Goal: Use online tool/utility

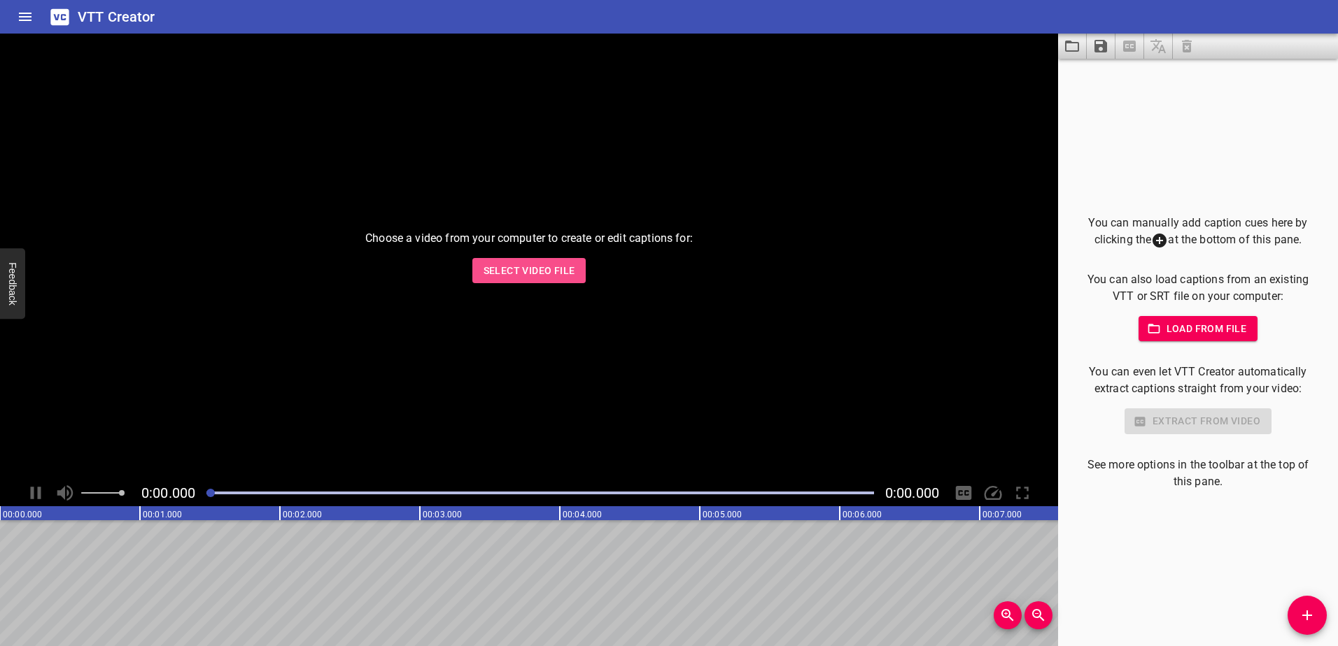
click at [566, 271] on span "Select Video File" at bounding box center [529, 270] width 92 height 17
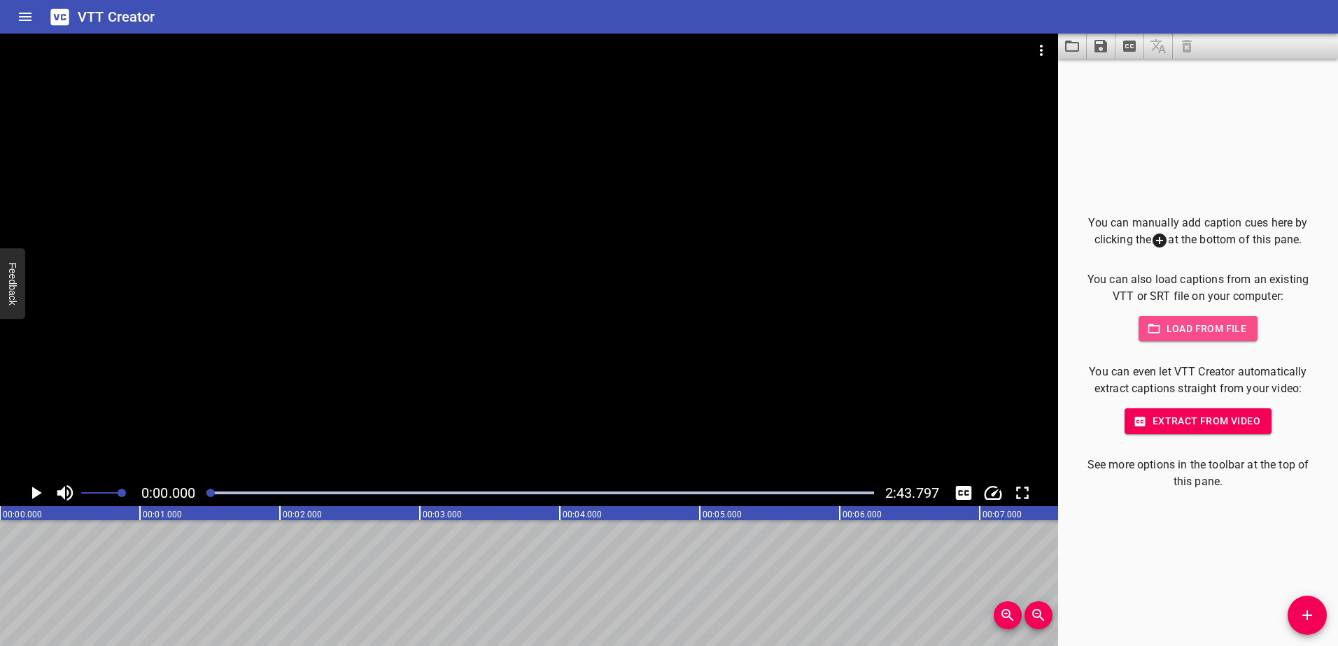
click at [1208, 332] on span "Load from file" at bounding box center [1198, 328] width 97 height 17
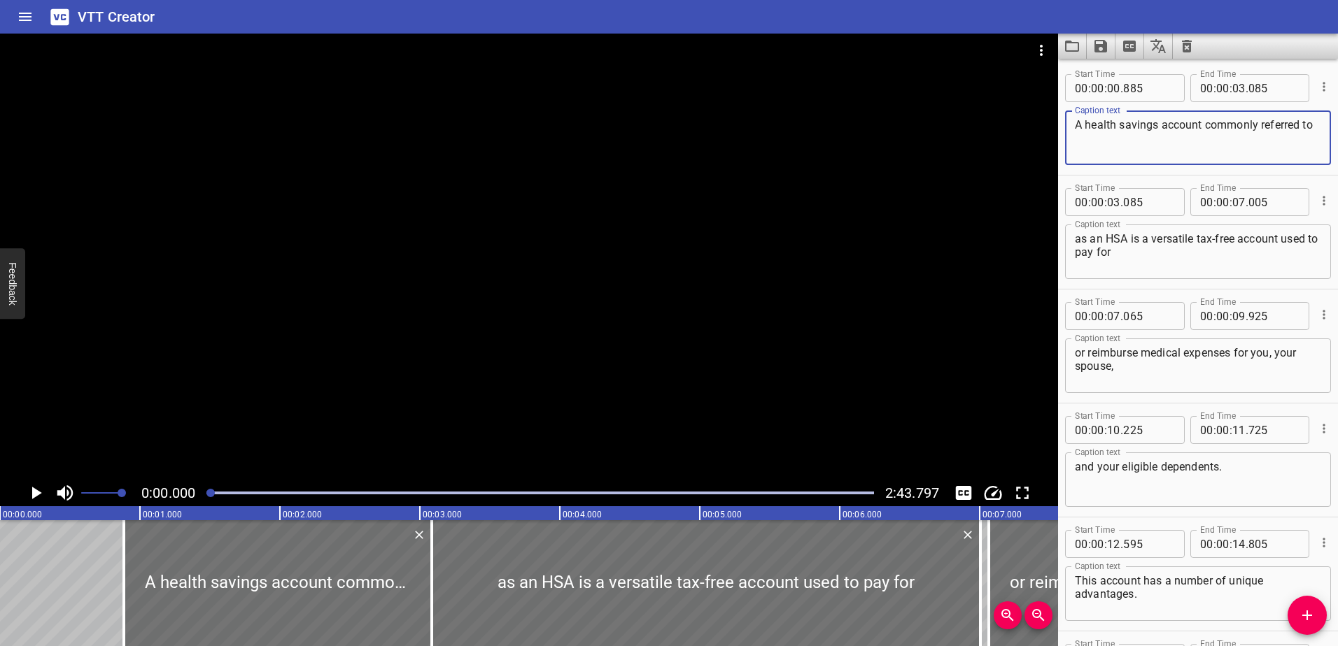
click at [1201, 122] on textarea "A health savings account commonly referred to" at bounding box center [1198, 138] width 246 height 40
type textarea "A health savings account, commonly referred to"
click at [1126, 239] on textarea "as an HSA is a versatile tax-free account used to pay for" at bounding box center [1198, 252] width 246 height 40
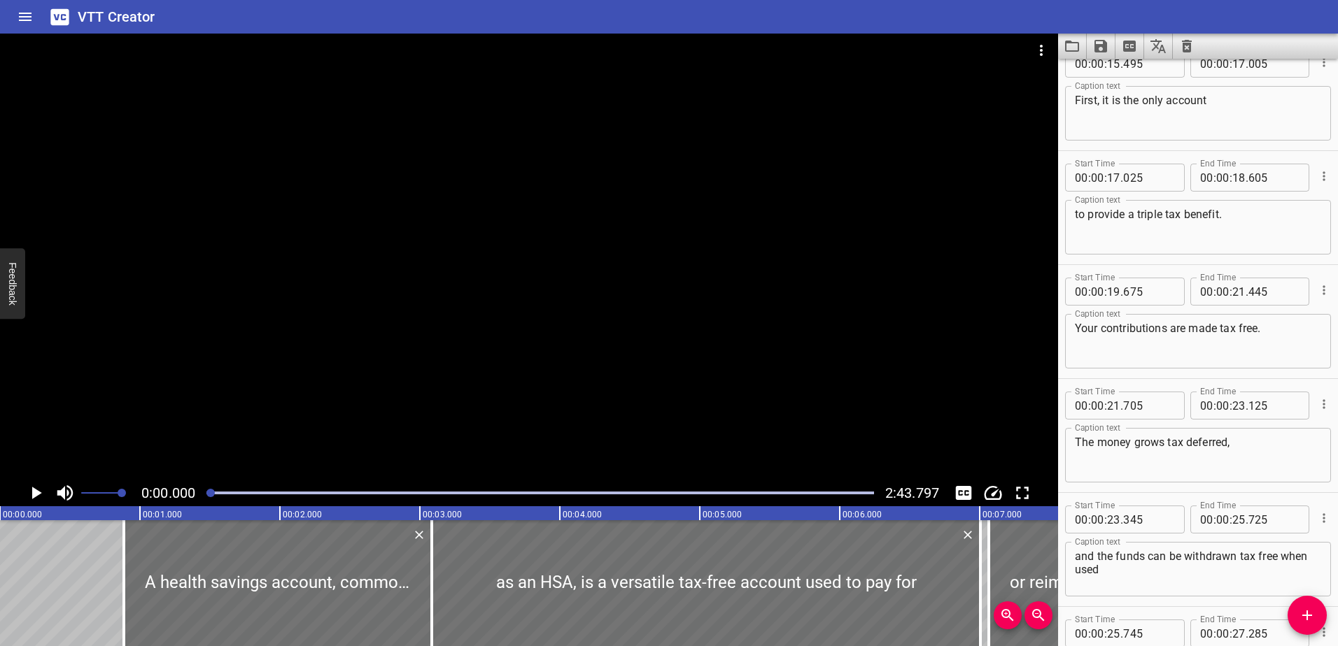
scroll to position [630, 0]
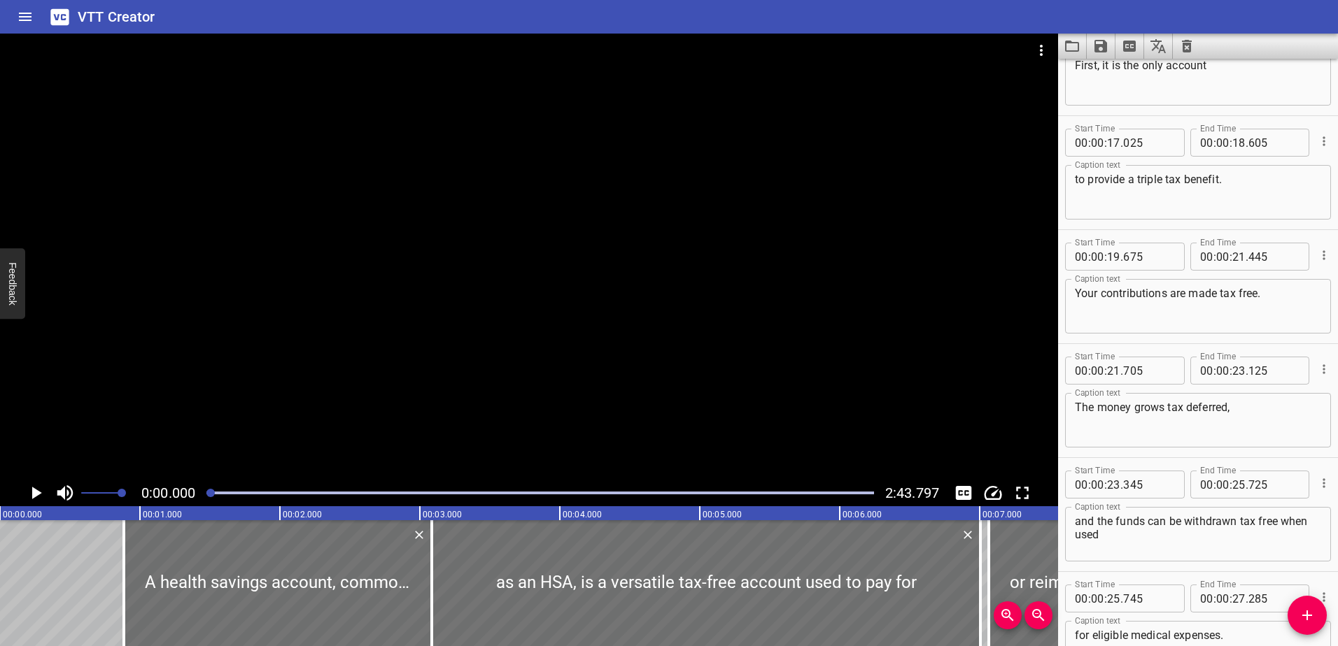
type textarea "as an HSA, is a versatile tax-free account used to pay for"
click at [1240, 295] on textarea "Your contributions are made tax free." at bounding box center [1198, 307] width 246 height 40
click at [1261, 295] on textarea "Your contributions are made tax-free." at bounding box center [1198, 307] width 246 height 40
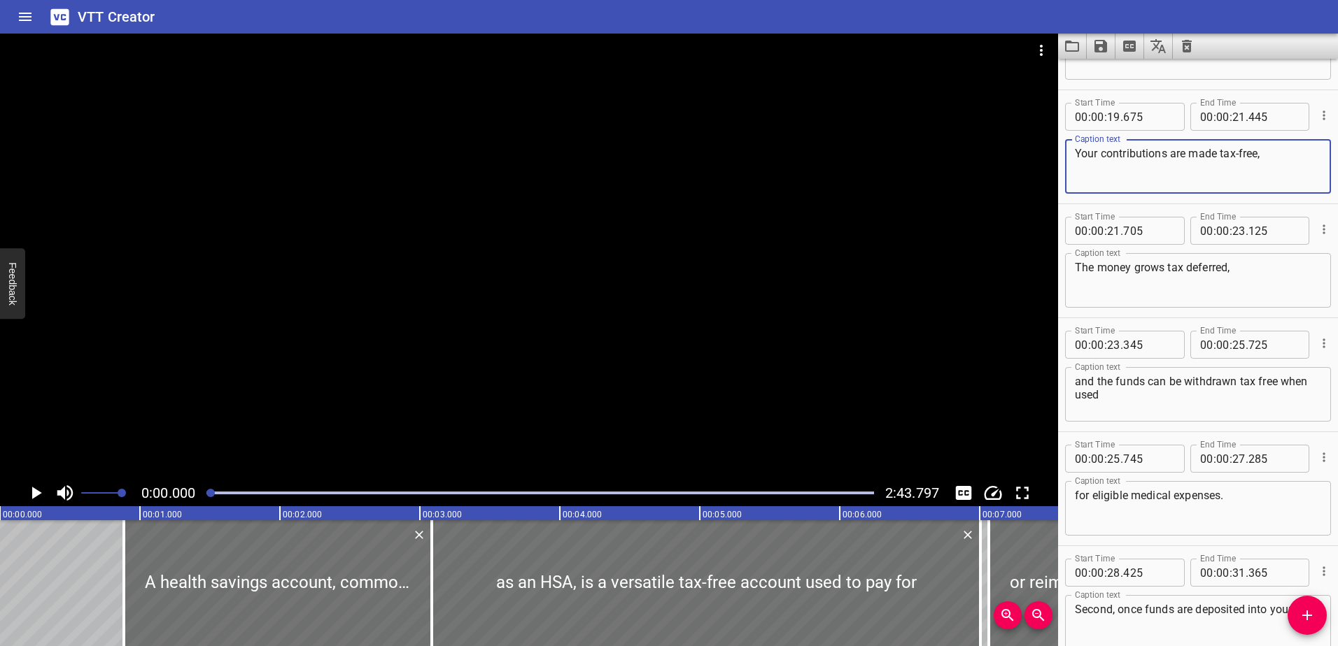
scroll to position [840, 0]
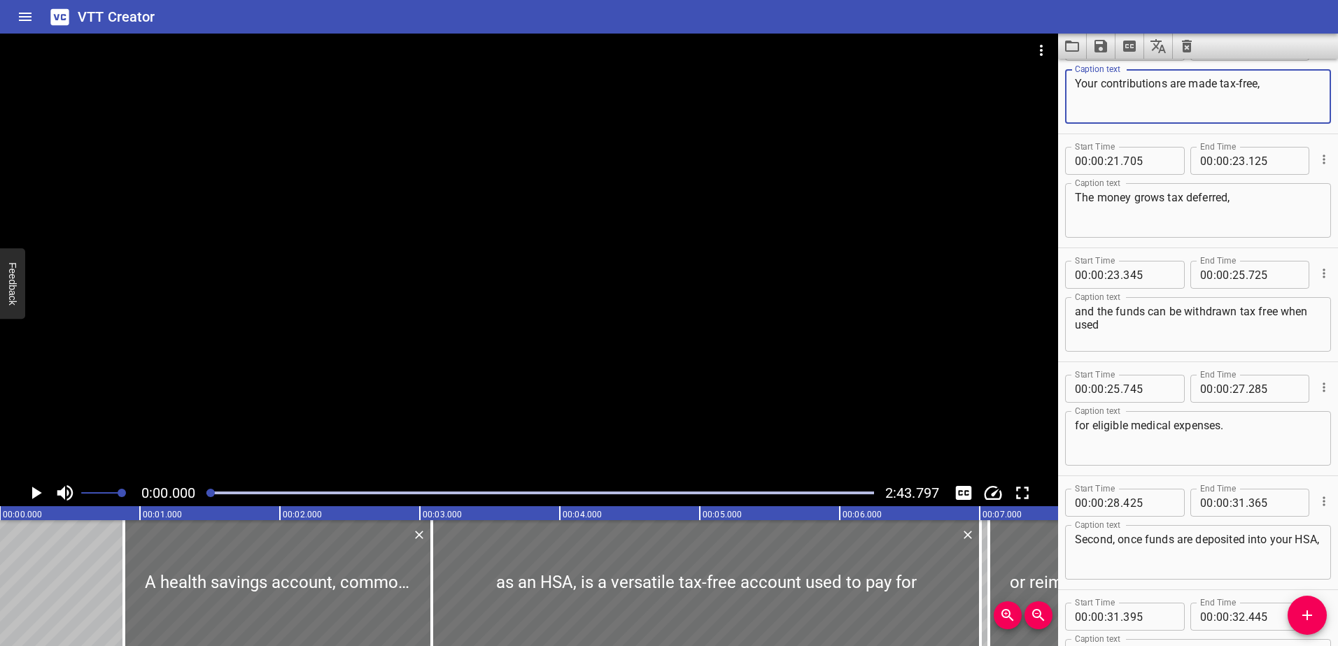
type textarea "Your contributions are made tax-free,"
click at [1257, 312] on textarea "and the funds can be withdrawn tax free when used" at bounding box center [1198, 325] width 246 height 40
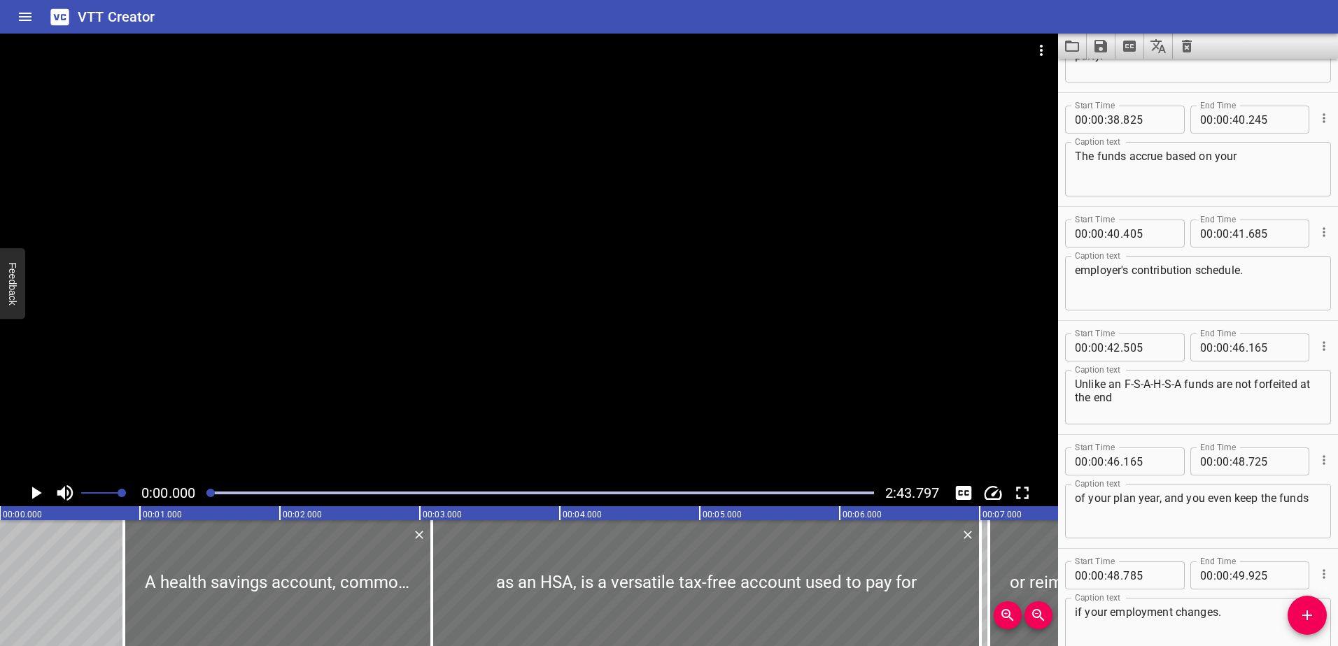
scroll to position [1749, 0]
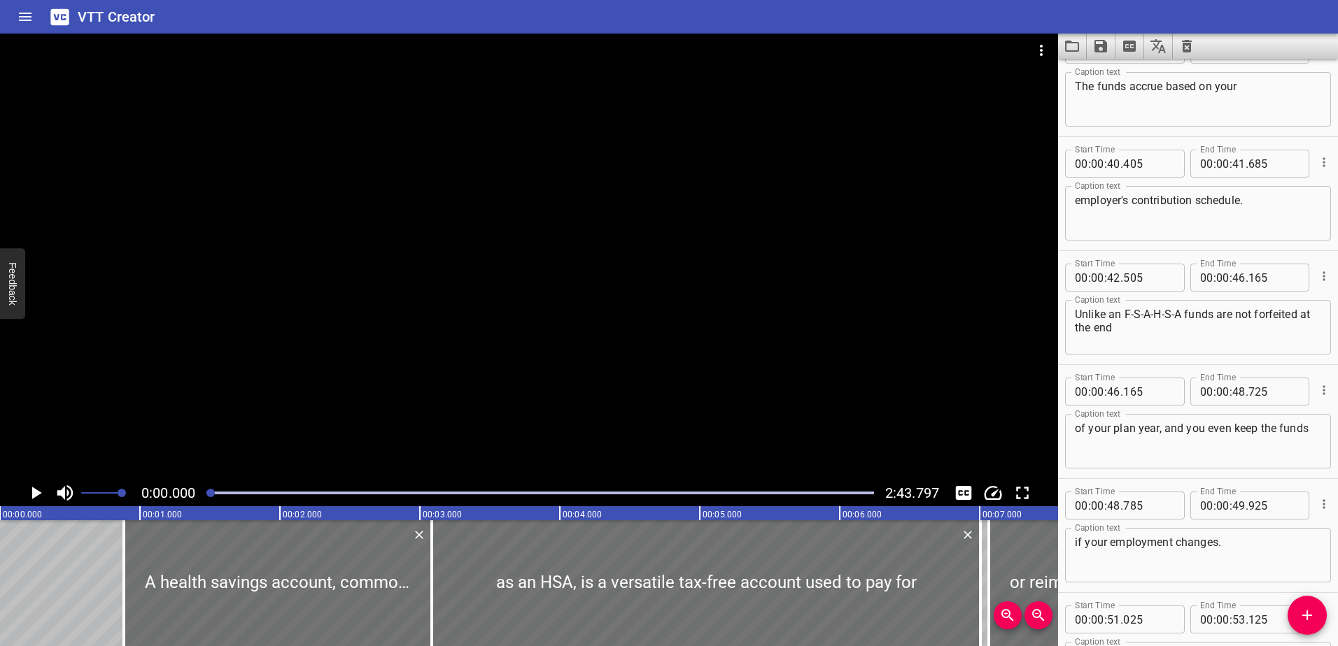
type textarea "and the funds can be withdrawn tax-free when used"
click at [1133, 315] on textarea "Unlike an F-S-A-H-S-A funds are not forfeited at the end" at bounding box center [1198, 328] width 246 height 40
click at [1143, 313] on textarea "Unlike an FS-A-H-S-A funds are not forfeited at the end" at bounding box center [1198, 328] width 246 height 40
click at [1149, 315] on textarea "Unlike an FSA-H-S-A funds are not forfeited at the end" at bounding box center [1198, 328] width 246 height 40
click at [1159, 314] on textarea "Unlike an FSA, H-S-A funds are not forfeited at the end" at bounding box center [1198, 328] width 246 height 40
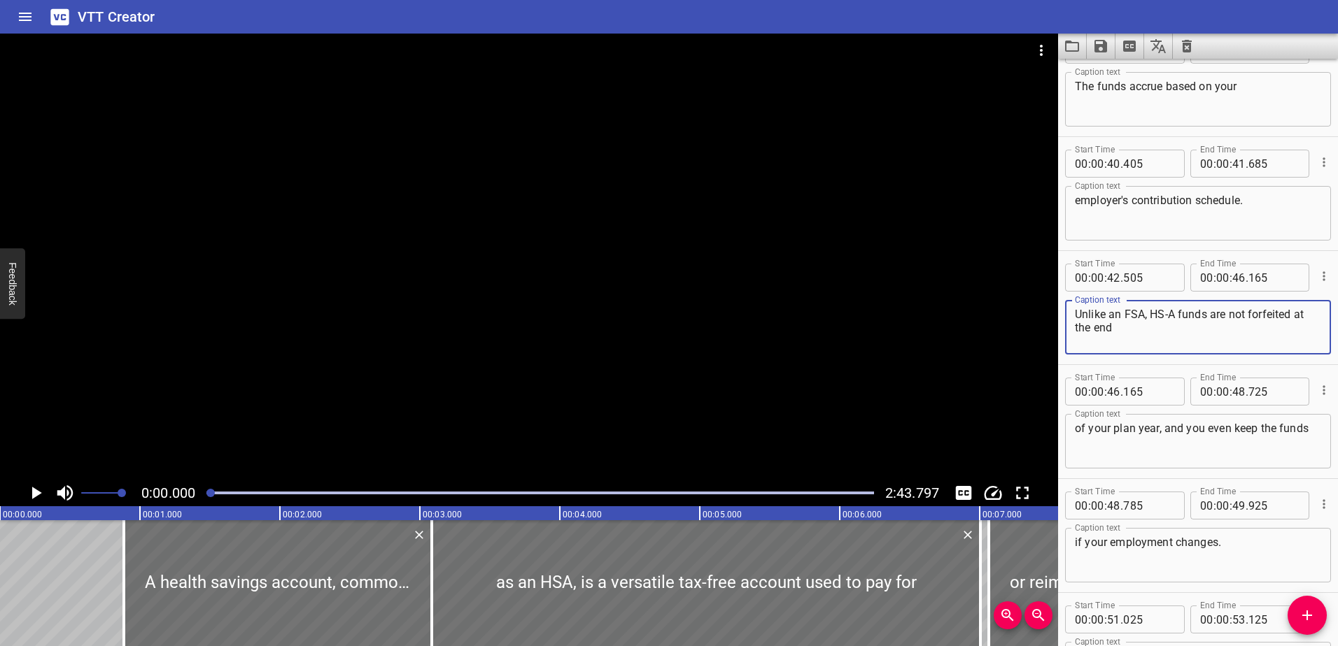
click at [1168, 315] on textarea "Unlike an FSA, HS-A funds are not forfeited at the end" at bounding box center [1198, 328] width 246 height 40
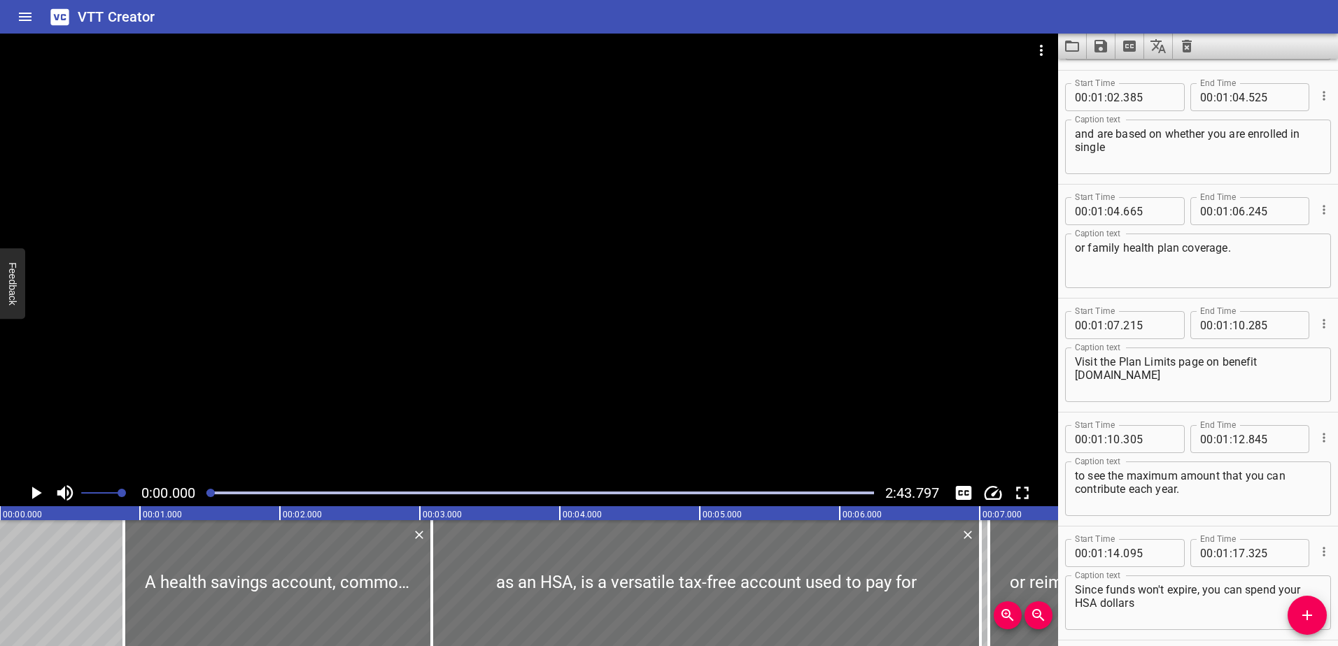
scroll to position [2729, 0]
type textarea "Unlike an FSA, HSA funds are not forfeited at the end"
click at [1075, 376] on textarea "Visit the Plan Limits page on benefit [DOMAIN_NAME]" at bounding box center [1198, 375] width 246 height 40
click at [1159, 376] on textarea "Visit the Plan Limits page on [DOMAIN_NAME]" at bounding box center [1198, 375] width 246 height 40
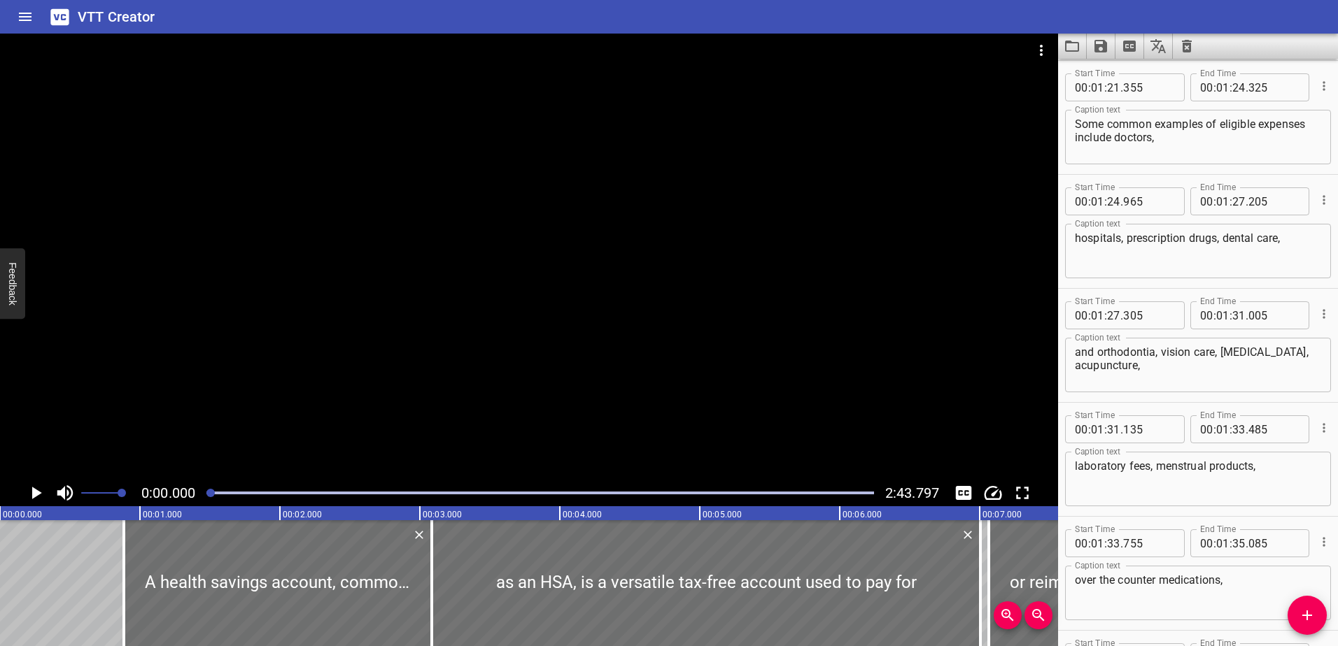
scroll to position [3568, 0]
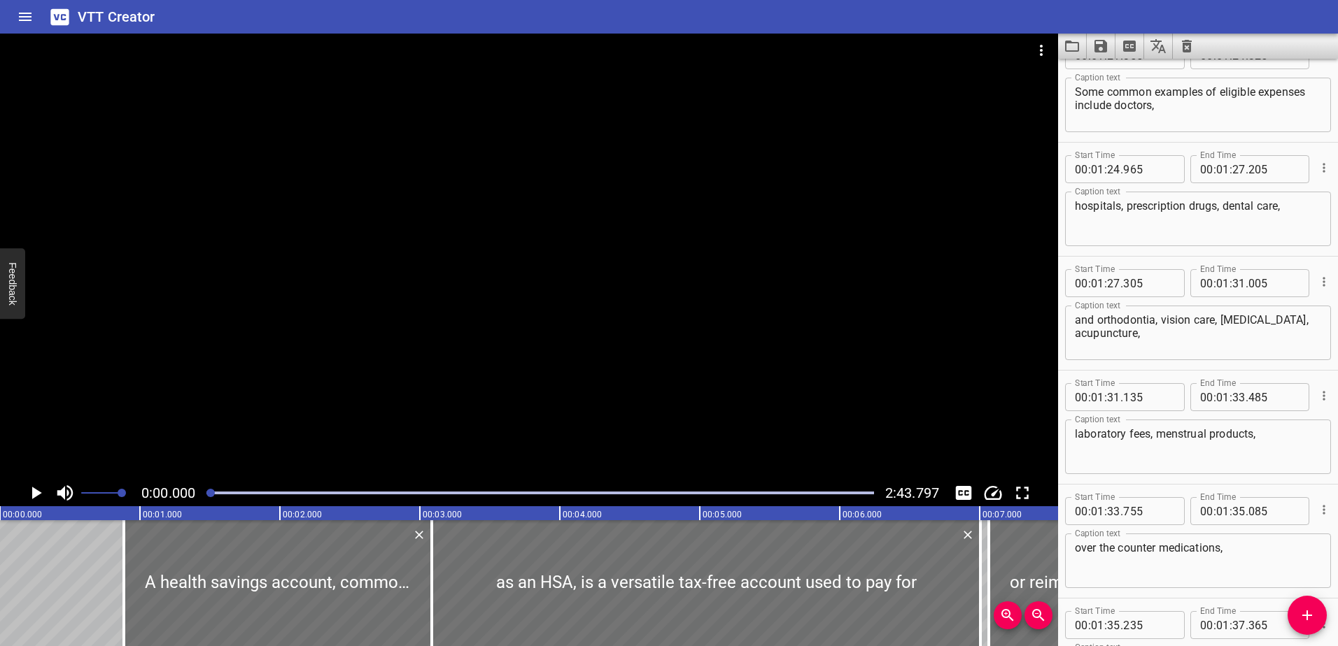
type textarea "Visit the Plan Limits page on [DOMAIN_NAME]"
click at [1286, 211] on textarea "hospitals, prescription drugs, dental care," at bounding box center [1198, 219] width 246 height 40
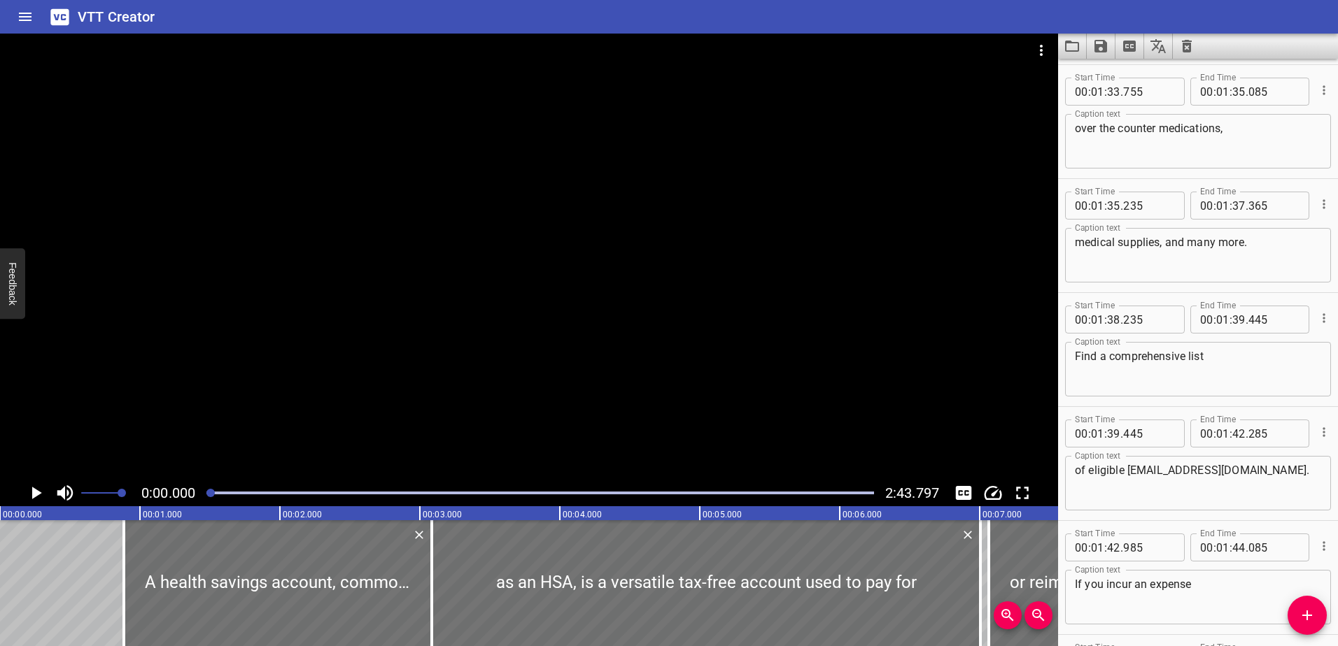
scroll to position [4058, 0]
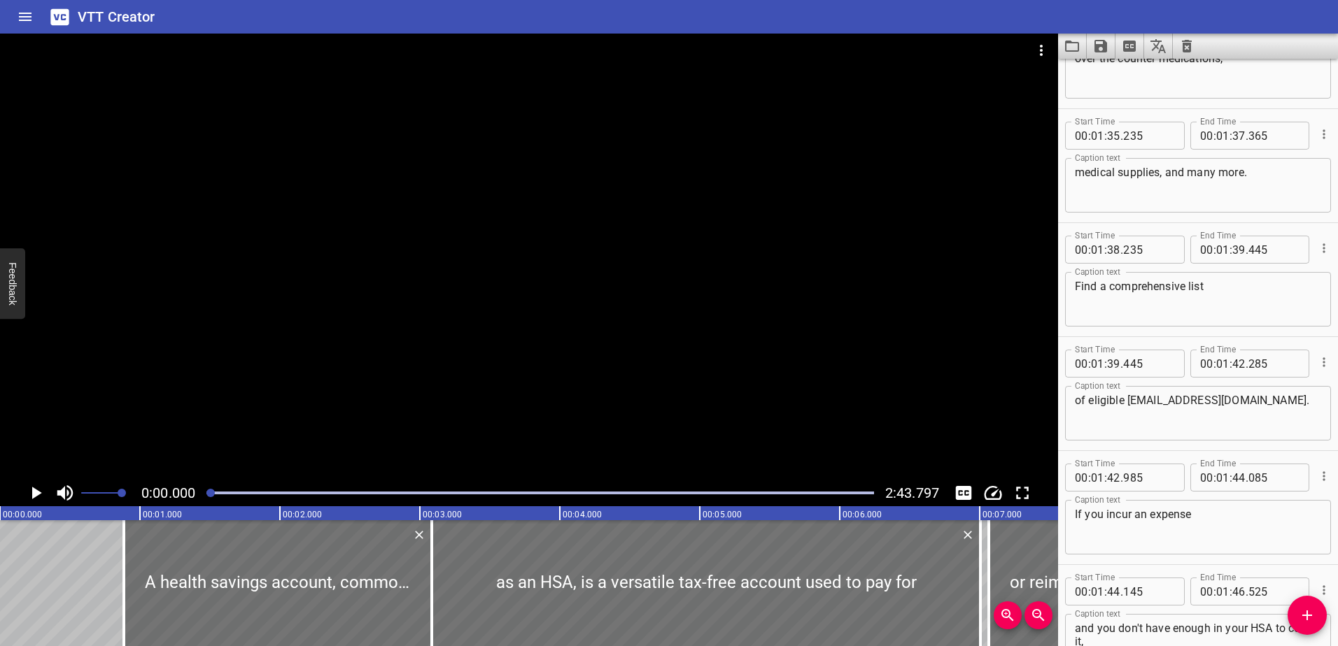
type textarea "hospitals, prescription drugs, dental care"
click at [1179, 395] on textarea "of eligible [EMAIL_ADDRESS][DOMAIN_NAME]." at bounding box center [1198, 414] width 246 height 40
click at [1182, 399] on textarea "of eligible expenses @[DOMAIN_NAME]." at bounding box center [1198, 414] width 246 height 40
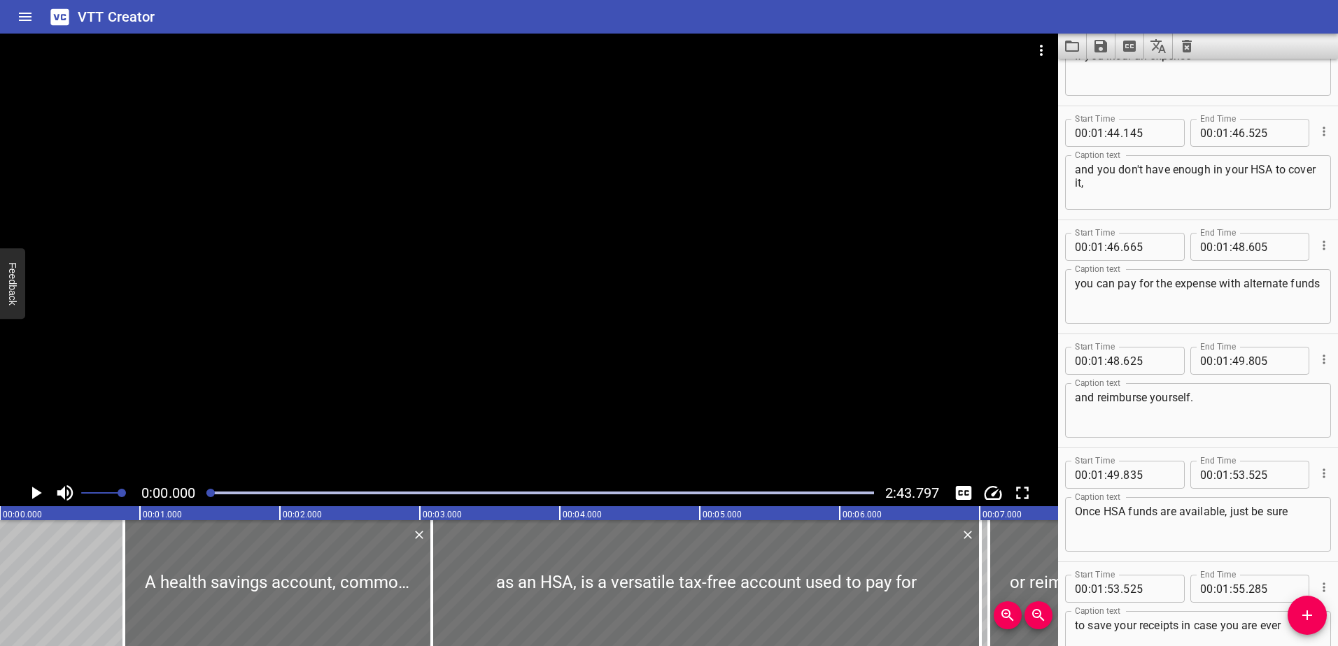
scroll to position [4548, 0]
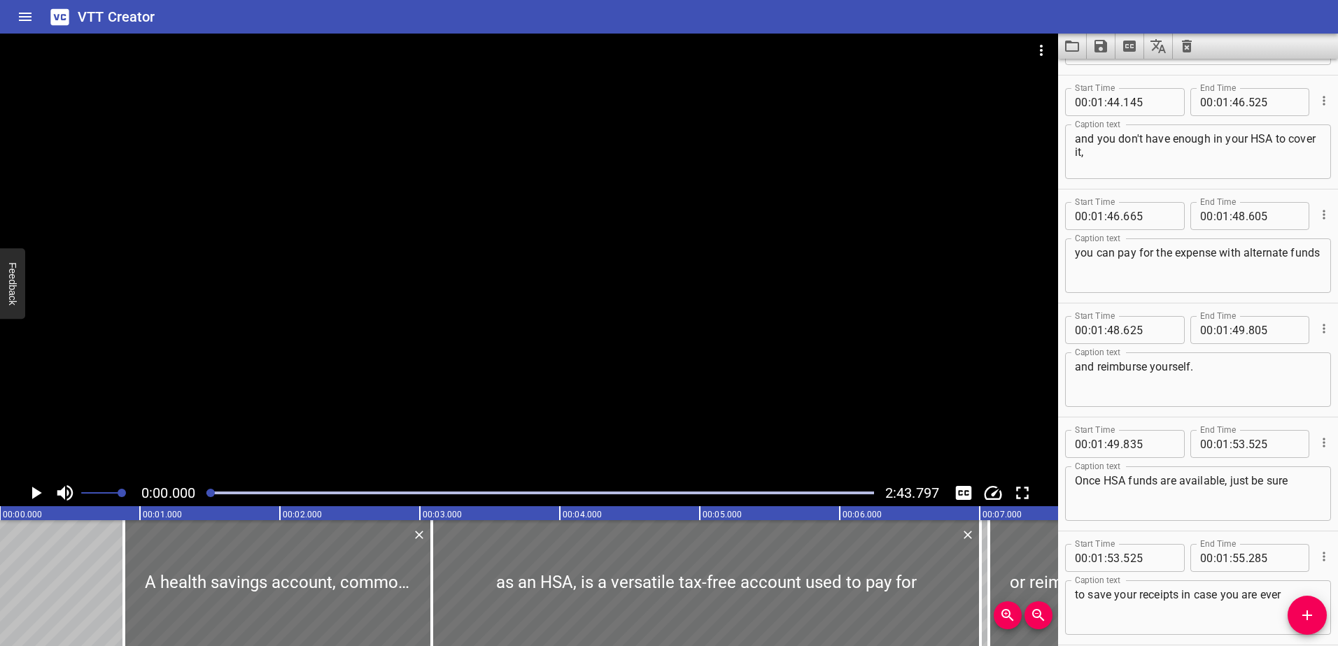
type textarea "of eligible expenses at [DOMAIN_NAME]."
click at [1196, 365] on textarea "and reimburse yourself." at bounding box center [1198, 380] width 246 height 40
type textarea "and reimburse yourself"
click at [1075, 480] on textarea "Once HSA funds are available, just be sure" at bounding box center [1198, 494] width 246 height 40
click at [1222, 484] on textarea "once HSA funds are available, just be sure" at bounding box center [1198, 494] width 246 height 40
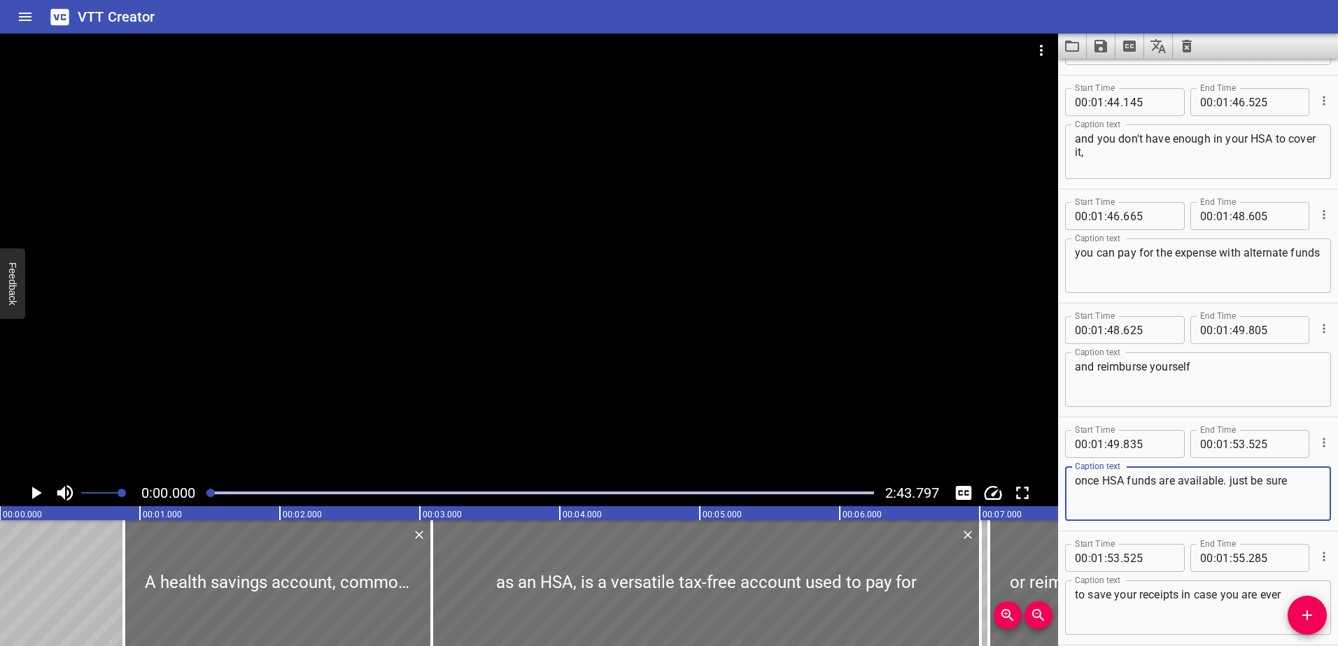
click at [1234, 481] on textarea "once HSA funds are available. just be sure" at bounding box center [1198, 494] width 246 height 40
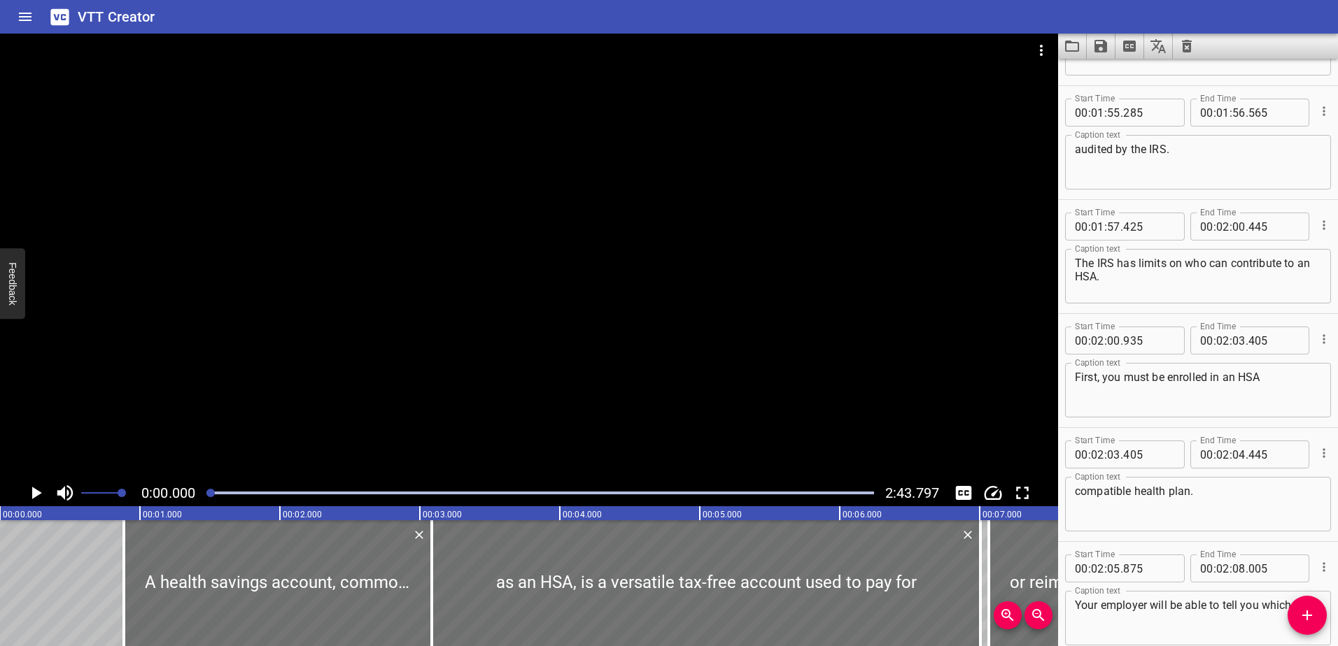
scroll to position [5177, 0]
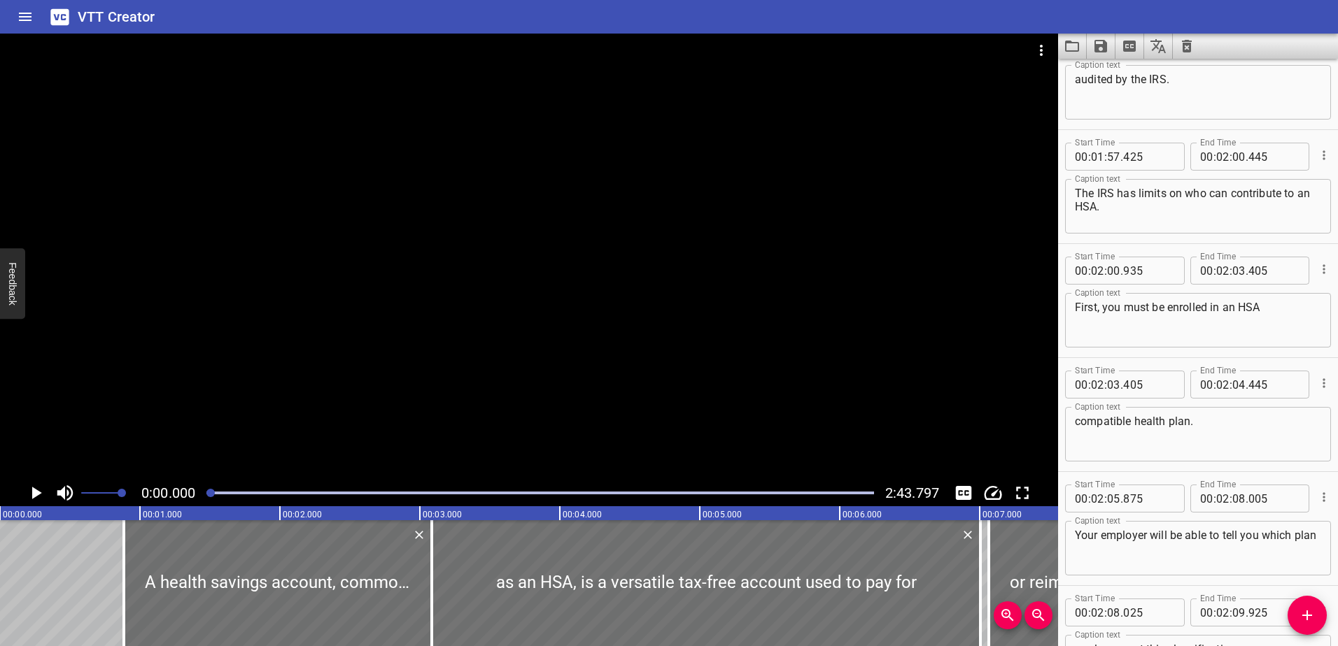
type textarea "once HSA funds are available. Just be sure"
click at [1077, 425] on textarea "compatible health plan." at bounding box center [1198, 435] width 246 height 40
type textarea "HSA-compatible health plan."
click at [1143, 385] on input "number" at bounding box center [1148, 385] width 51 height 28
type input "200"
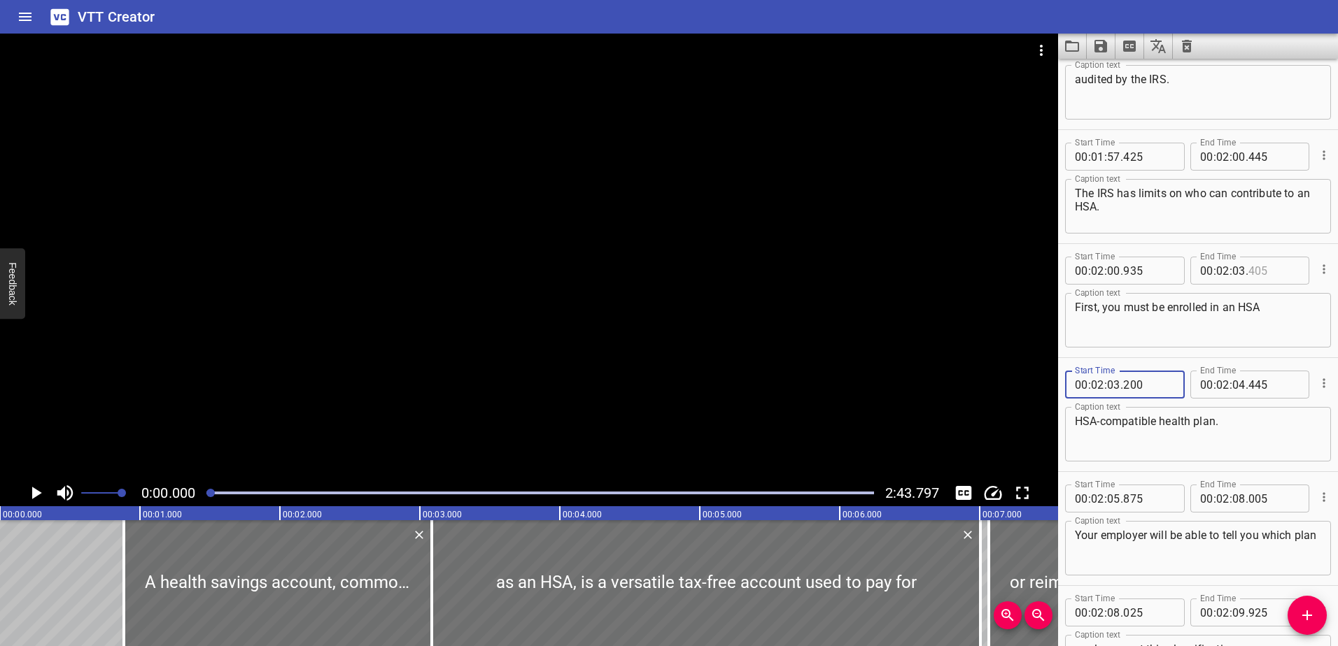
click at [1252, 269] on input "number" at bounding box center [1273, 271] width 51 height 28
type input "200"
click at [1173, 428] on textarea "HSA-compatible health plan." at bounding box center [1198, 435] width 246 height 40
click at [1146, 384] on input "number" at bounding box center [1148, 385] width 51 height 28
type input "000"
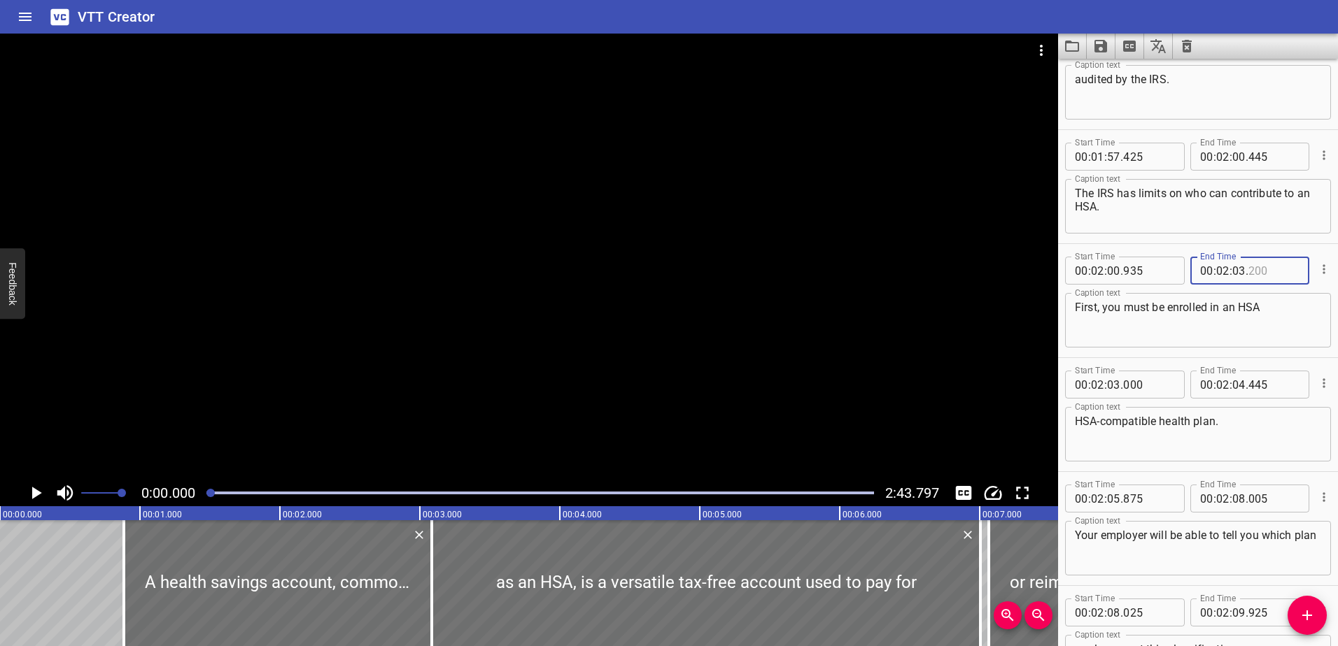
click at [1267, 273] on input "number" at bounding box center [1273, 271] width 51 height 28
type input "000"
drag, startPoint x: 1260, startPoint y: 307, endPoint x: 1237, endPoint y: 306, distance: 23.1
click at [1237, 306] on textarea "First, you must be enrolled in an HSA" at bounding box center [1198, 321] width 246 height 40
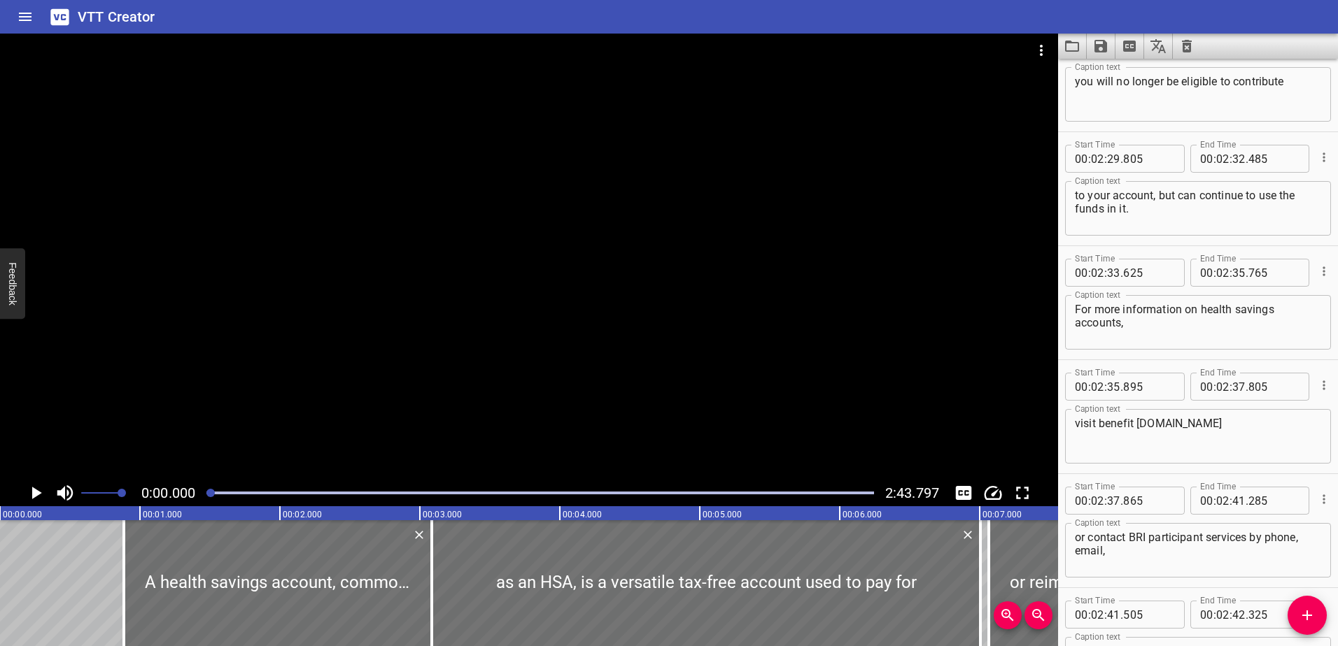
scroll to position [6577, 0]
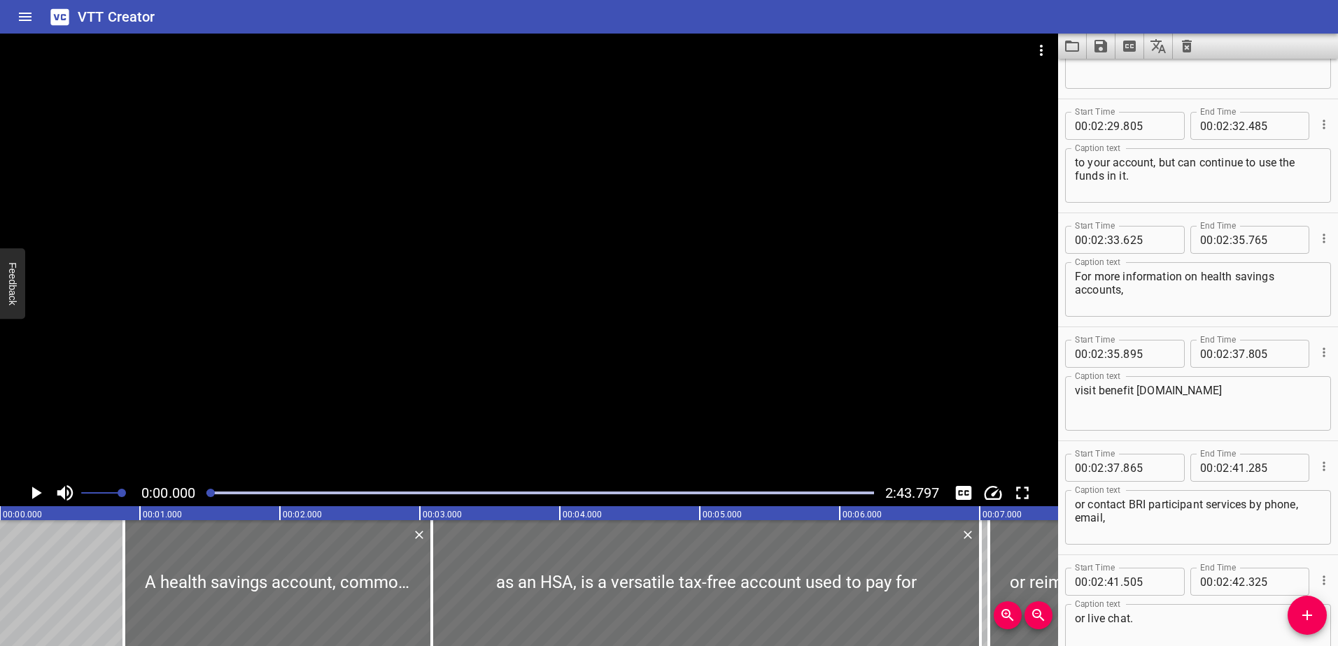
type textarea "First, you must be enrolled in an"
click at [1137, 388] on textarea "visit benefit [DOMAIN_NAME]" at bounding box center [1198, 404] width 246 height 40
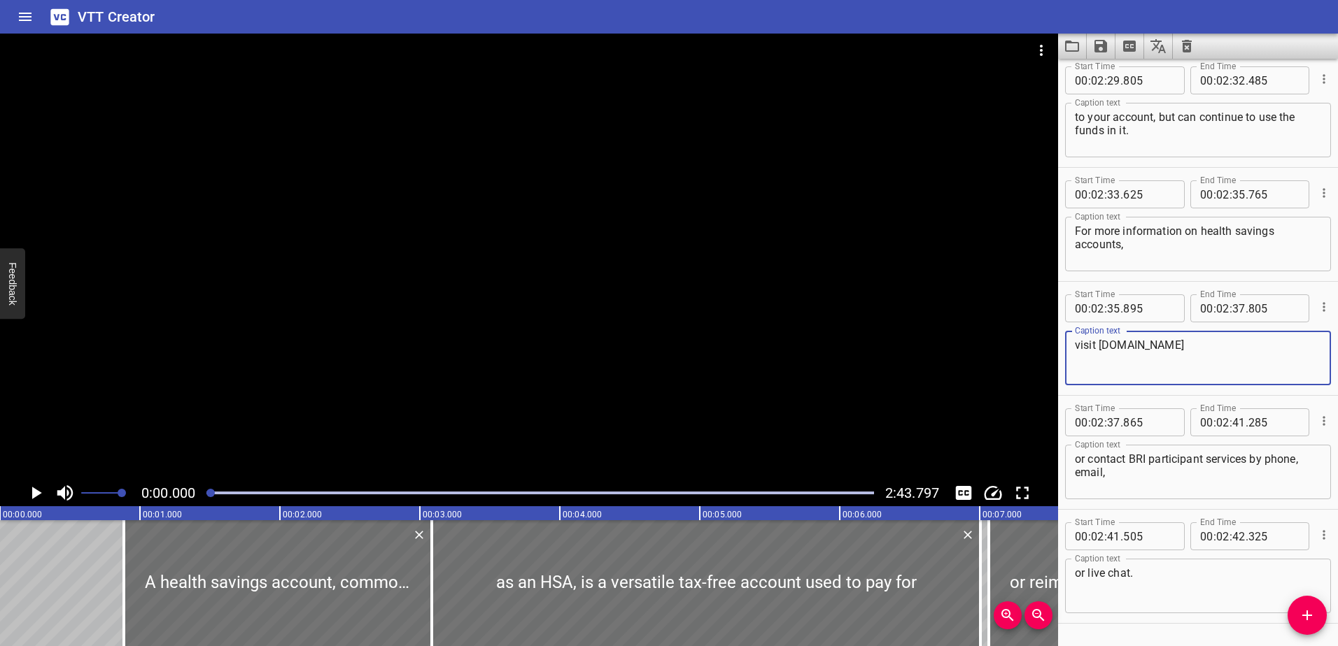
scroll to position [6647, 0]
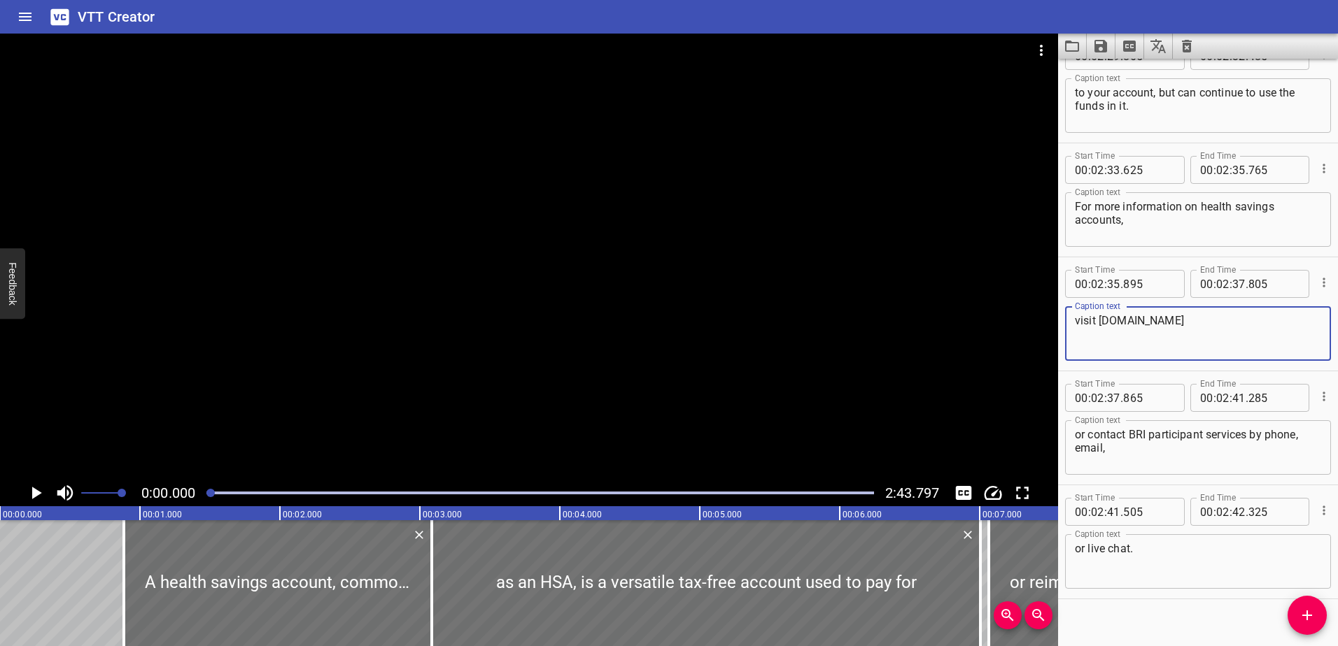
type textarea "visit [DOMAIN_NAME]"
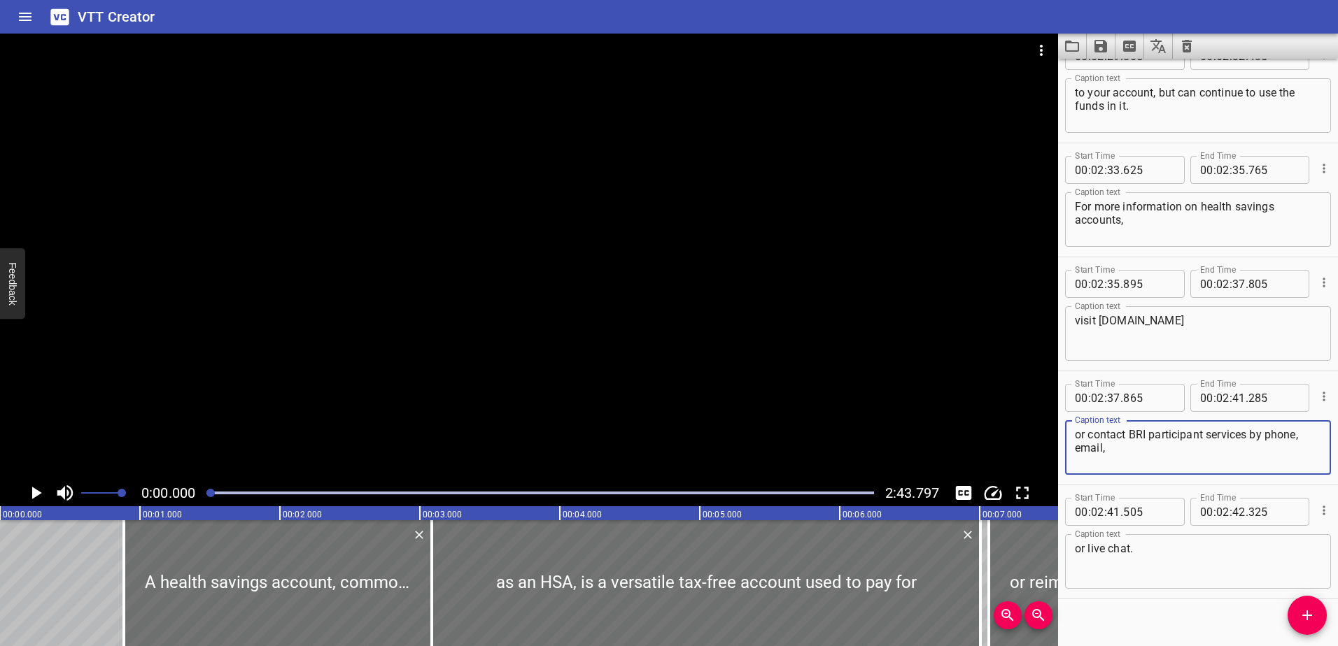
click at [1157, 436] on textarea "or contact BRI participant services by phone, email," at bounding box center [1198, 448] width 246 height 40
click at [1212, 428] on textarea "or contact BRI Participant services by phone, email," at bounding box center [1198, 448] width 246 height 40
type textarea "or contact BRI Participant Pervices by phone, email,"
click at [1237, 396] on input "number" at bounding box center [1238, 398] width 13 height 28
type input "41"
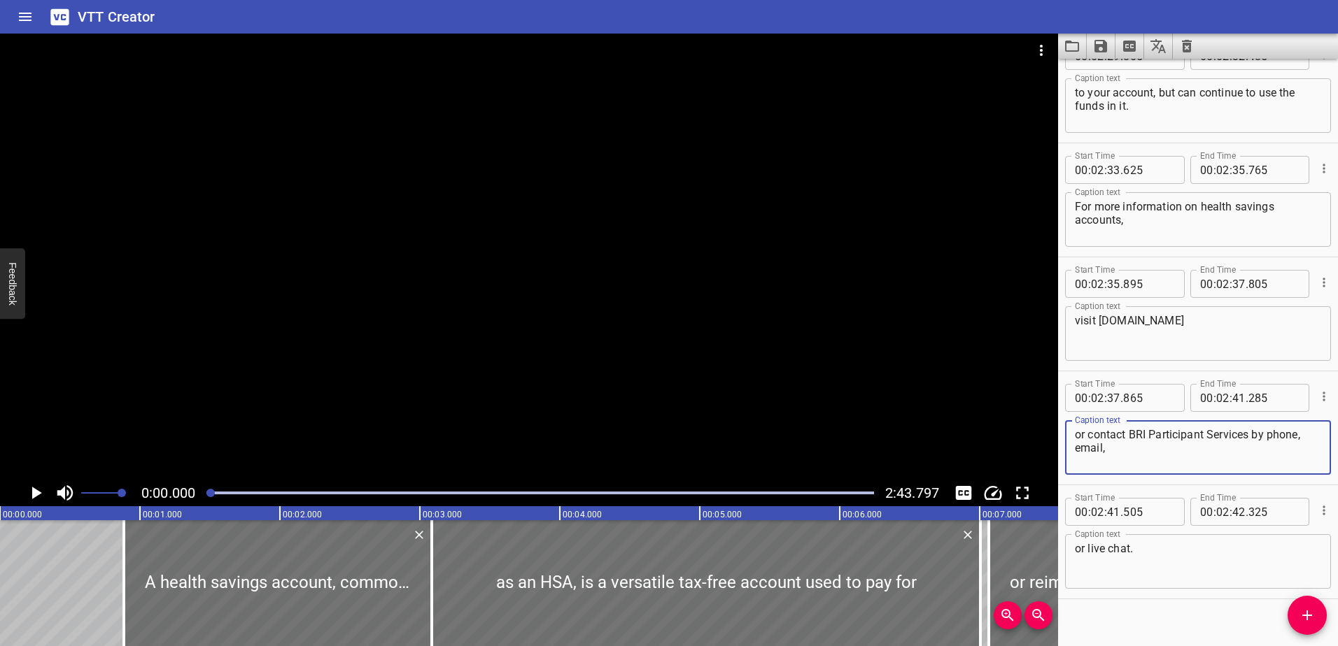
drag, startPoint x: 1238, startPoint y: 451, endPoint x: 1254, endPoint y: 432, distance: 24.4
click at [1254, 432] on textarea "or contact BRI Participant Services by phone, email," at bounding box center [1198, 448] width 246 height 40
type textarea "or contact BRI Participant Services"
click at [1077, 547] on textarea "or live chat." at bounding box center [1198, 562] width 246 height 40
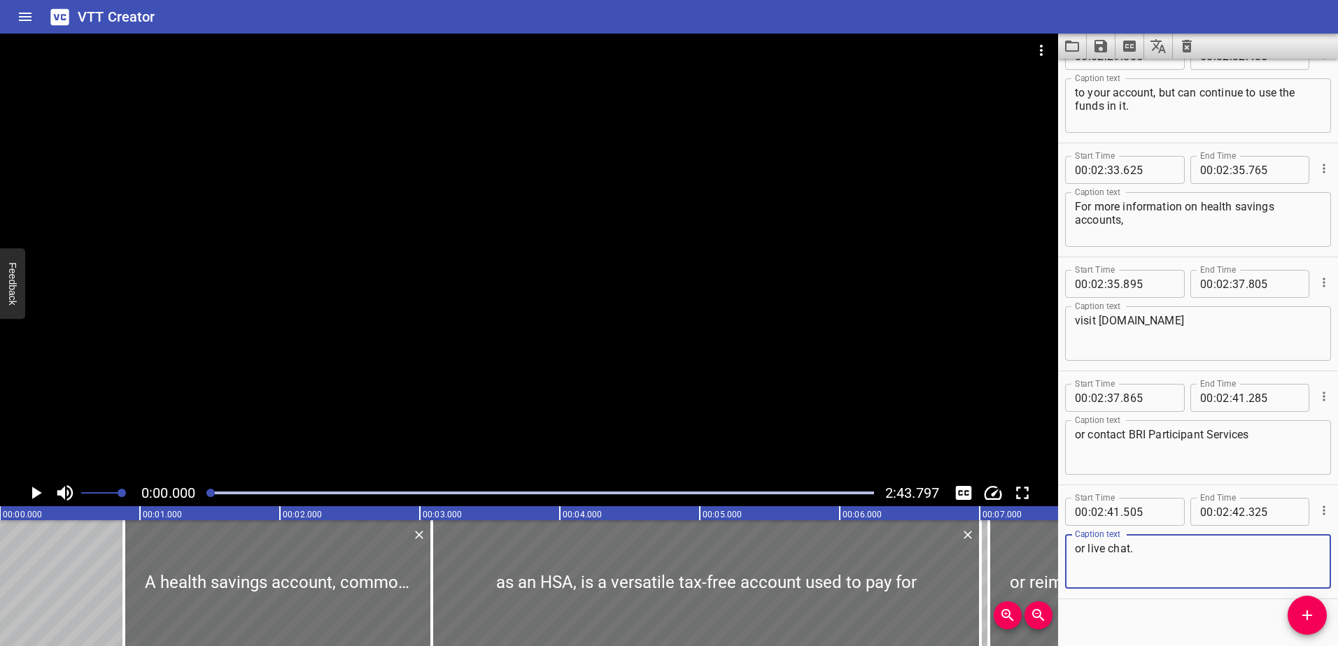
paste textarea "by phone, email,"
type textarea "by phone, email, or live chat."
click at [1233, 397] on input "number" at bounding box center [1238, 398] width 13 height 28
type input "40"
type input "285"
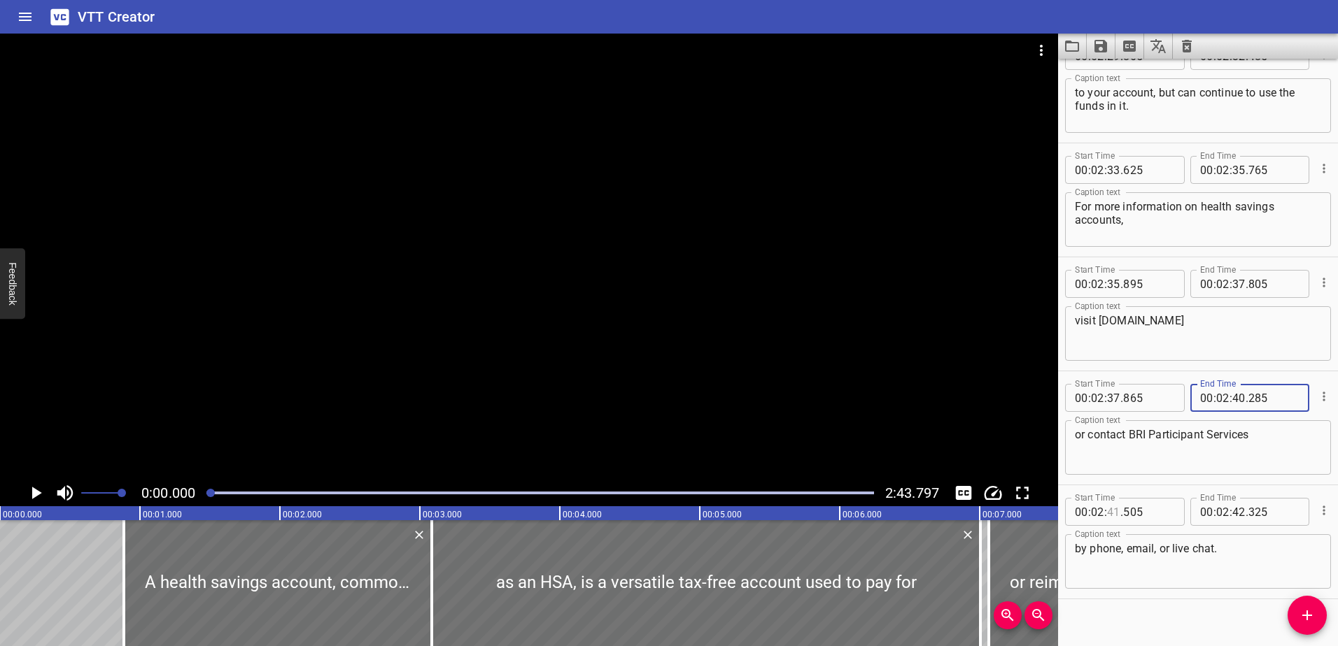
click at [1112, 512] on input "number" at bounding box center [1113, 512] width 13 height 28
type input "49"
type input "505"
click at [1199, 579] on textarea "by phone, email, or live chat." at bounding box center [1198, 562] width 246 height 40
click at [1111, 514] on input "number" at bounding box center [1113, 512] width 13 height 28
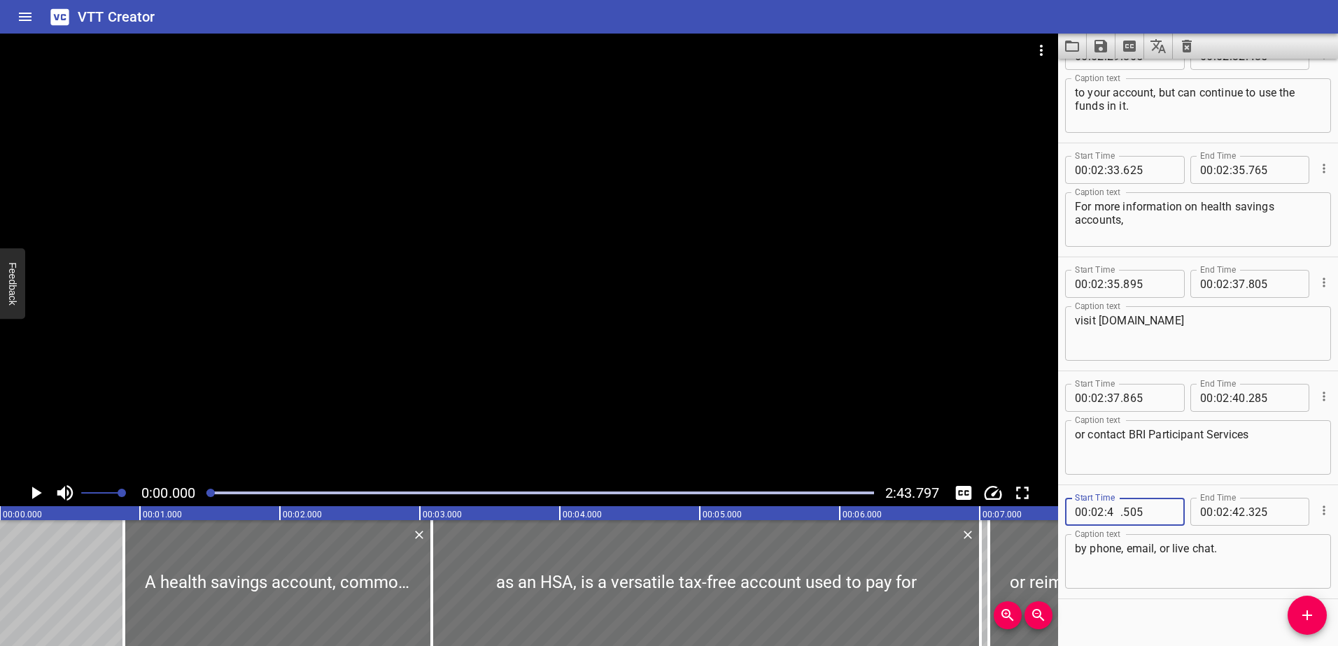
type input "40"
type input "505"
click at [1146, 545] on textarea "by phone, email, or live chat." at bounding box center [1198, 562] width 246 height 40
click at [1115, 511] on input "number" at bounding box center [1113, 512] width 13 height 28
type input "39"
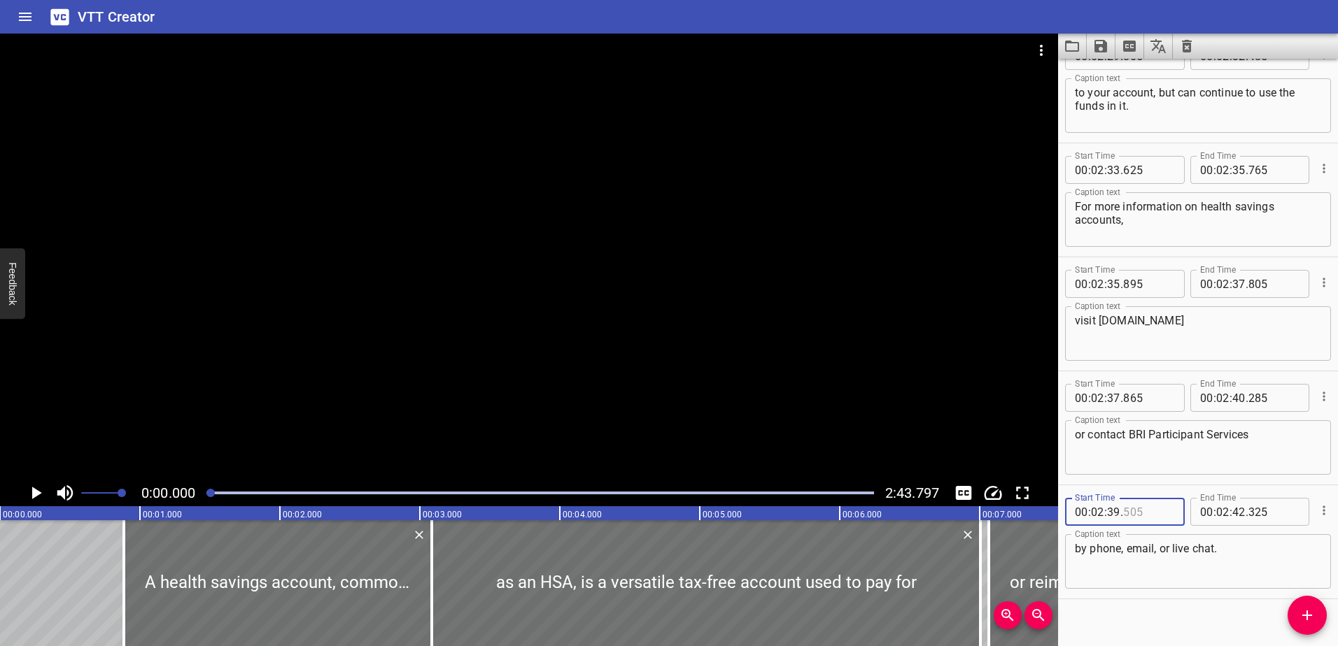
type input "505"
click at [1237, 402] on input "number" at bounding box center [1238, 398] width 13 height 28
type input "39"
type input "285"
click at [1215, 549] on textarea "by phone, email, or live chat." at bounding box center [1198, 562] width 246 height 40
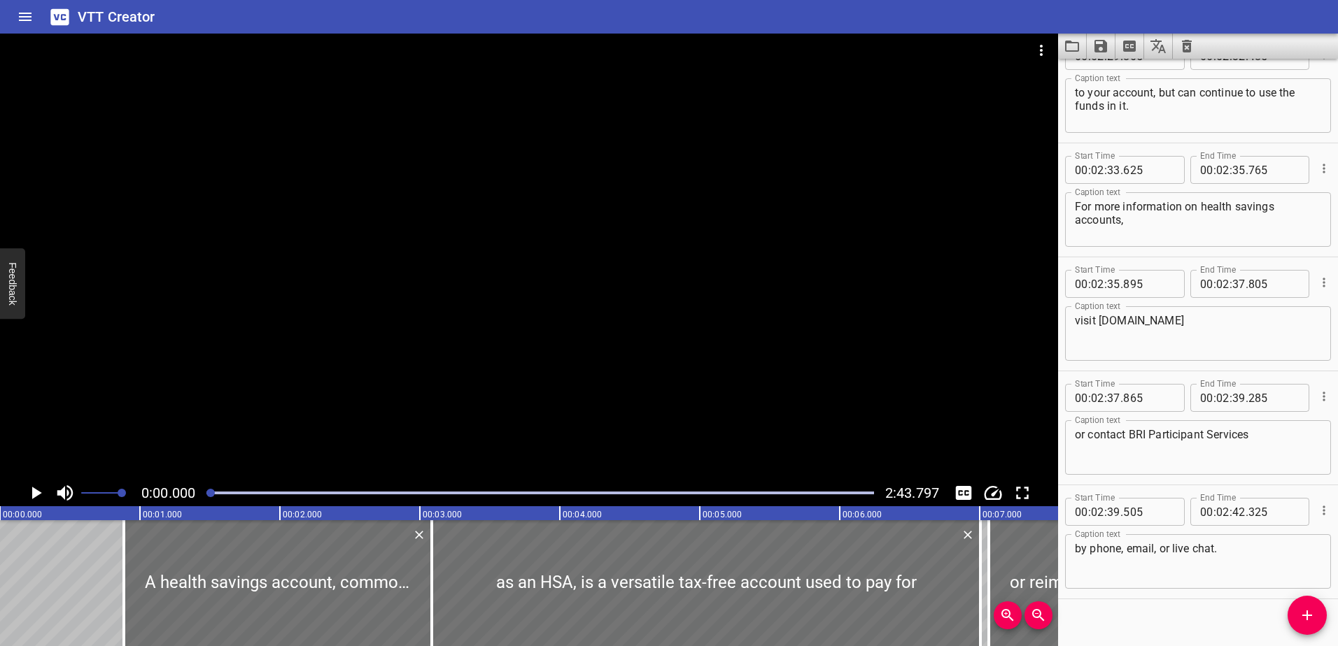
click at [570, 493] on div "Play progress" at bounding box center [539, 493] width 667 height 3
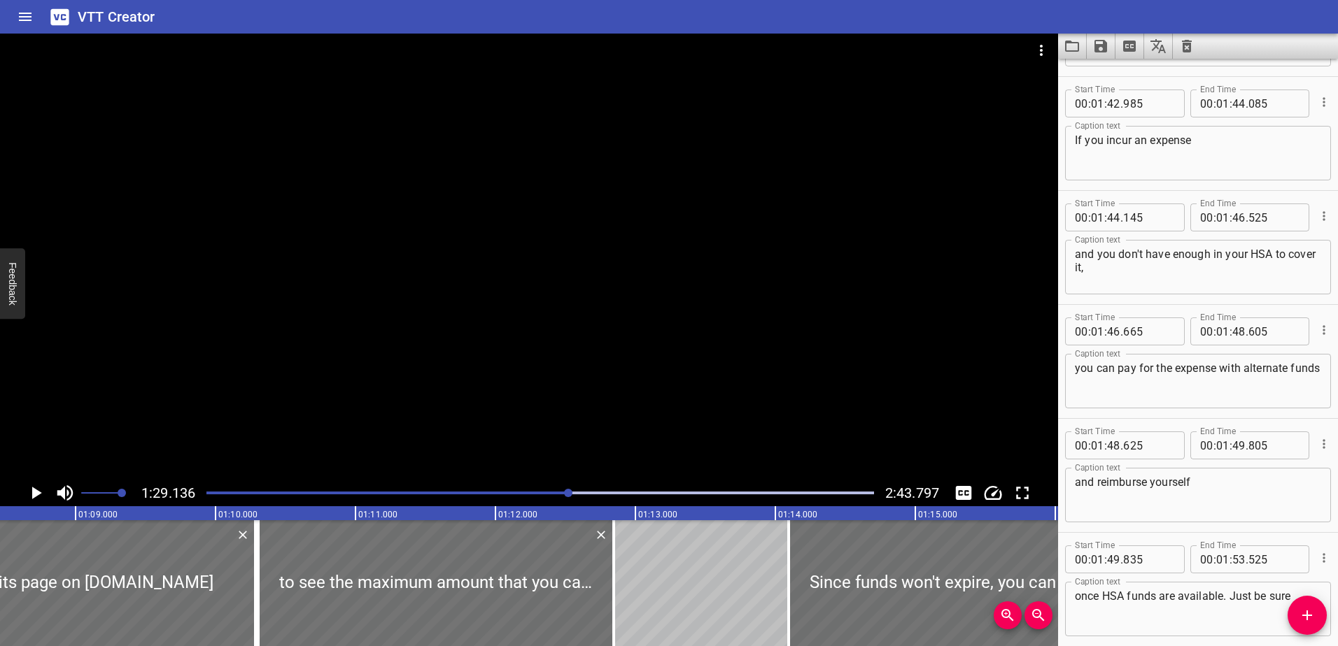
scroll to position [0, 12473]
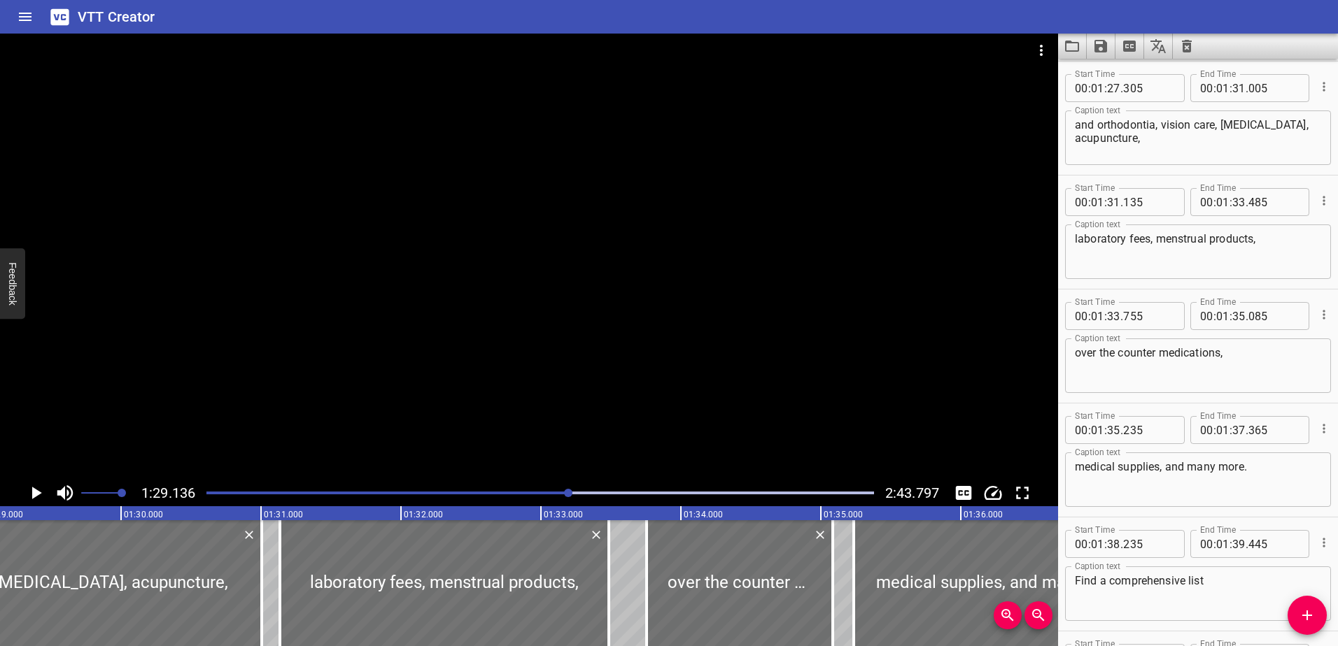
click at [604, 490] on div at bounding box center [540, 493] width 684 height 20
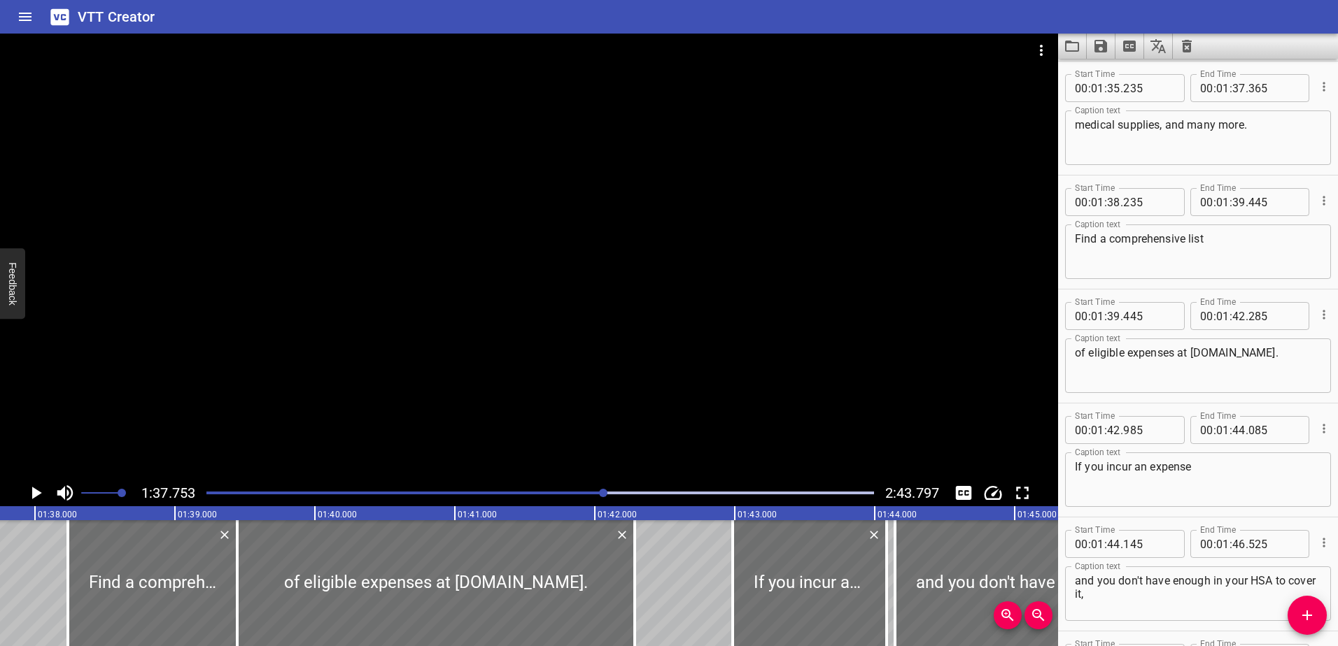
scroll to position [0, 13679]
click at [622, 493] on div "Play progress" at bounding box center [539, 493] width 667 height 3
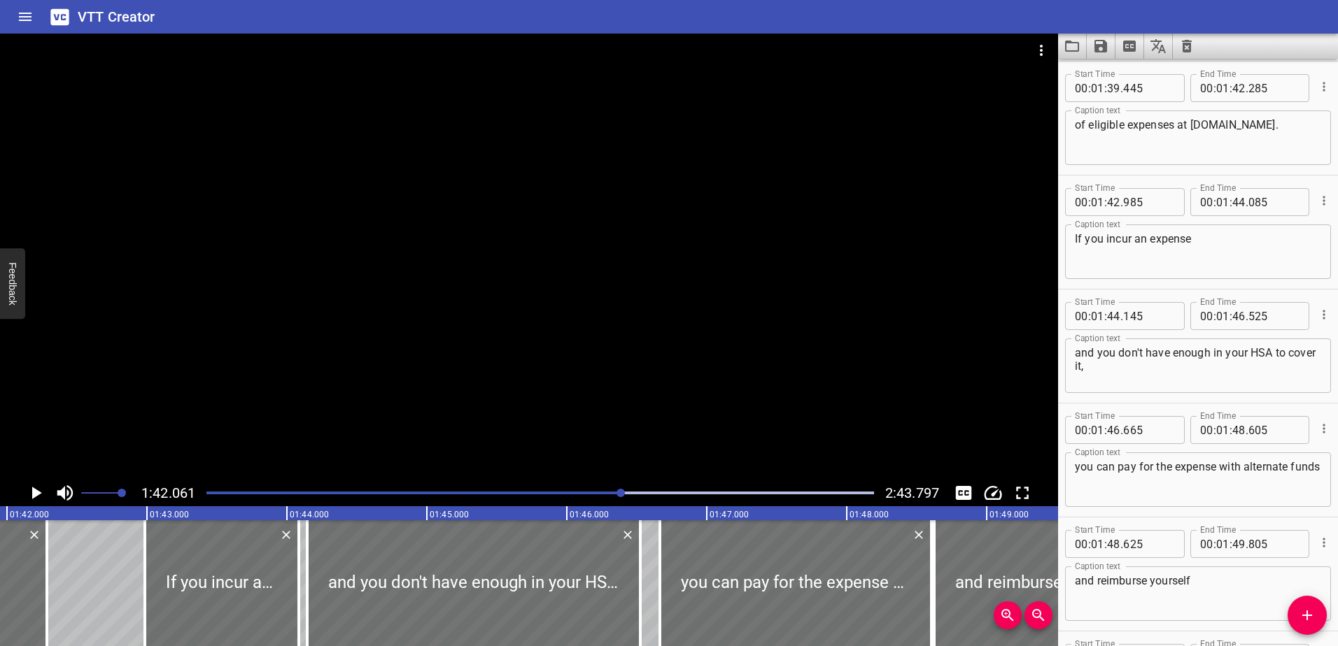
scroll to position [0, 14281]
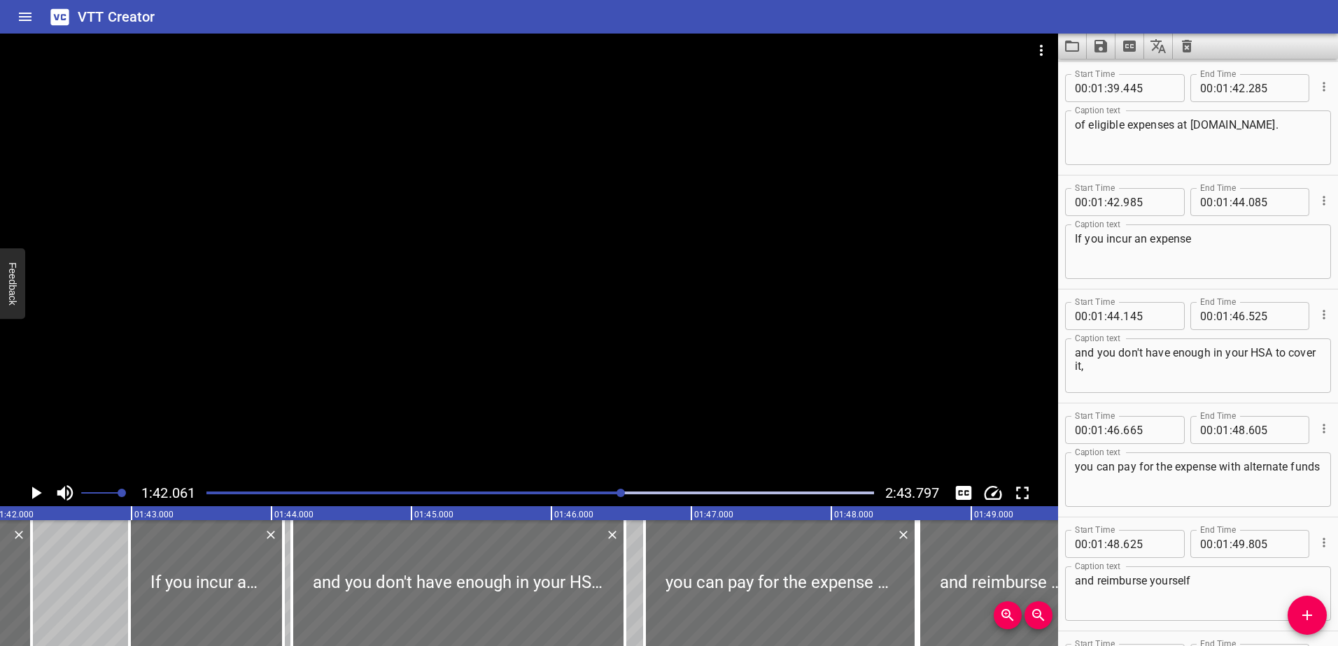
click at [32, 492] on icon "Play/Pause" at bounding box center [37, 493] width 10 height 13
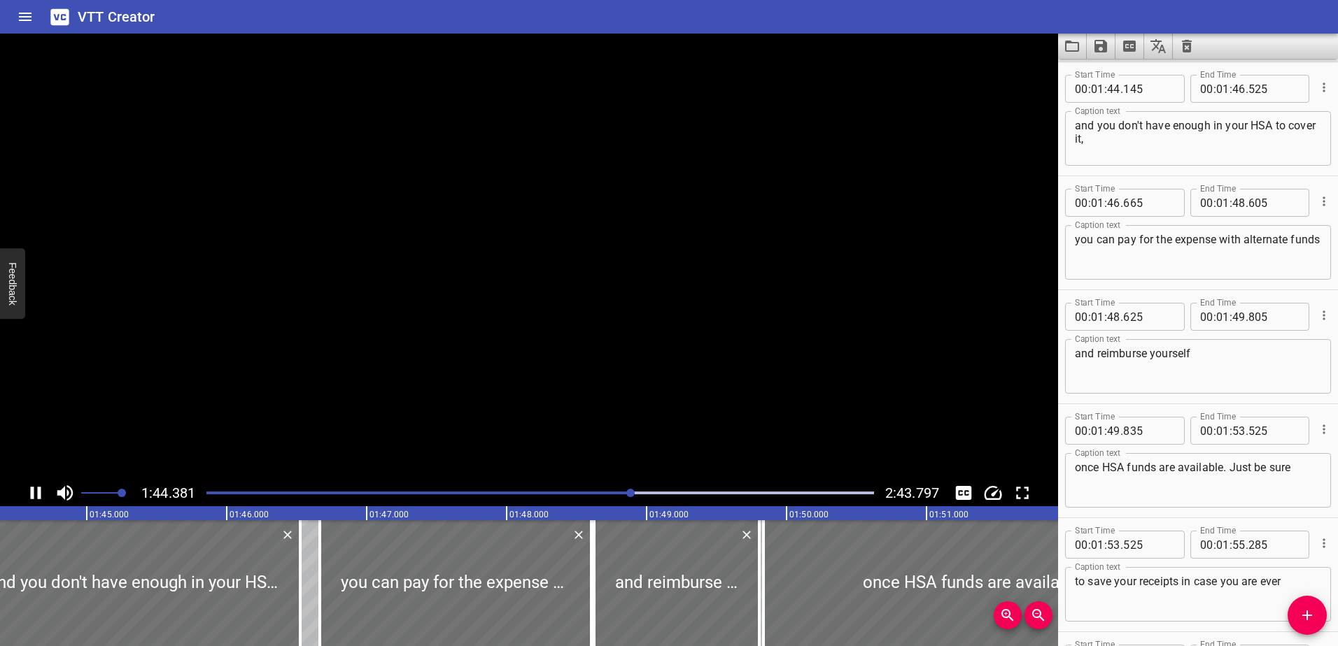
scroll to position [4562, 0]
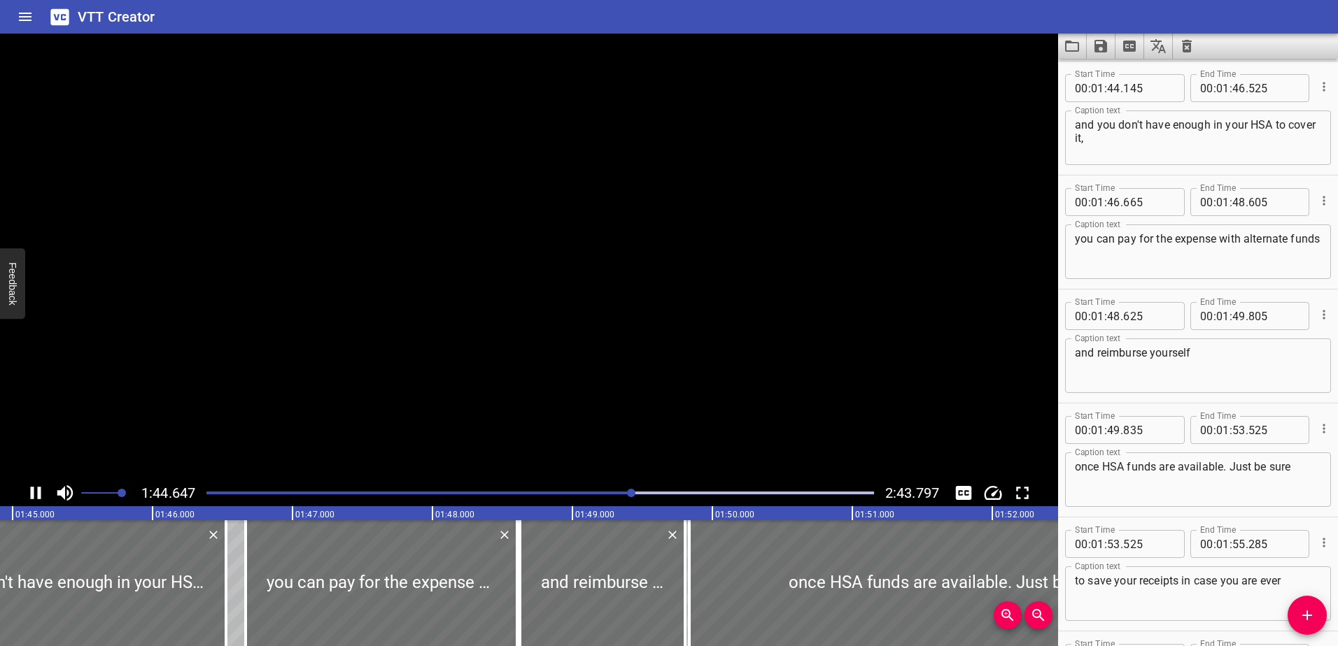
click at [32, 492] on icon "Play/Pause" at bounding box center [36, 493] width 10 height 13
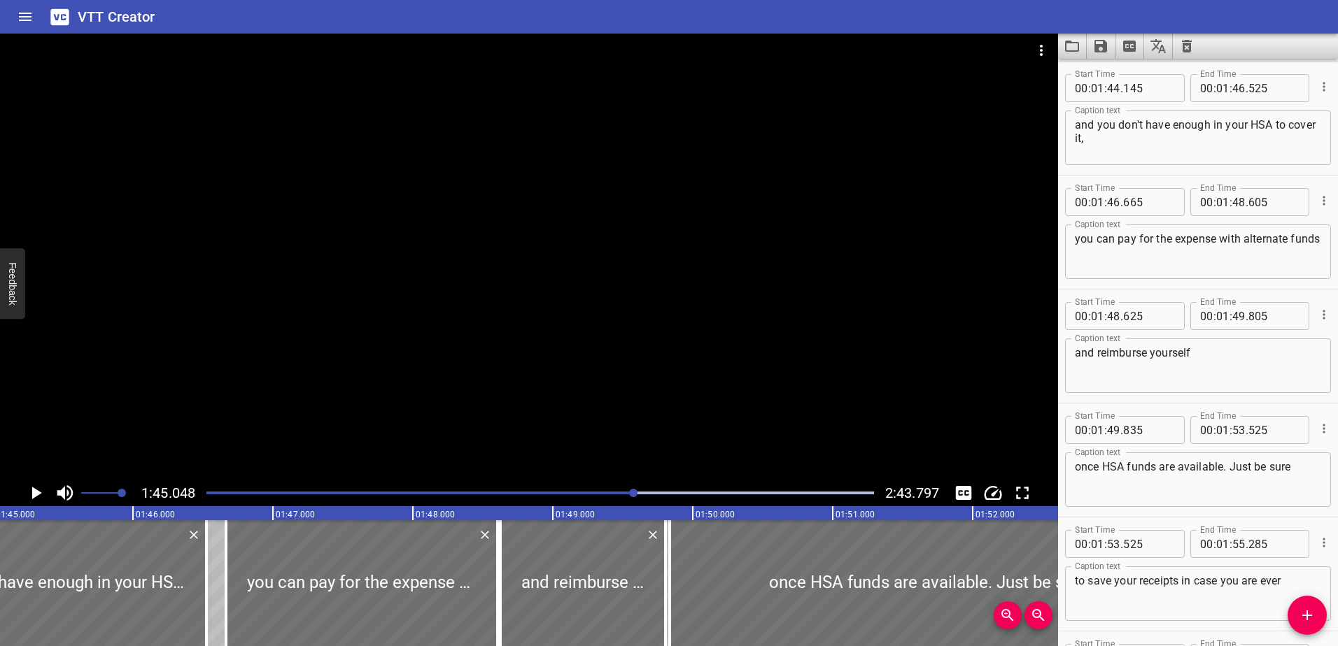
click at [649, 493] on div "Play progress" at bounding box center [539, 493] width 667 height 3
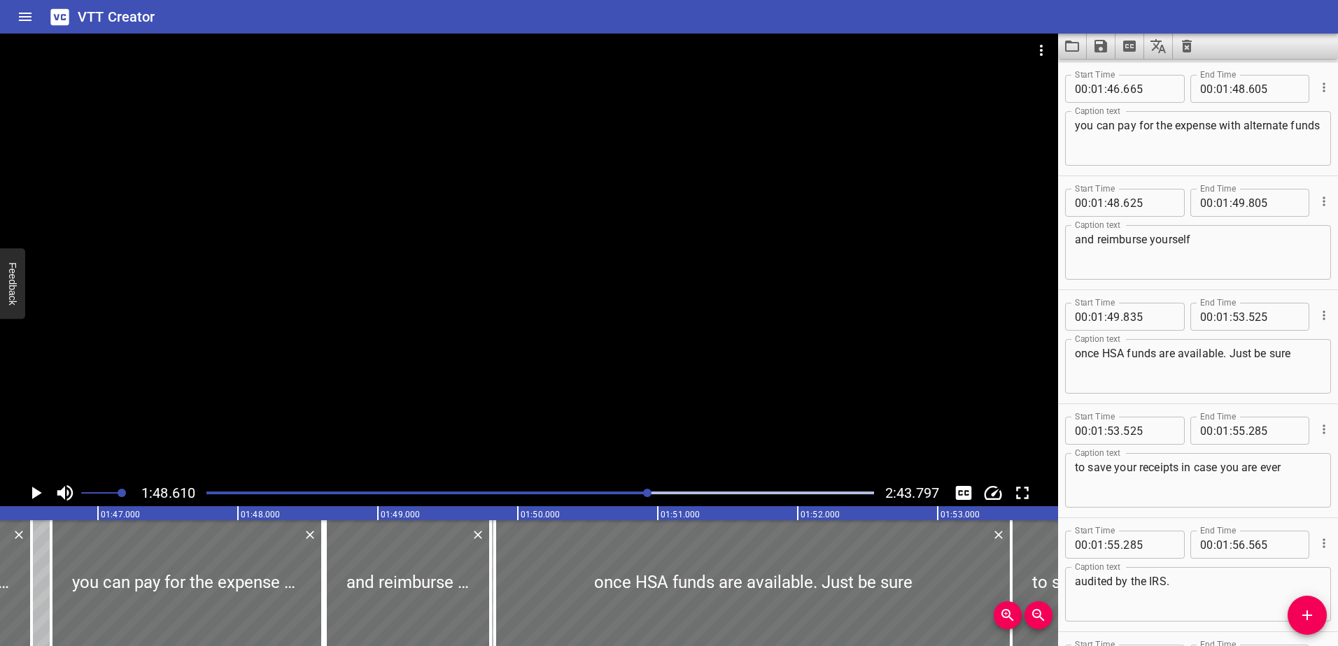
scroll to position [4676, 0]
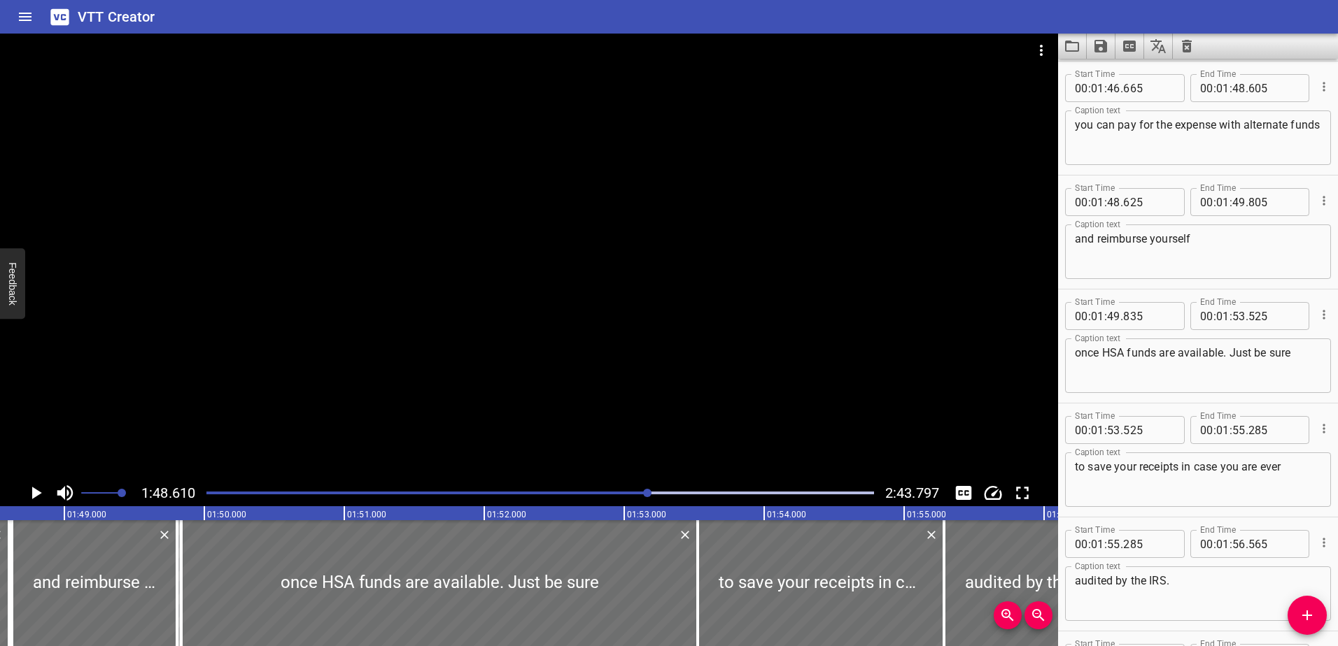
click at [670, 493] on div "Play progress" at bounding box center [539, 493] width 667 height 3
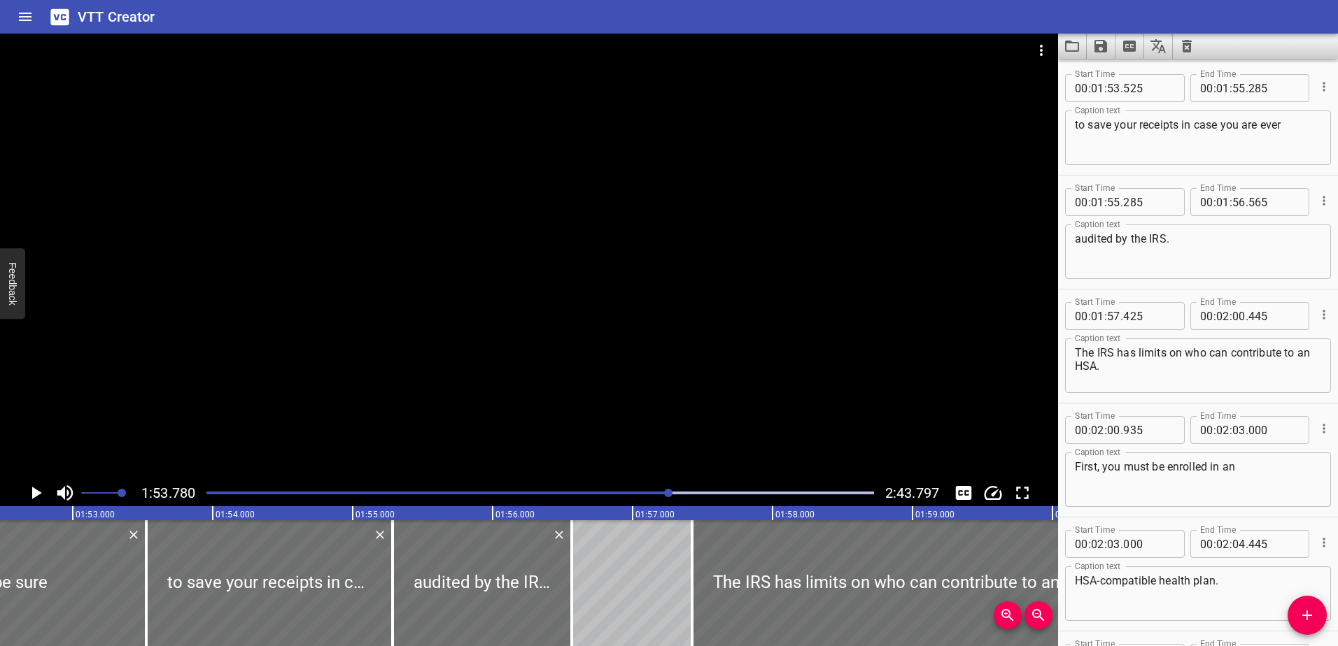
scroll to position [0, 0]
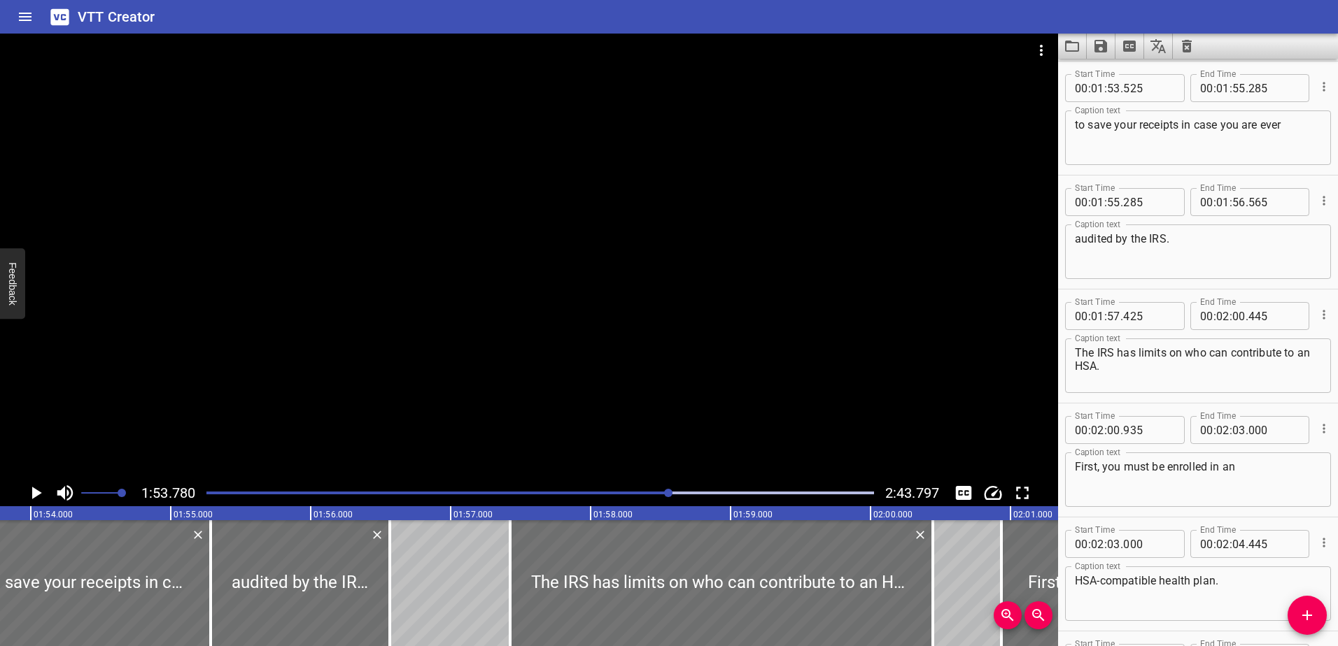
click at [682, 493] on div "Play progress" at bounding box center [539, 493] width 667 height 3
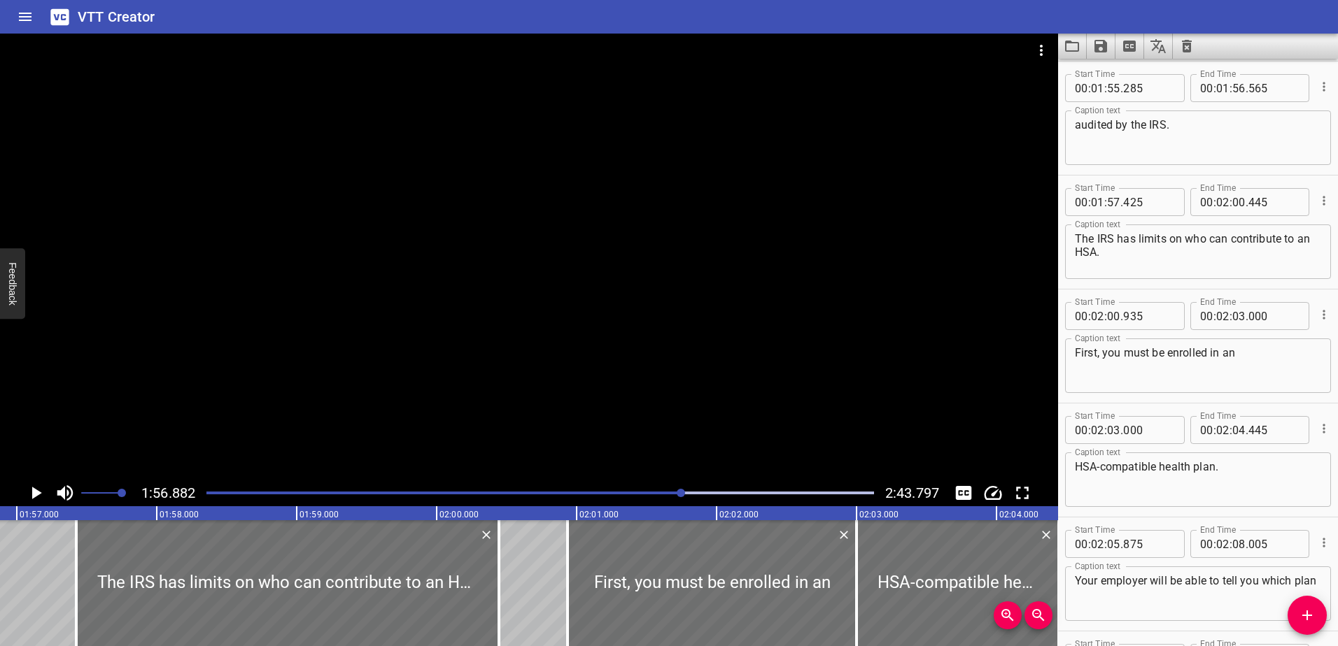
click at [41, 495] on icon "Play/Pause" at bounding box center [35, 493] width 21 height 21
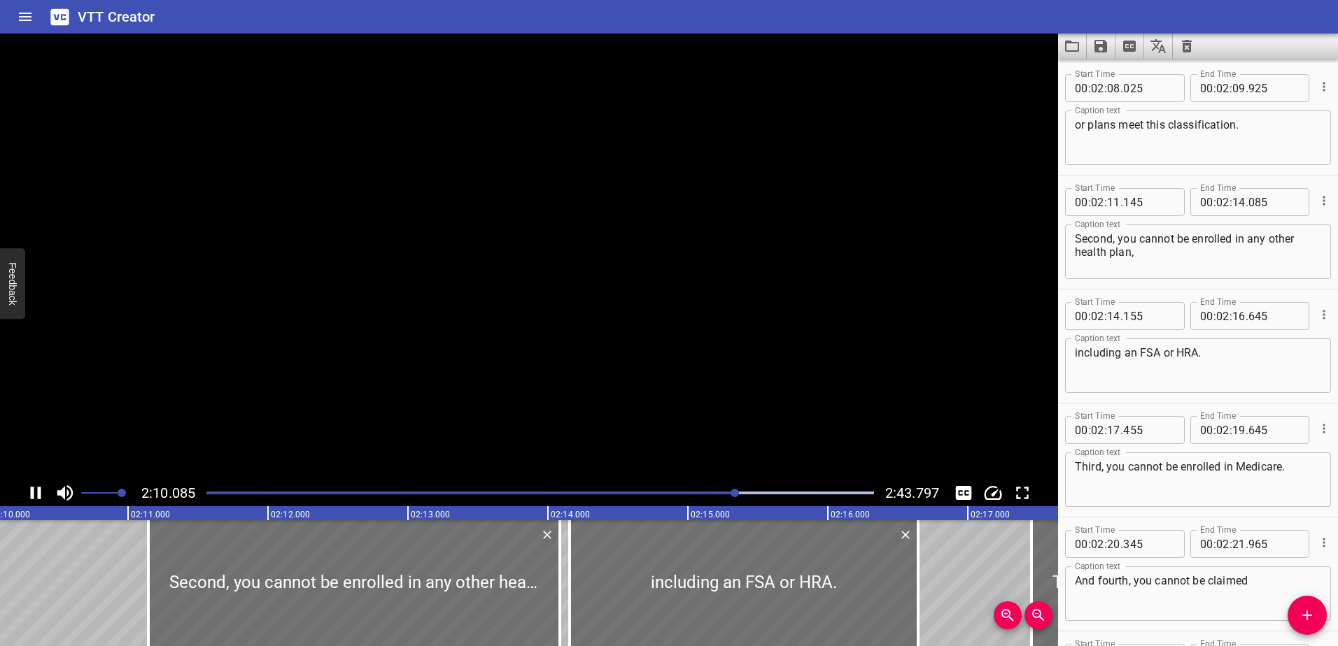
click at [41, 495] on icon "Play/Pause" at bounding box center [36, 493] width 10 height 13
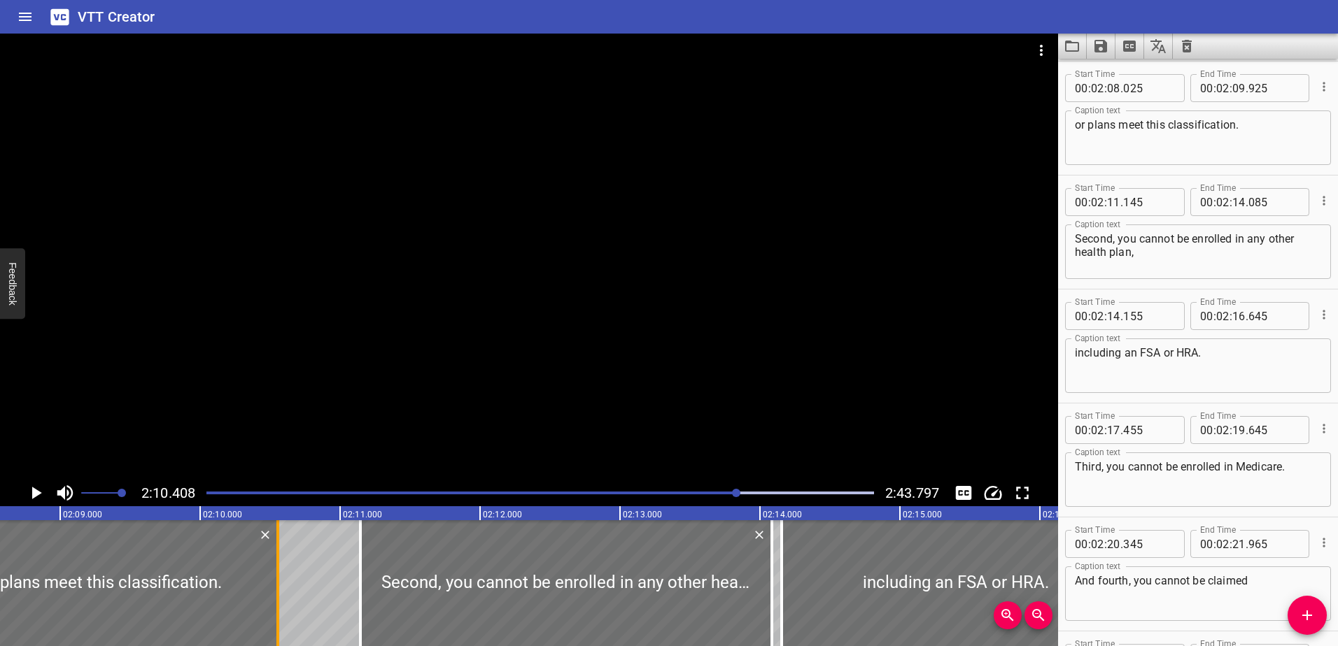
drag, startPoint x: 192, startPoint y: 584, endPoint x: 289, endPoint y: 586, distance: 96.6
click at [285, 586] on div at bounding box center [278, 584] width 14 height 126
type input "10"
type input "615"
drag, startPoint x: 360, startPoint y: 582, endPoint x: 325, endPoint y: 583, distance: 34.3
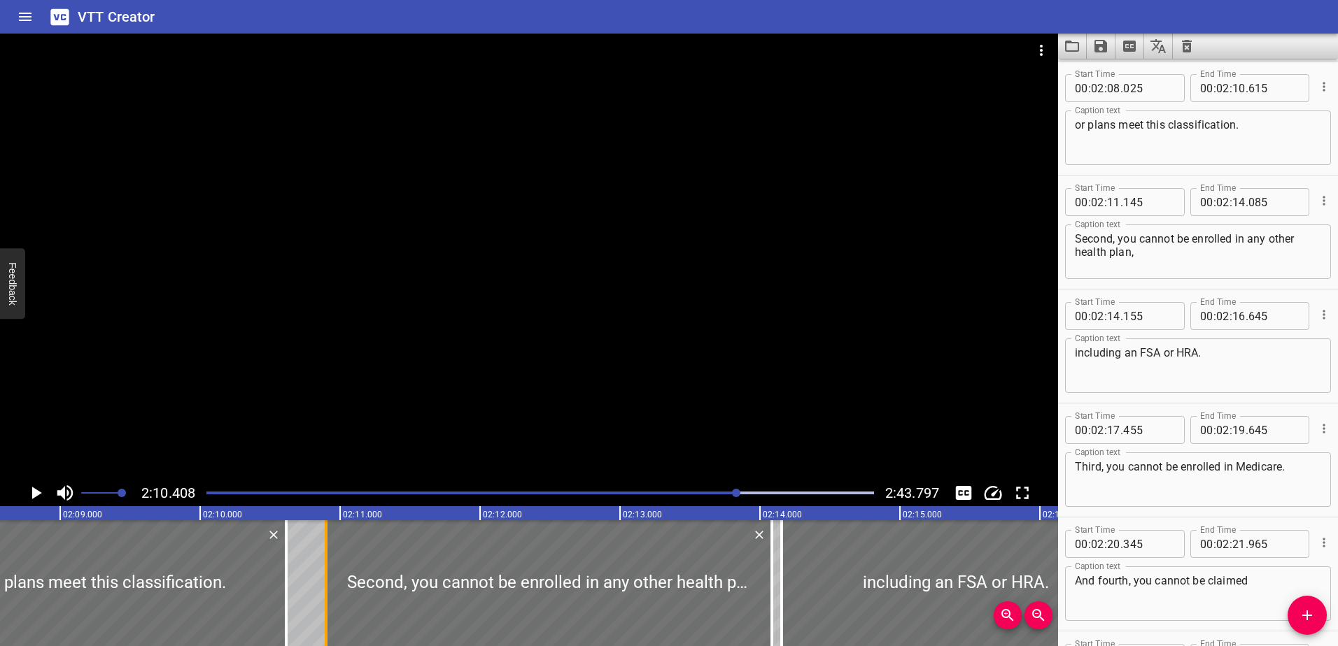
click at [325, 583] on div at bounding box center [326, 584] width 3 height 126
type input "10"
type input "900"
click at [36, 492] on icon "Play/Pause" at bounding box center [37, 493] width 10 height 13
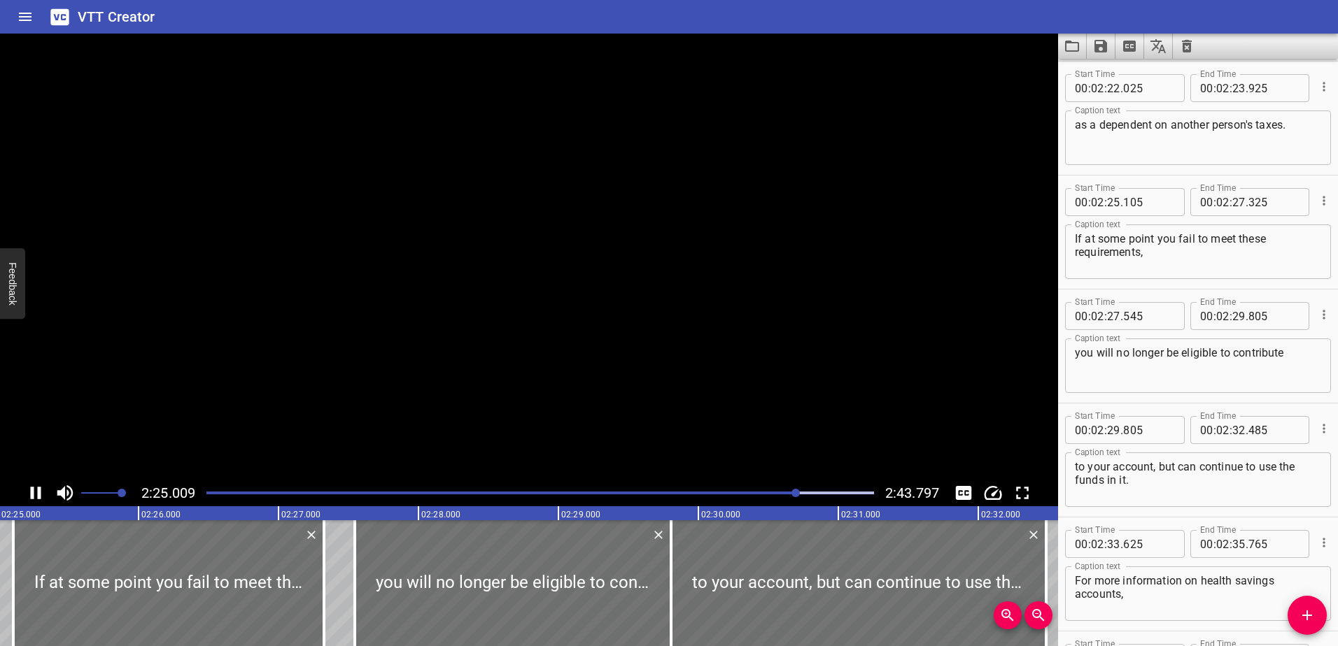
click at [36, 492] on icon "Play/Pause" at bounding box center [35, 493] width 21 height 21
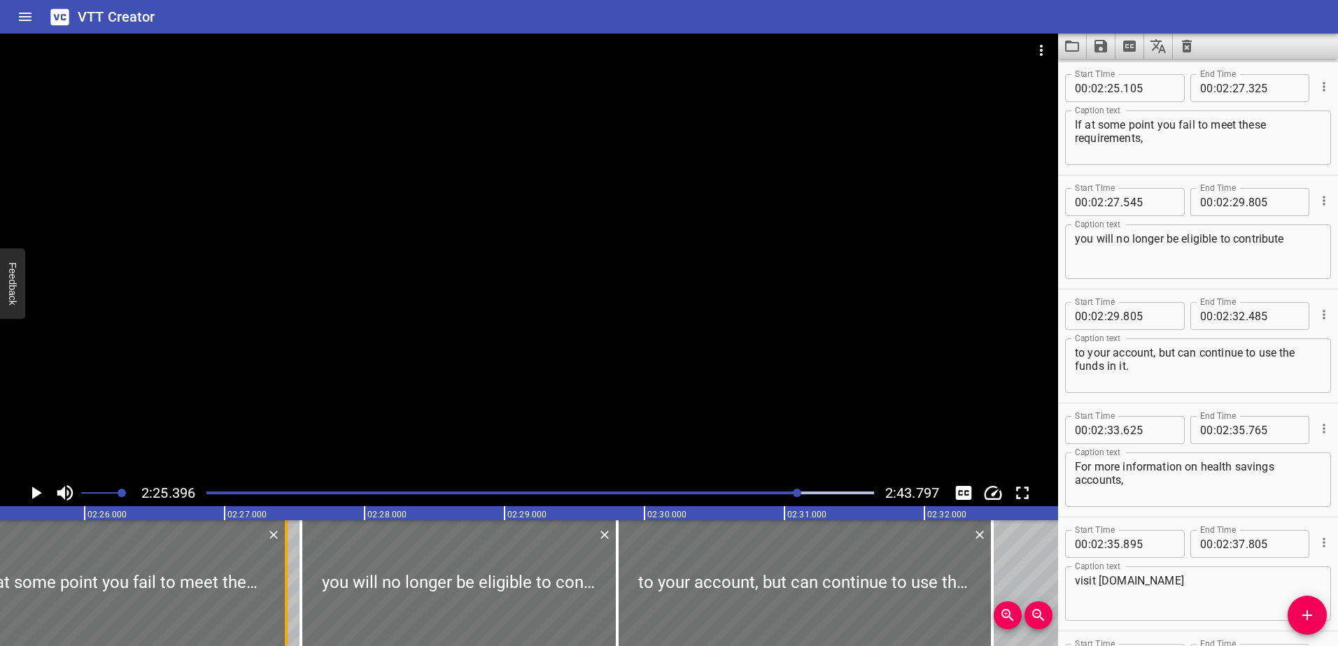
drag, startPoint x: 274, startPoint y: 606, endPoint x: 290, endPoint y: 606, distance: 16.1
click at [290, 606] on div at bounding box center [286, 584] width 14 height 126
type input "440"
click at [32, 489] on icon "Play/Pause" at bounding box center [37, 493] width 10 height 13
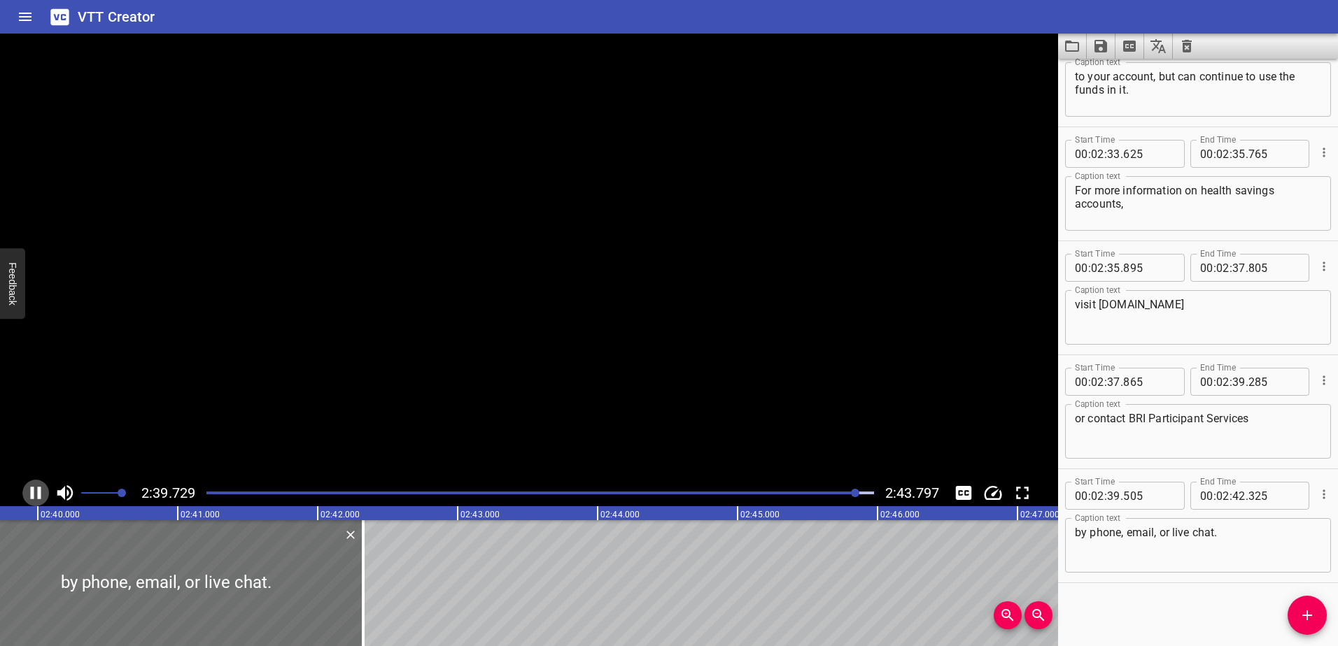
click at [32, 490] on icon "Play/Pause" at bounding box center [36, 493] width 10 height 13
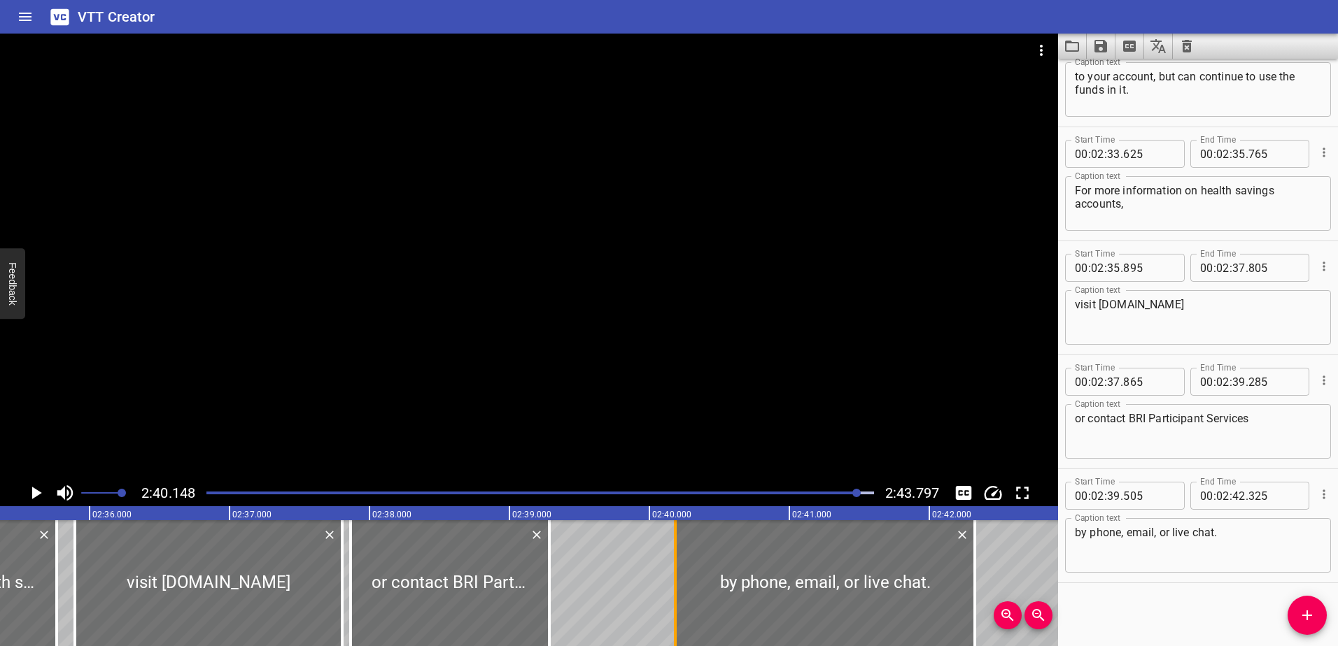
drag, startPoint x: 584, startPoint y: 600, endPoint x: 681, endPoint y: 595, distance: 97.3
click at [681, 595] on div at bounding box center [675, 584] width 14 height 126
type input "40"
type input "200"
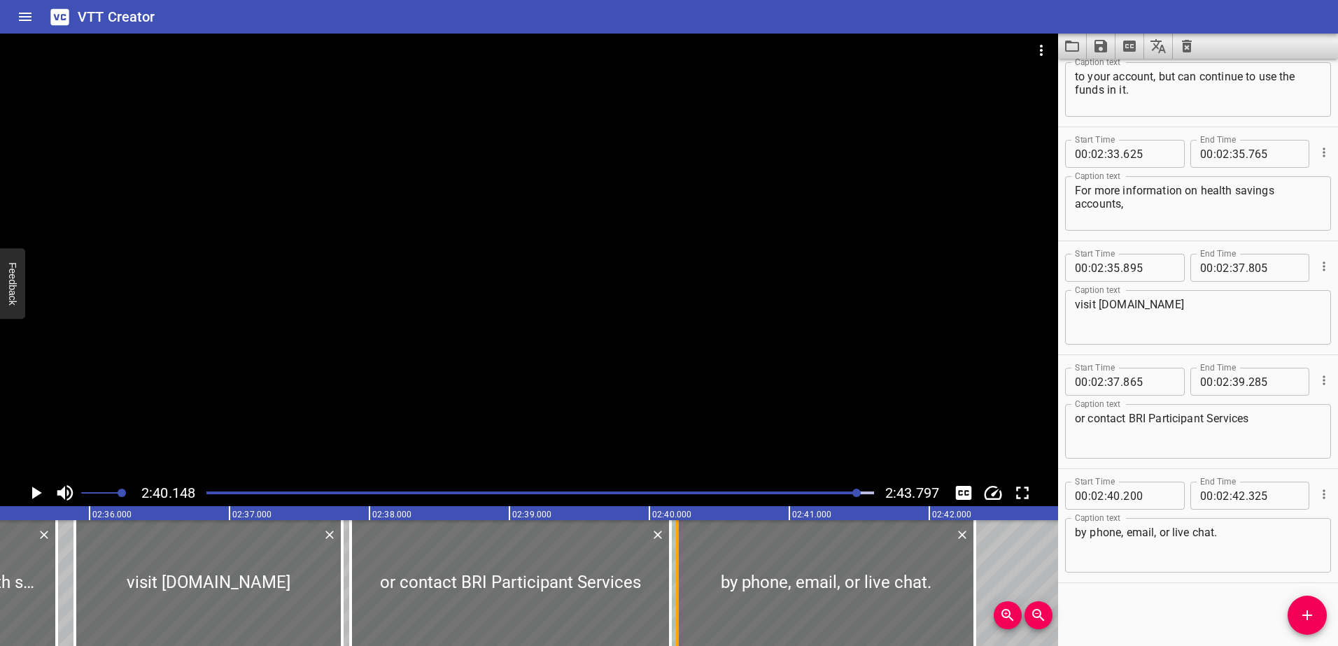
drag, startPoint x: 554, startPoint y: 604, endPoint x: 673, endPoint y: 599, distance: 119.0
type input "40"
type input "150"
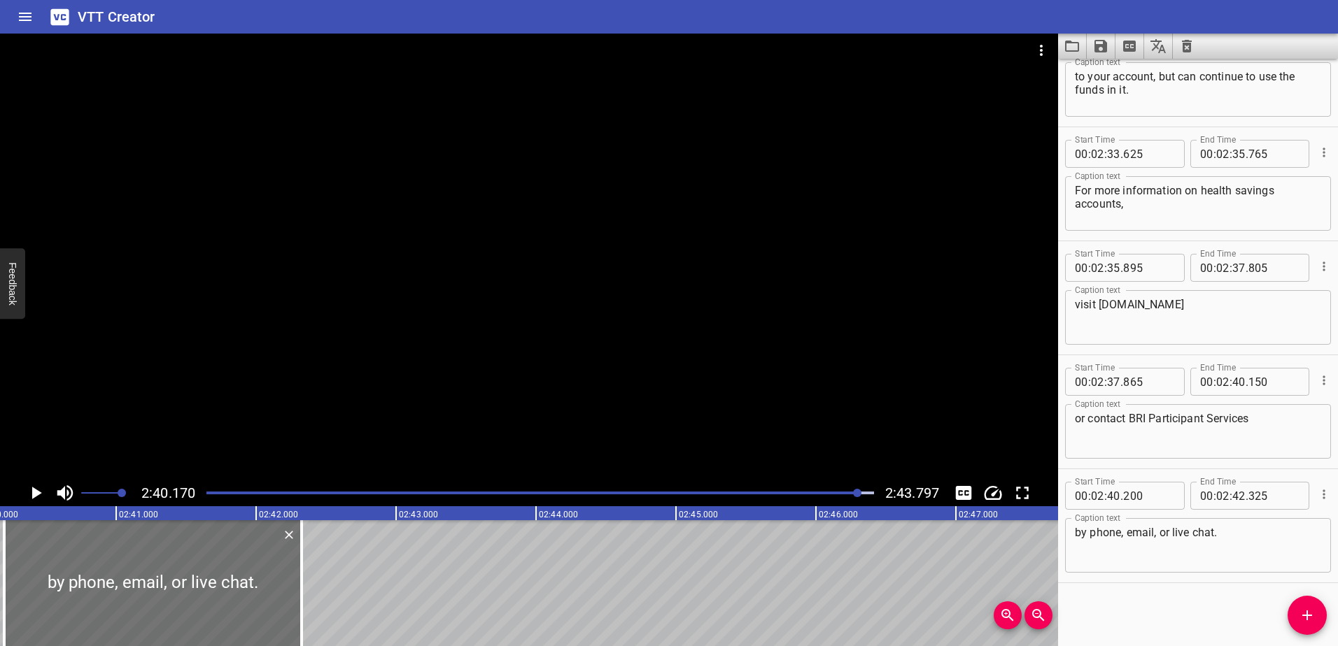
drag, startPoint x: 673, startPoint y: 599, endPoint x: 848, endPoint y: 493, distance: 204.7
click at [848, 493] on div "Play progress" at bounding box center [525, 493] width 667 height 3
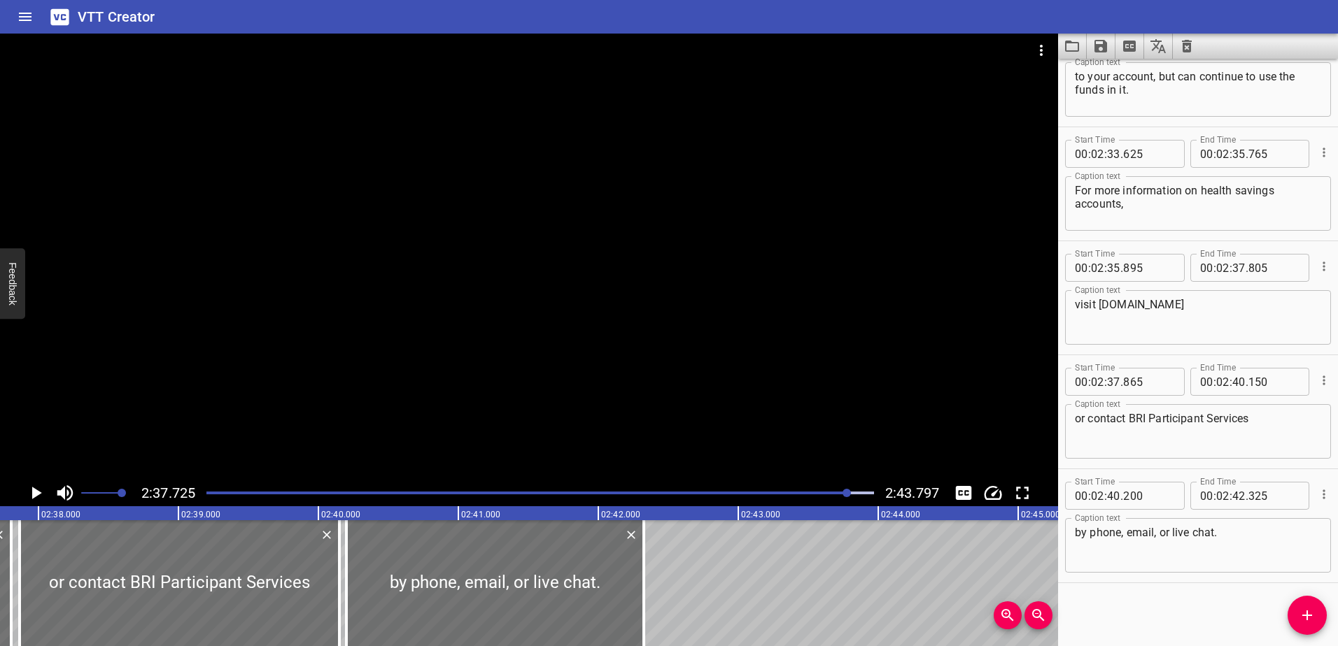
click at [31, 495] on icon "Play/Pause" at bounding box center [35, 493] width 21 height 21
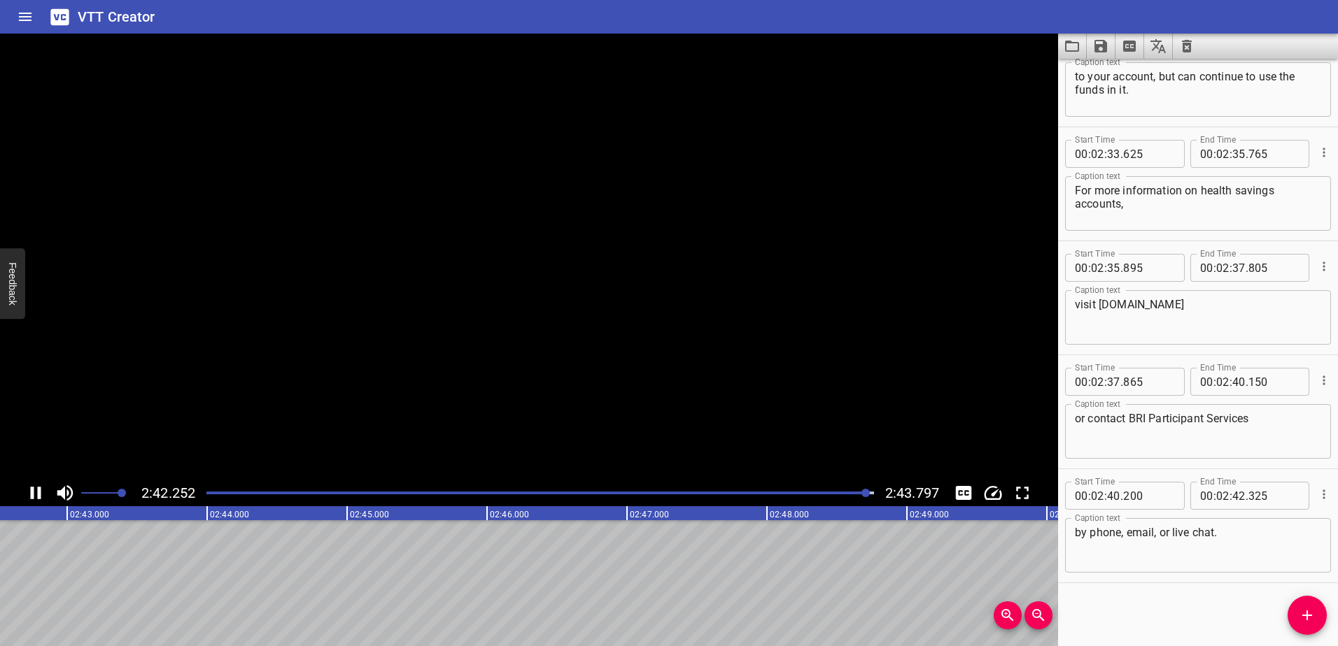
click at [31, 495] on icon "Play/Pause" at bounding box center [36, 493] width 10 height 13
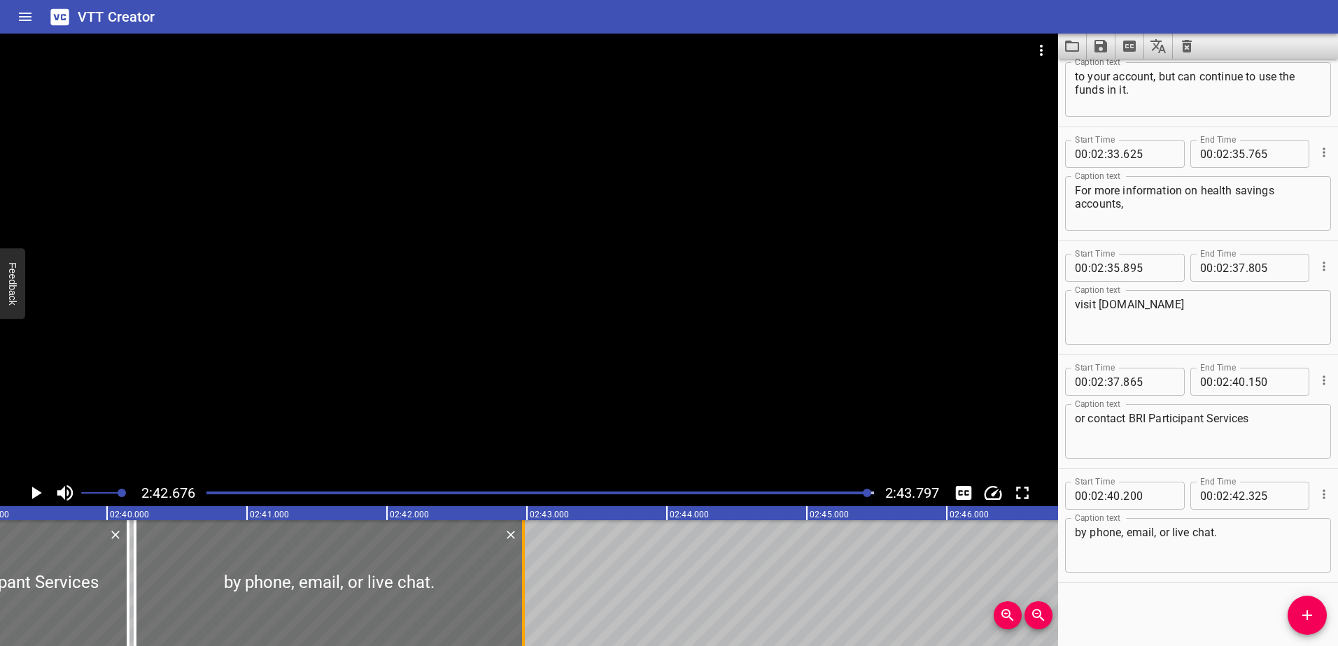
drag, startPoint x: 437, startPoint y: 614, endPoint x: 528, endPoint y: 613, distance: 91.0
click at [528, 613] on div at bounding box center [523, 584] width 14 height 126
type input "975"
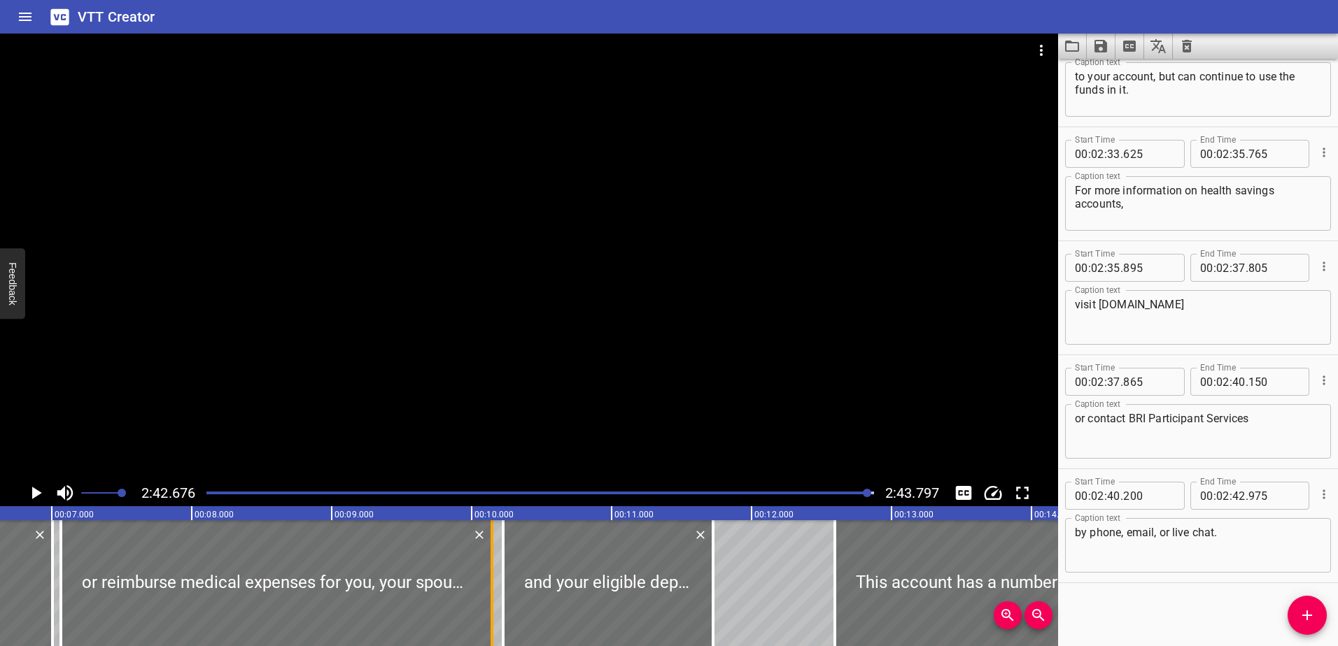
drag, startPoint x: 455, startPoint y: 596, endPoint x: 486, endPoint y: 598, distance: 30.9
click at [486, 598] on div at bounding box center [492, 584] width 14 height 126
type input "10"
type input "145"
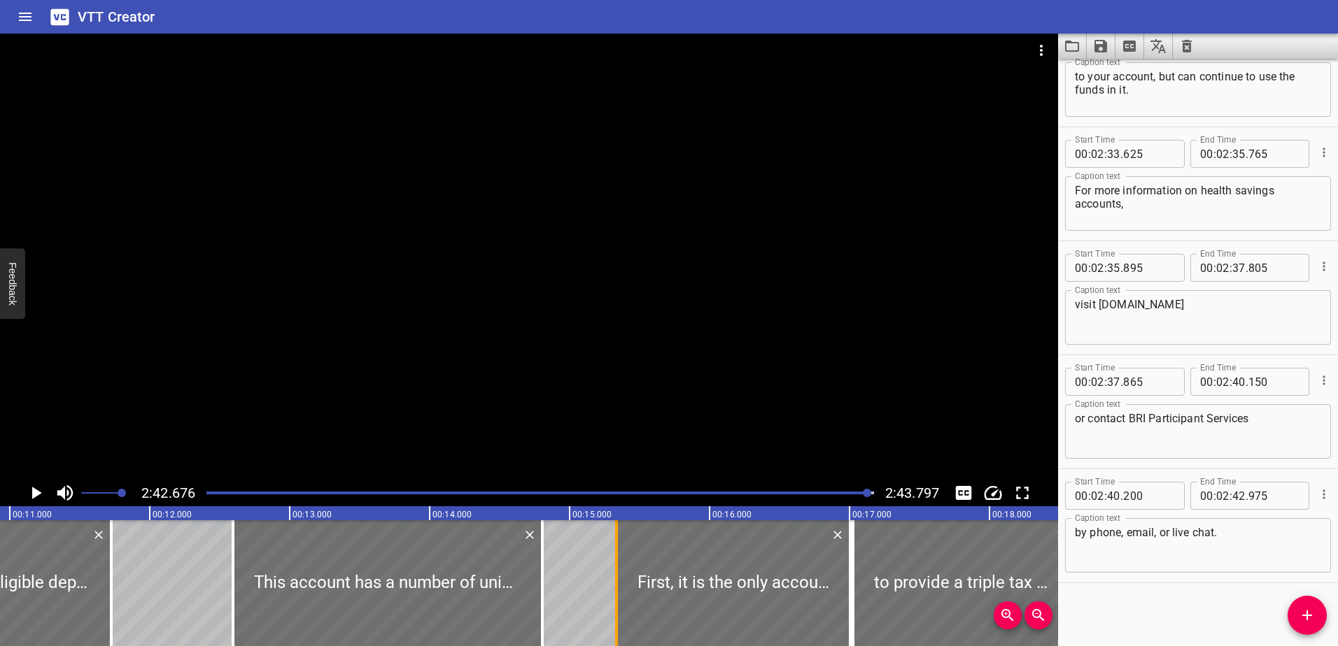
drag, startPoint x: 637, startPoint y: 616, endPoint x: 615, endPoint y: 620, distance: 22.7
click at [615, 620] on div at bounding box center [616, 584] width 3 height 126
type input "335"
drag, startPoint x: 537, startPoint y: 605, endPoint x: 556, endPoint y: 604, distance: 18.2
click at [556, 604] on div at bounding box center [560, 584] width 14 height 126
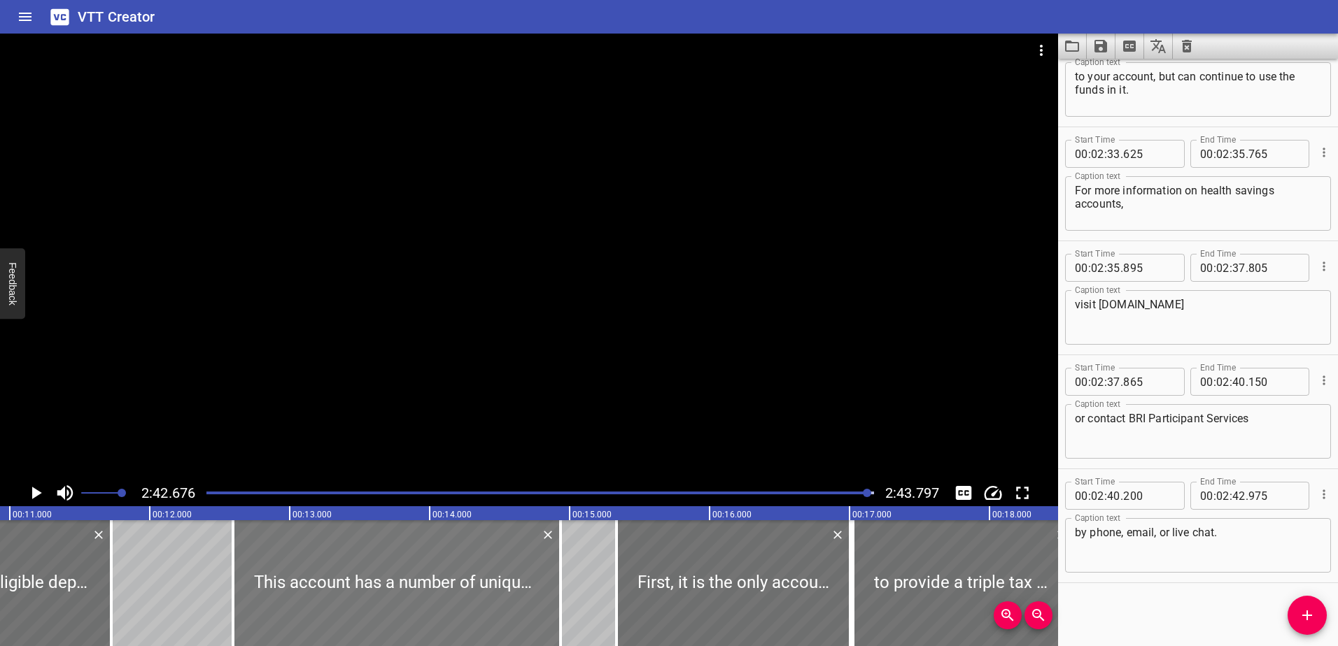
type input "935"
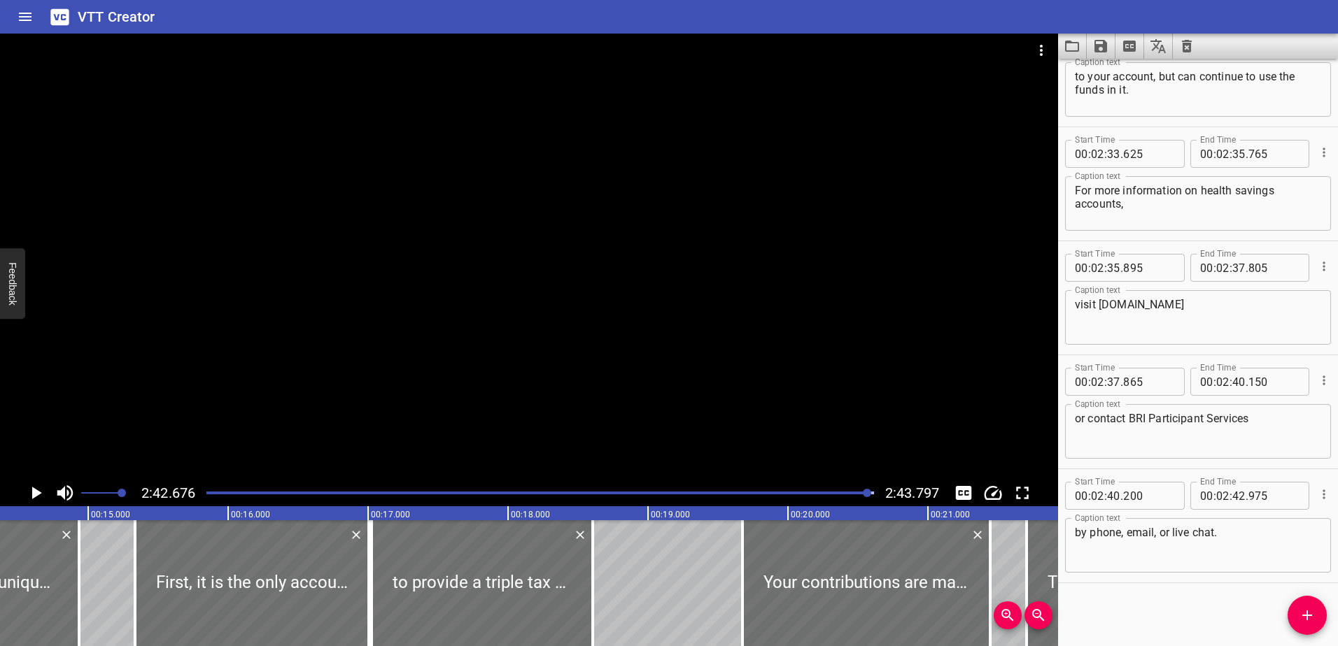
scroll to position [0, 2114]
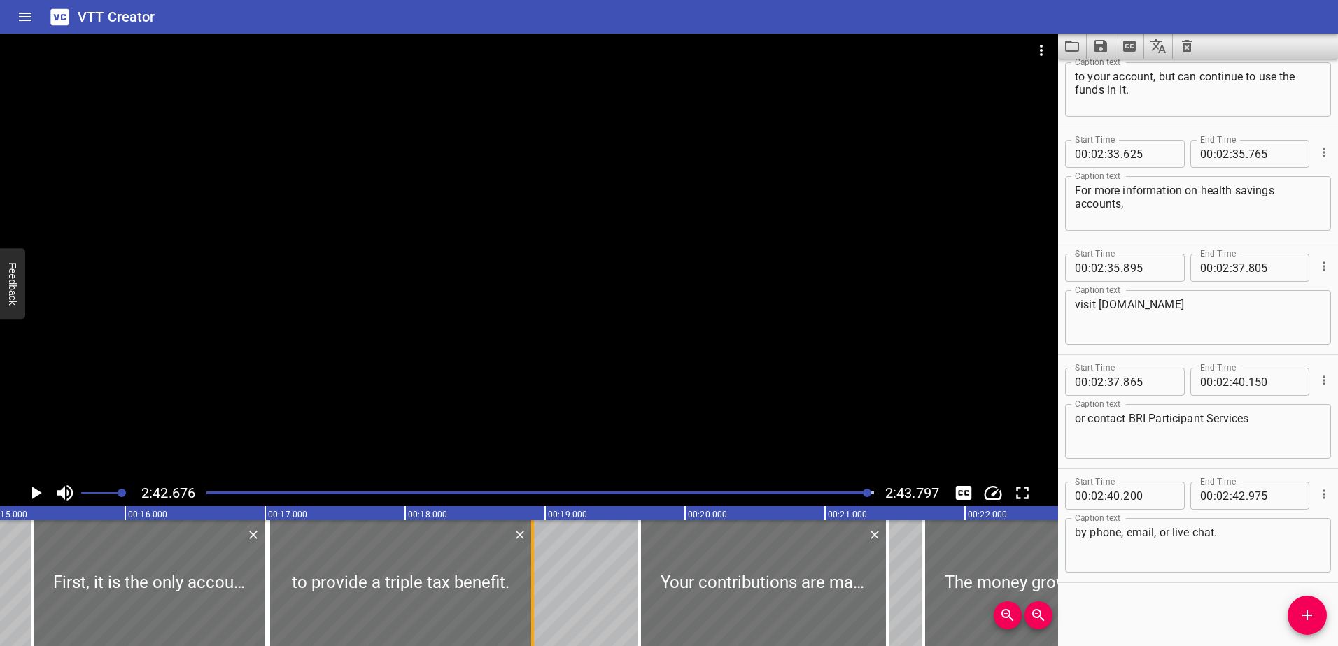
drag, startPoint x: 490, startPoint y: 600, endPoint x: 532, endPoint y: 600, distance: 42.7
click at [532, 600] on div at bounding box center [532, 584] width 3 height 126
type input "910"
drag, startPoint x: 641, startPoint y: 597, endPoint x: 625, endPoint y: 597, distance: 16.1
click at [625, 597] on div at bounding box center [623, 584] width 14 height 126
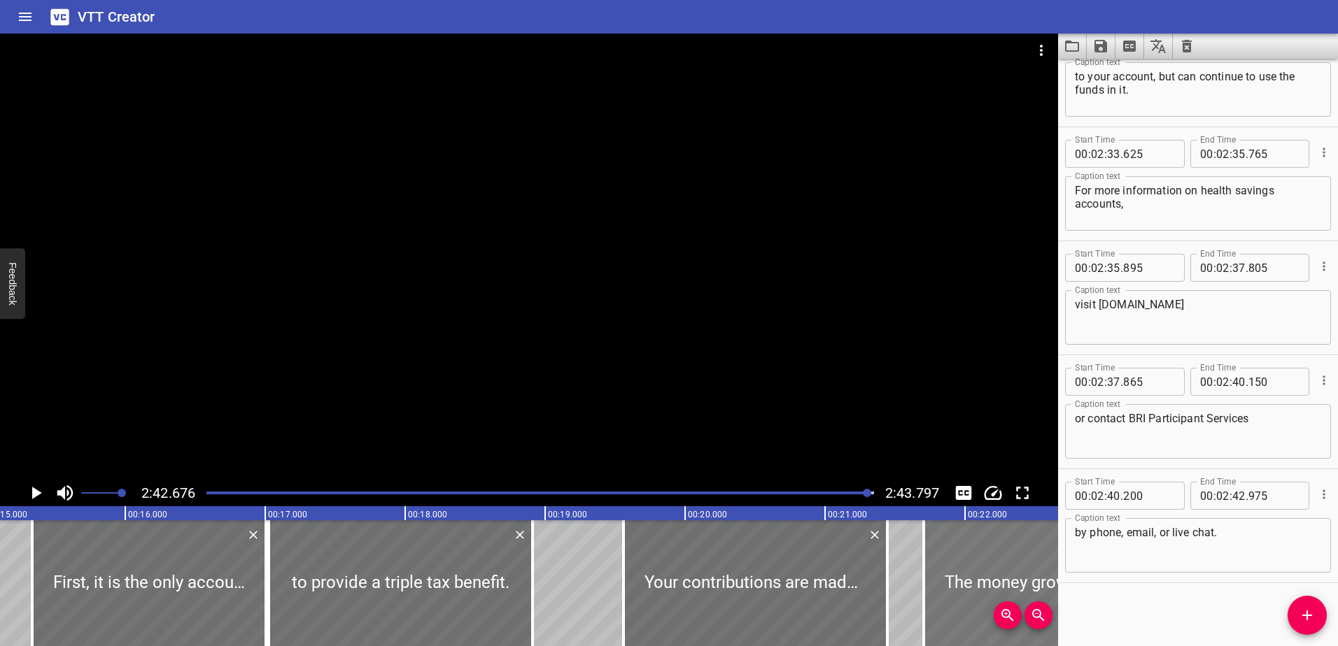
type input "560"
click at [890, 602] on div at bounding box center [890, 584] width 3 height 126
type input "470"
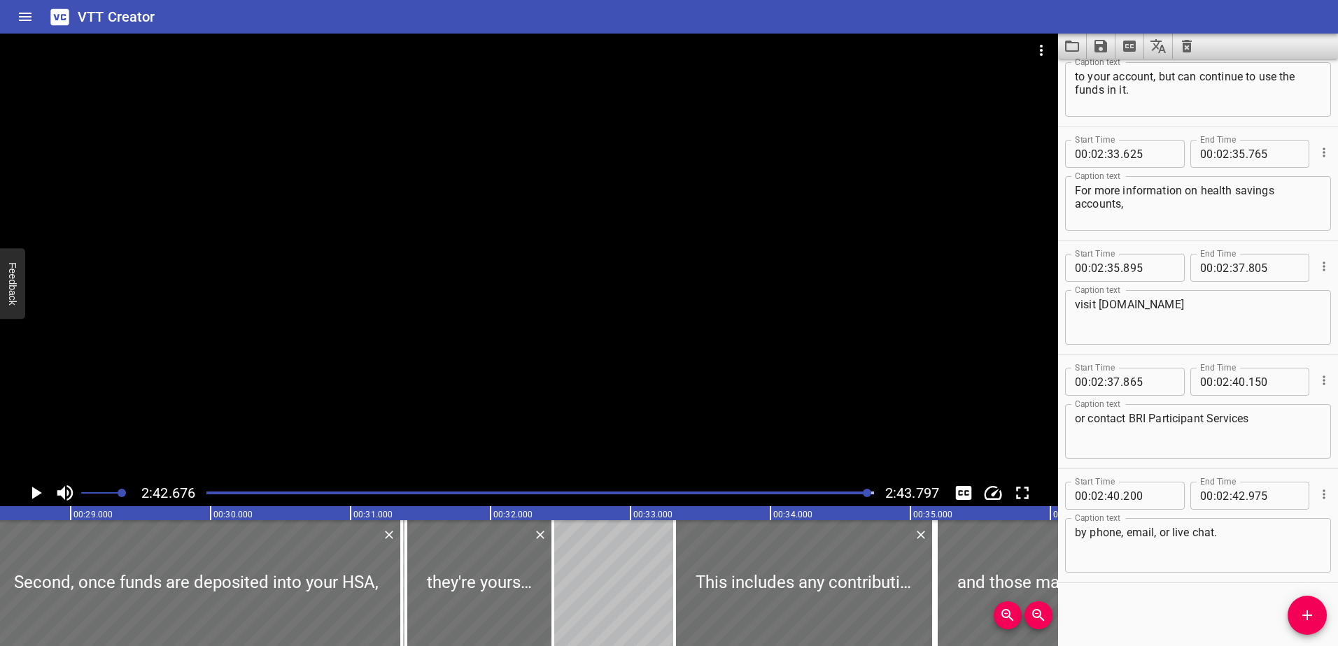
scroll to position [0, 4039]
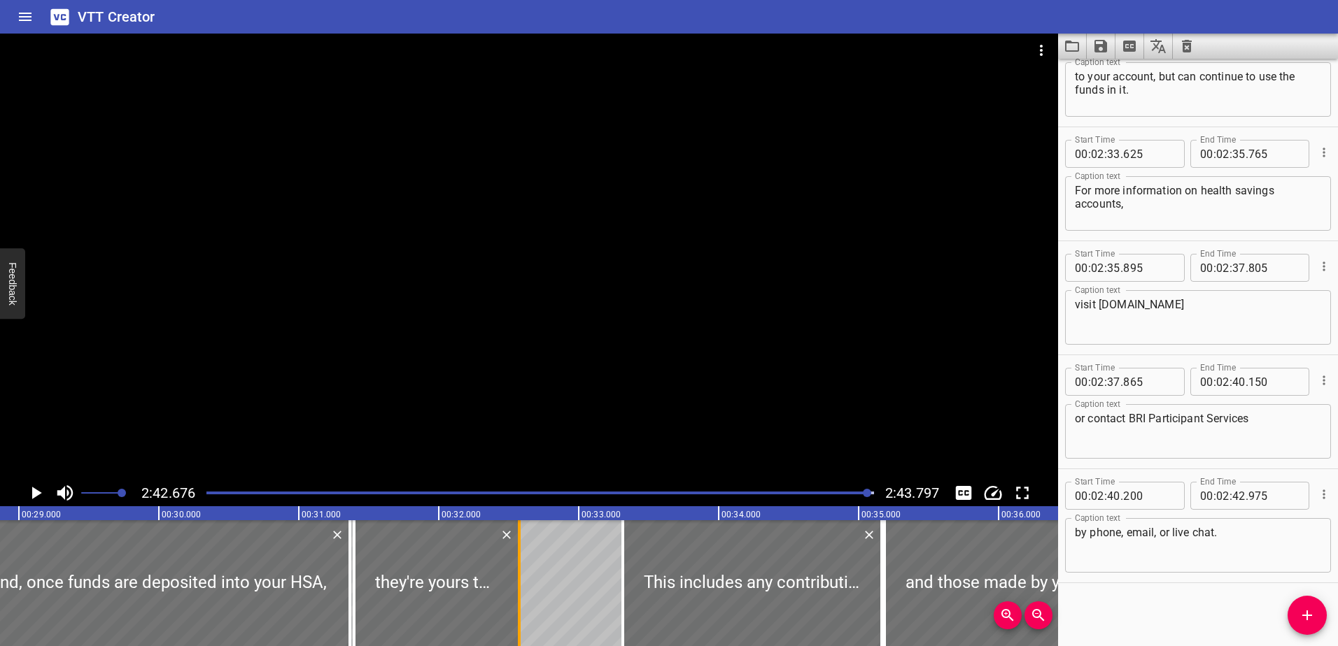
drag, startPoint x: 505, startPoint y: 616, endPoint x: 525, endPoint y: 616, distance: 19.6
click at [525, 616] on div at bounding box center [519, 584] width 14 height 126
type input "585"
drag, startPoint x: 625, startPoint y: 610, endPoint x: 613, endPoint y: 610, distance: 12.6
click at [613, 610] on div at bounding box center [610, 584] width 14 height 126
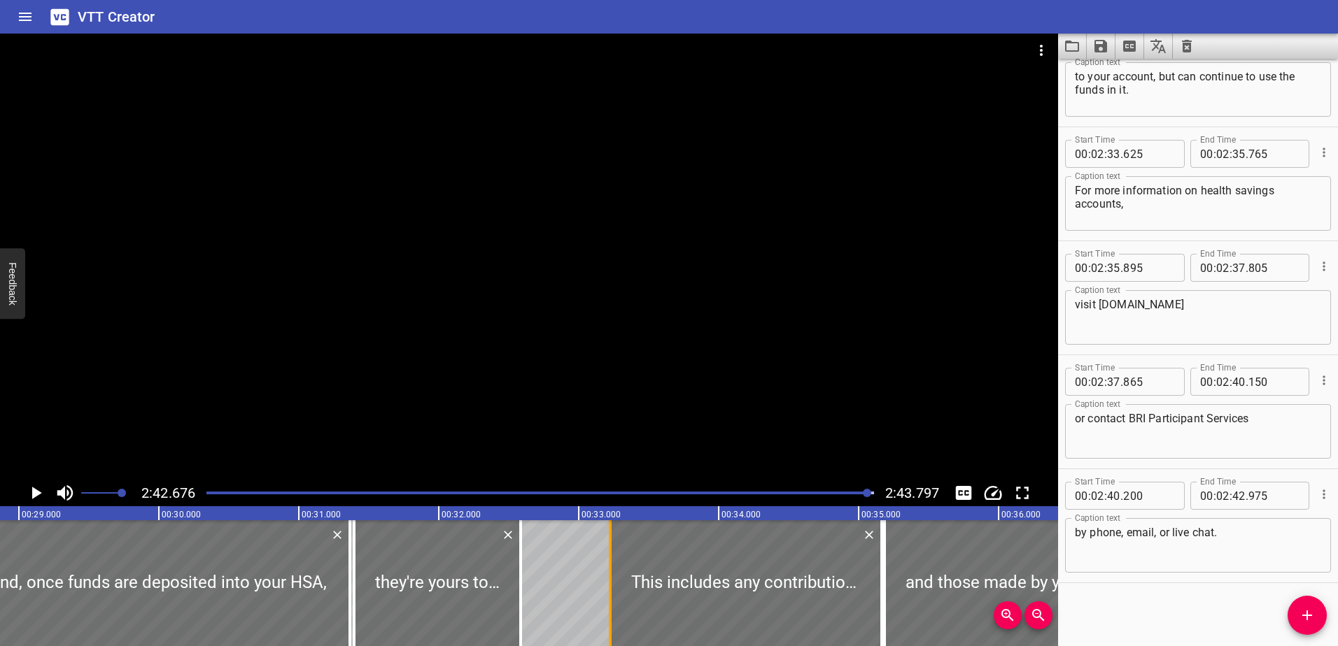
type input "225"
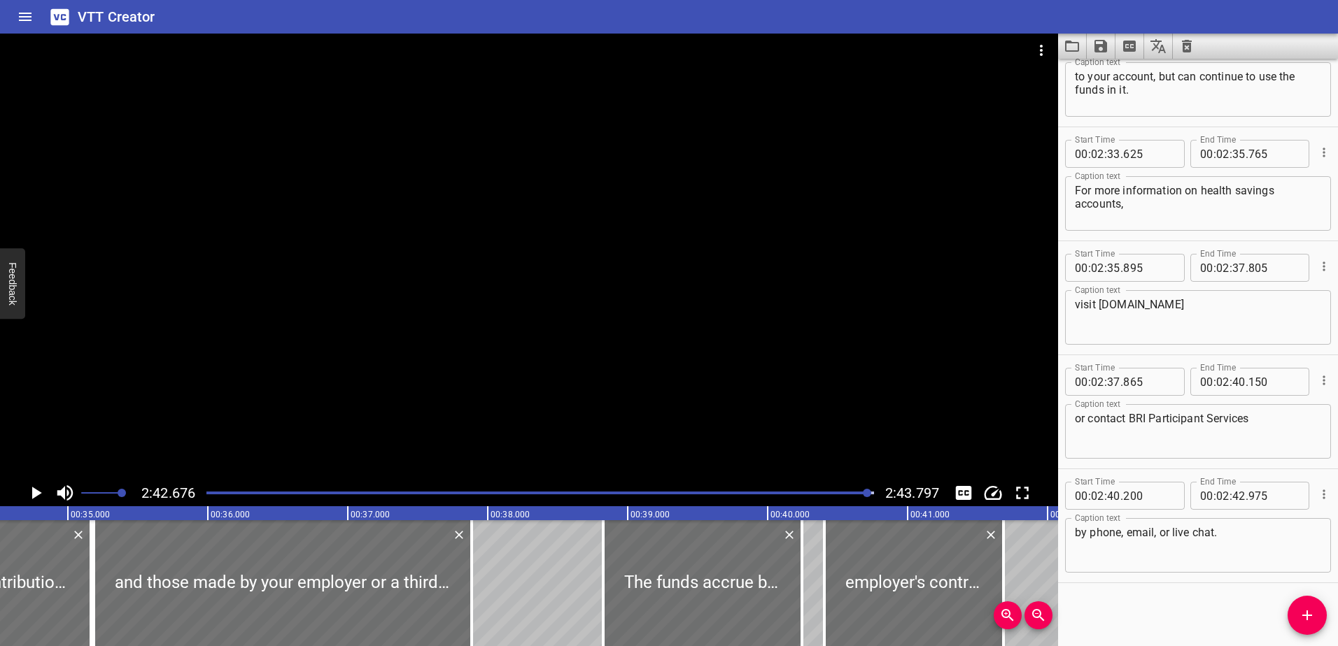
scroll to position [0, 4932]
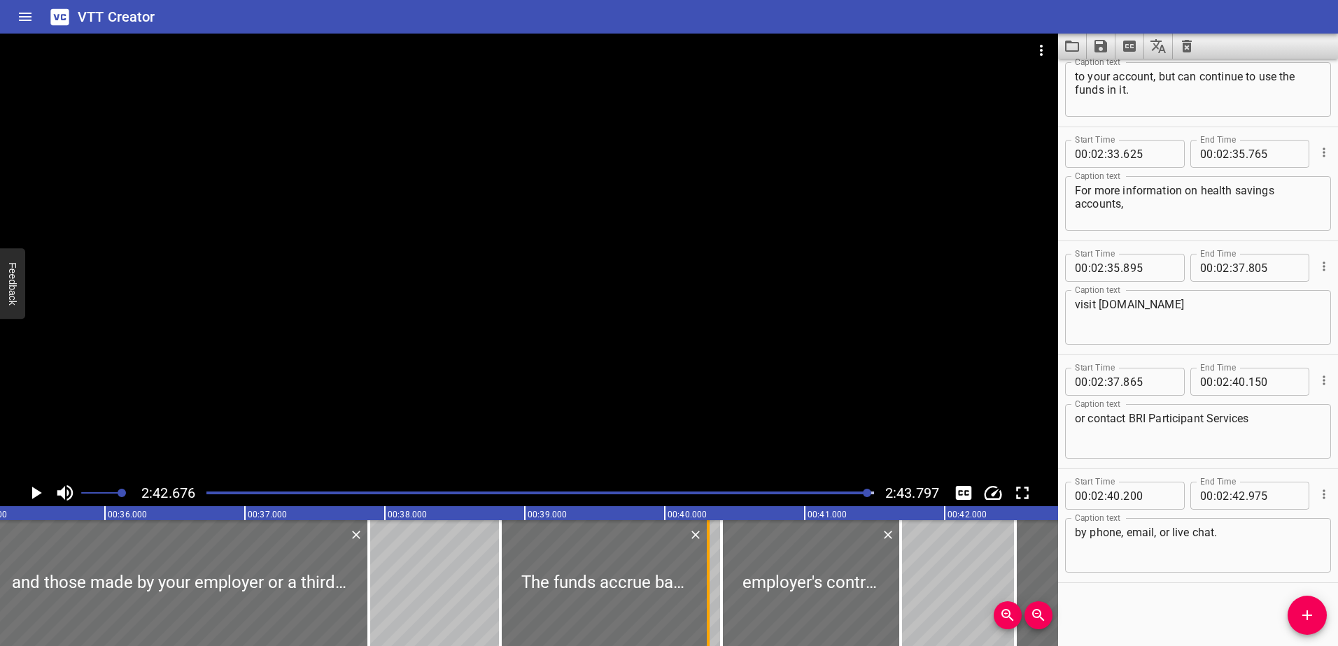
drag, startPoint x: 698, startPoint y: 616, endPoint x: 708, endPoint y: 614, distance: 10.0
click at [708, 614] on div at bounding box center [708, 584] width 3 height 126
type input "315"
drag, startPoint x: 721, startPoint y: 607, endPoint x: 712, endPoint y: 605, distance: 9.9
click at [712, 605] on div at bounding box center [711, 584] width 3 height 126
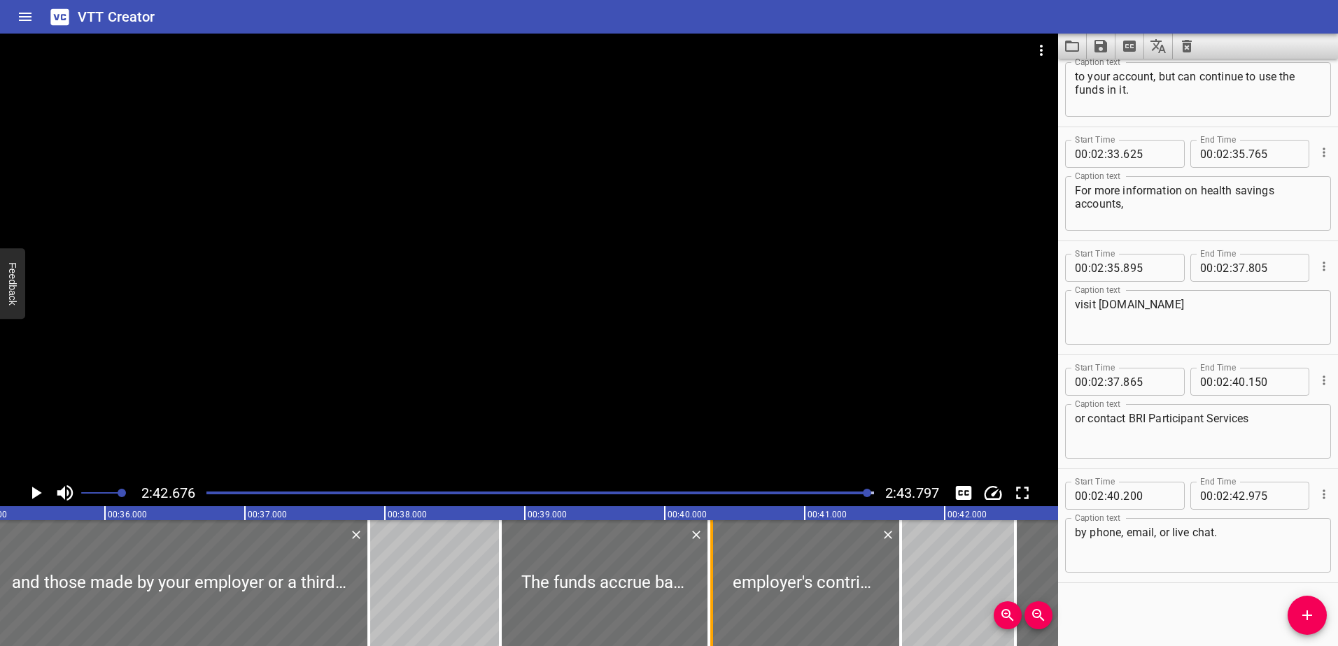
type input "335"
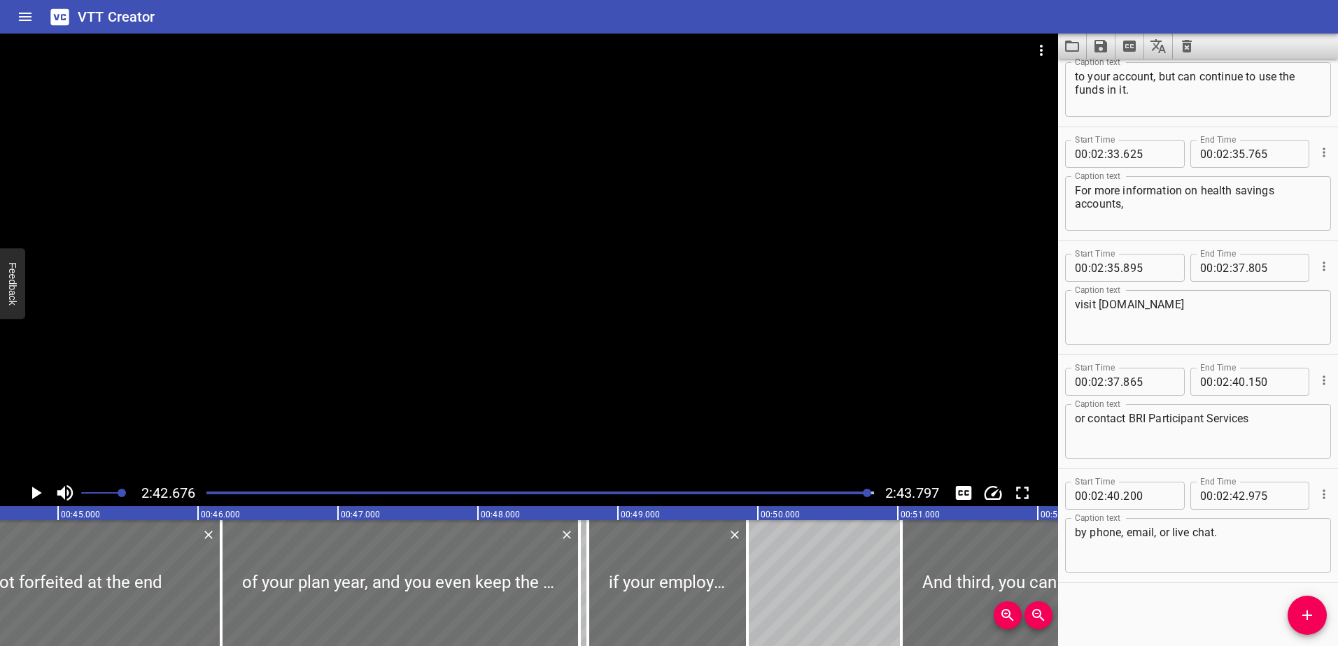
scroll to position [0, 6325]
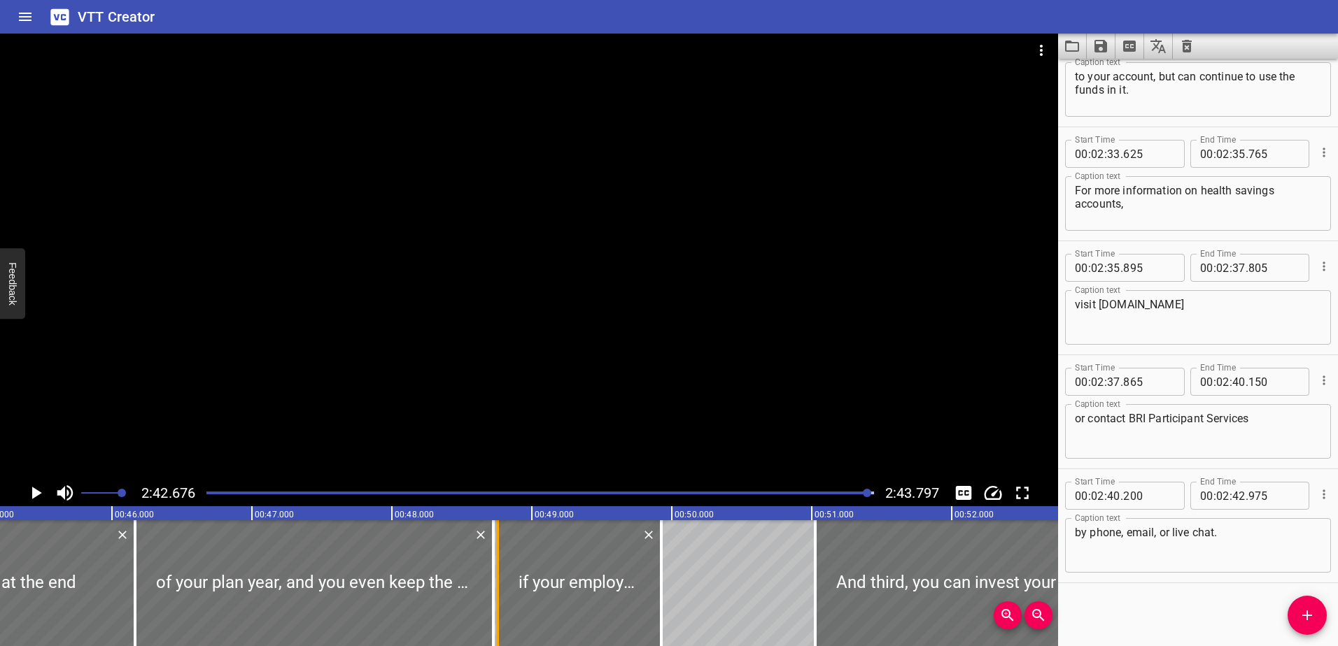
click at [500, 600] on div at bounding box center [497, 584] width 14 height 126
type input "755"
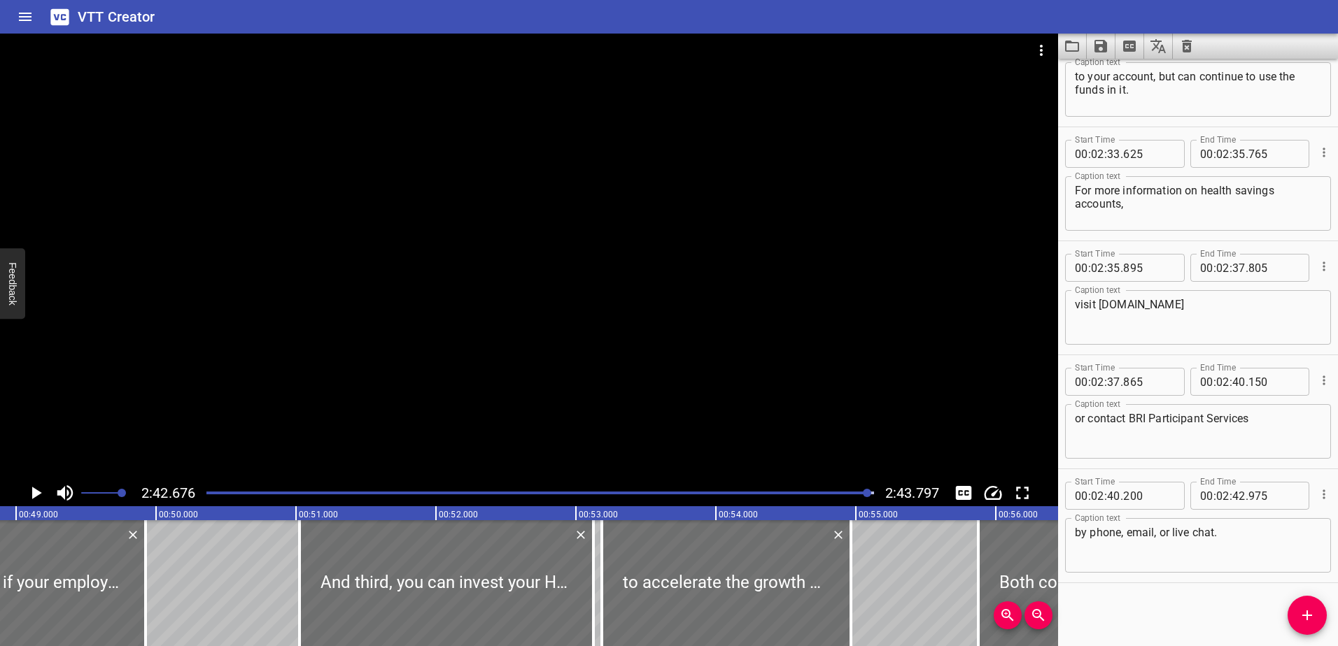
scroll to position [0, 7012]
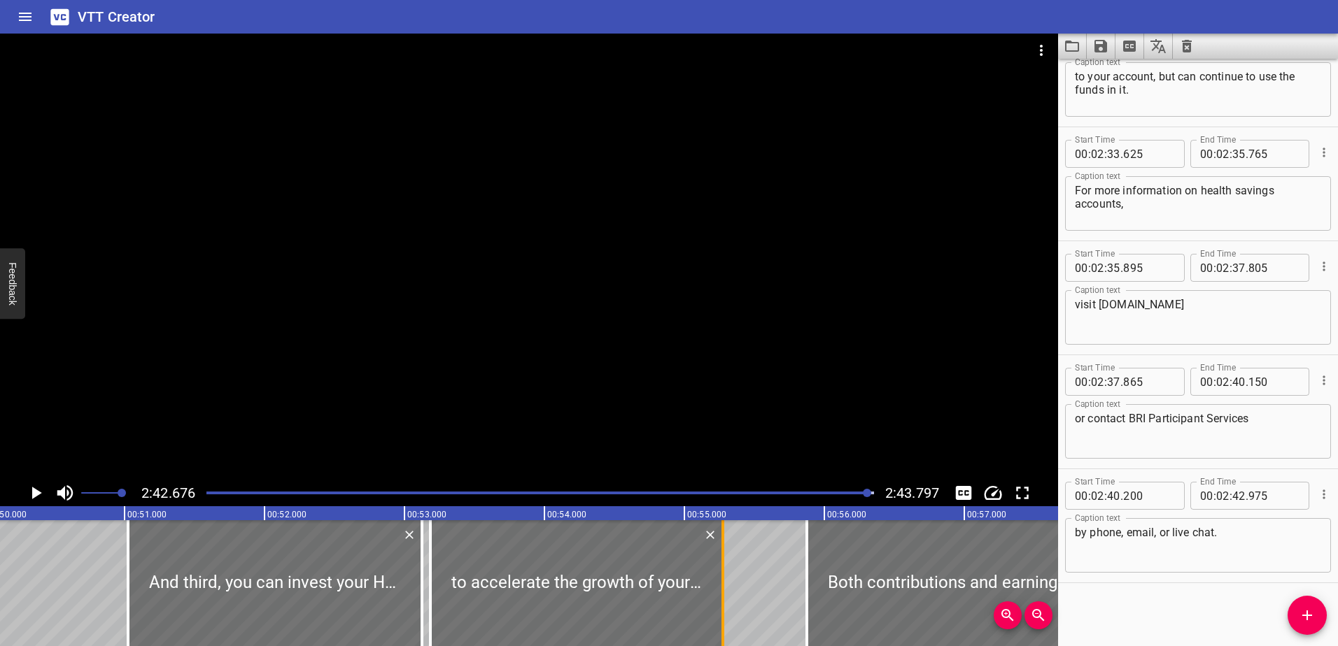
drag, startPoint x: 677, startPoint y: 588, endPoint x: 720, endPoint y: 586, distance: 42.7
click at [720, 586] on div at bounding box center [723, 584] width 14 height 126
type input "55"
click at [726, 586] on div at bounding box center [728, 584] width 14 height 126
type input "315"
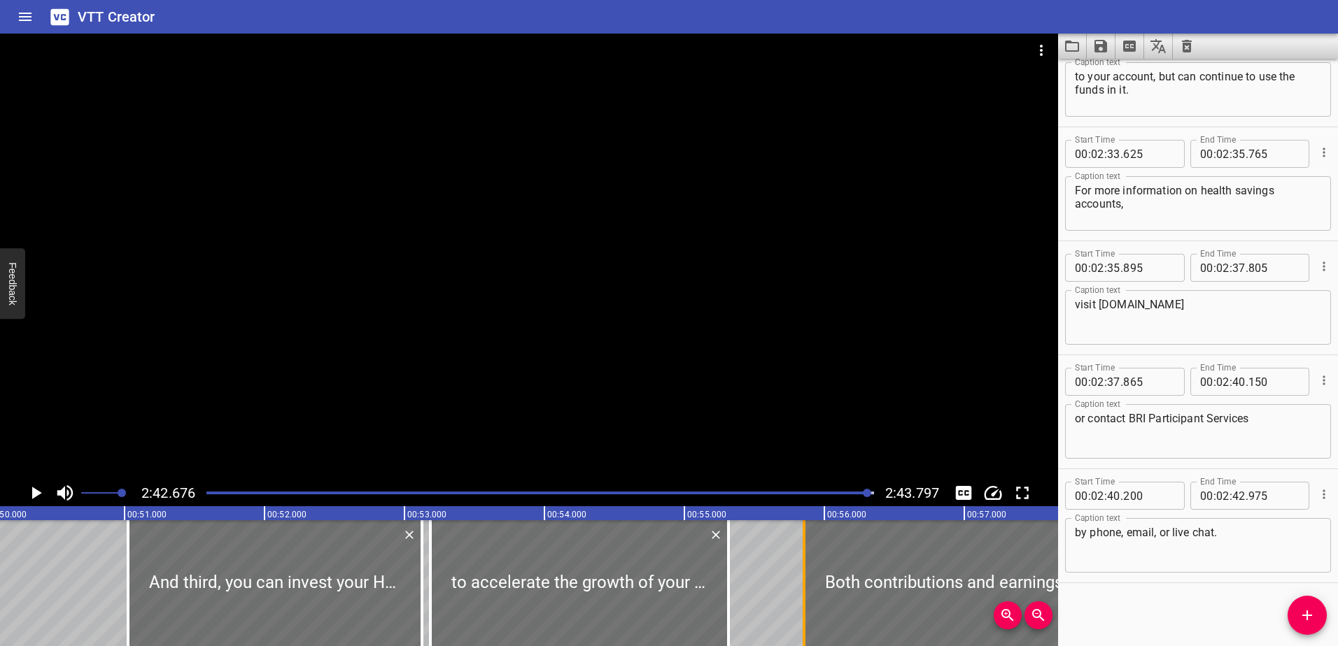
click at [800, 588] on div at bounding box center [804, 584] width 14 height 126
type input "845"
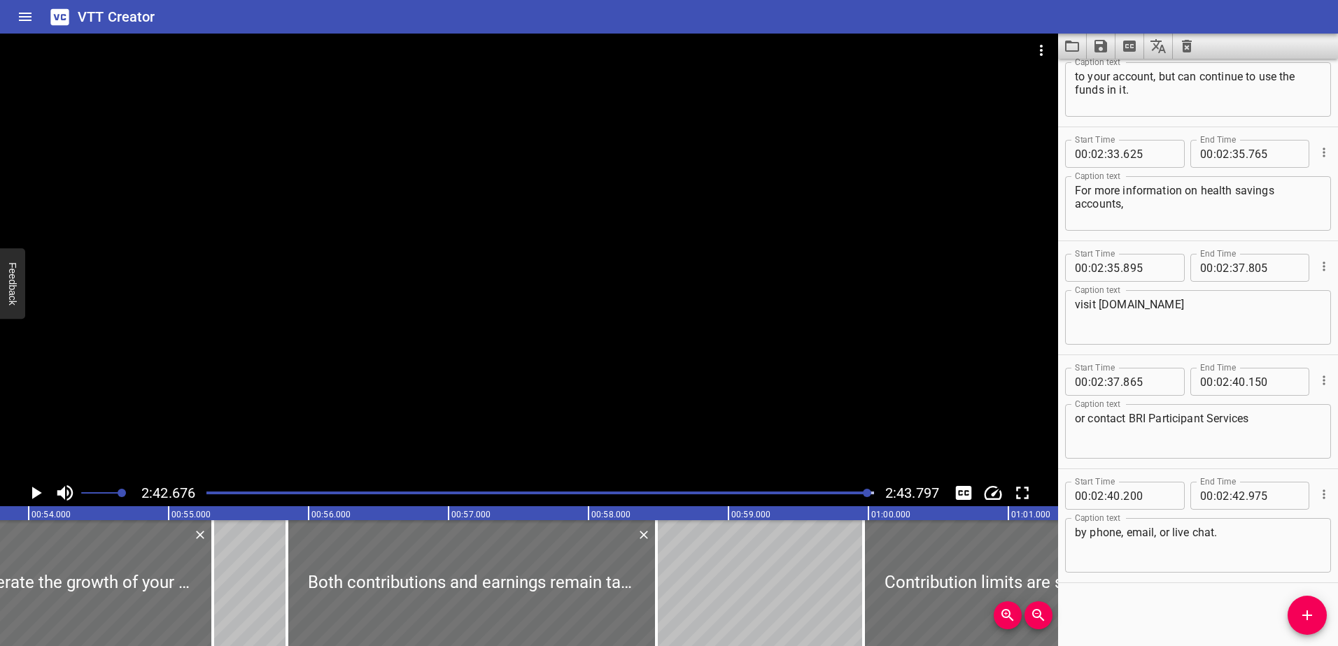
scroll to position [0, 7579]
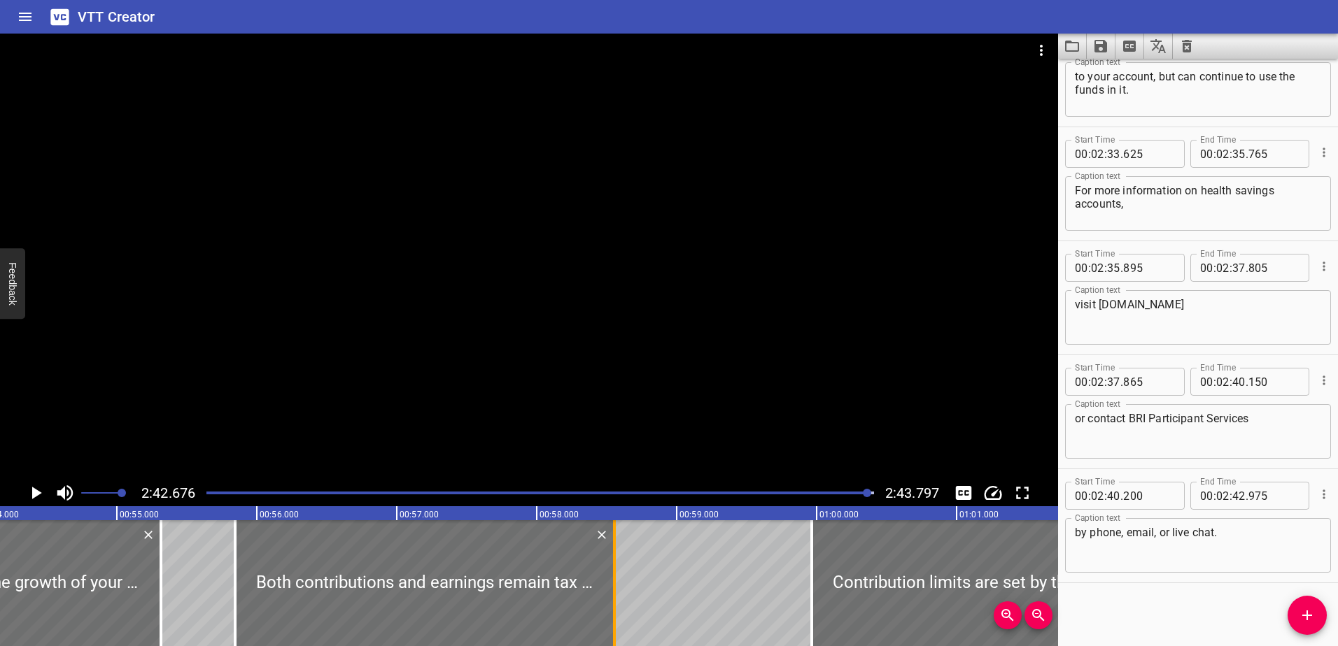
drag, startPoint x: 604, startPoint y: 601, endPoint x: 614, endPoint y: 600, distance: 9.8
click at [614, 600] on div at bounding box center [614, 584] width 3 height 126
type input "555"
drag, startPoint x: 812, startPoint y: 599, endPoint x: 758, endPoint y: 602, distance: 54.0
click at [758, 602] on div at bounding box center [759, 584] width 3 height 126
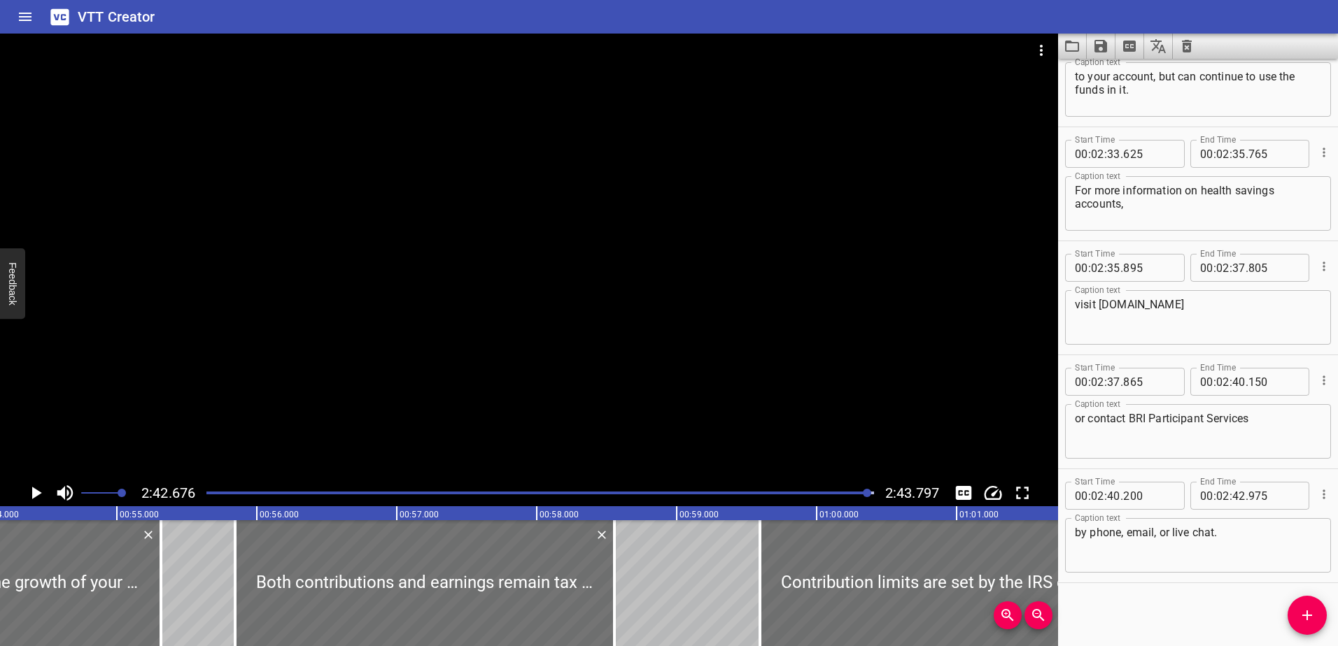
type input "580"
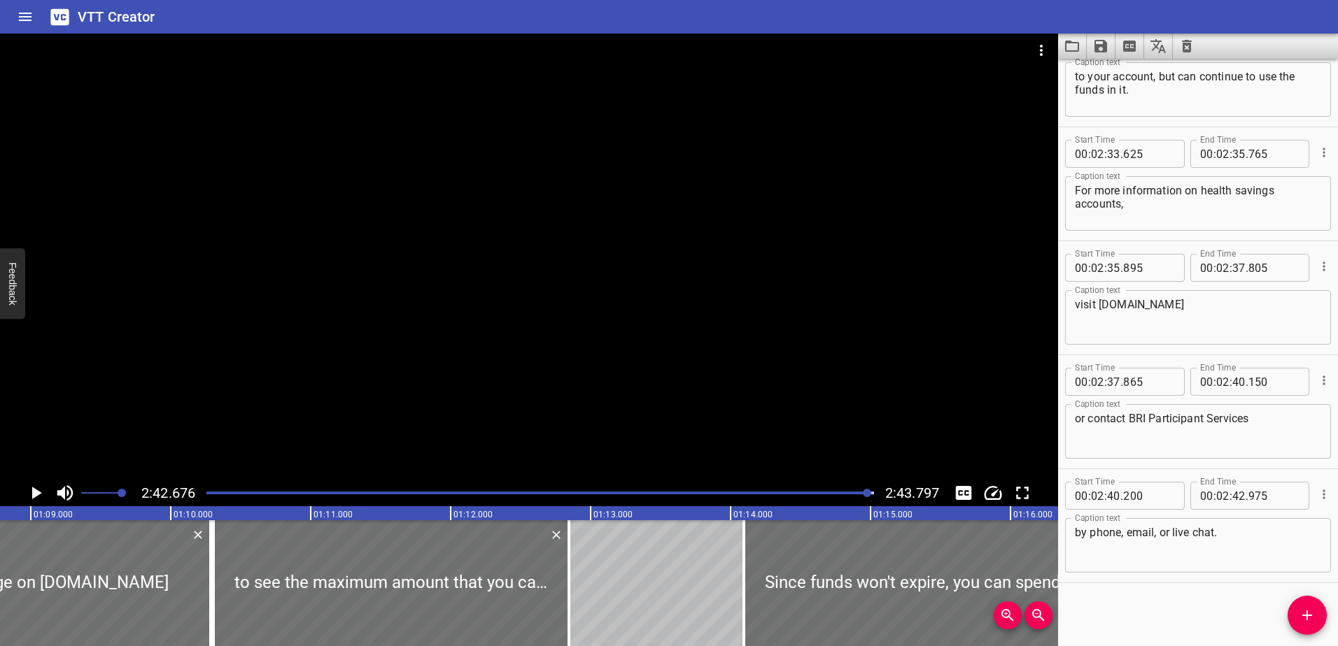
scroll to position [0, 9641]
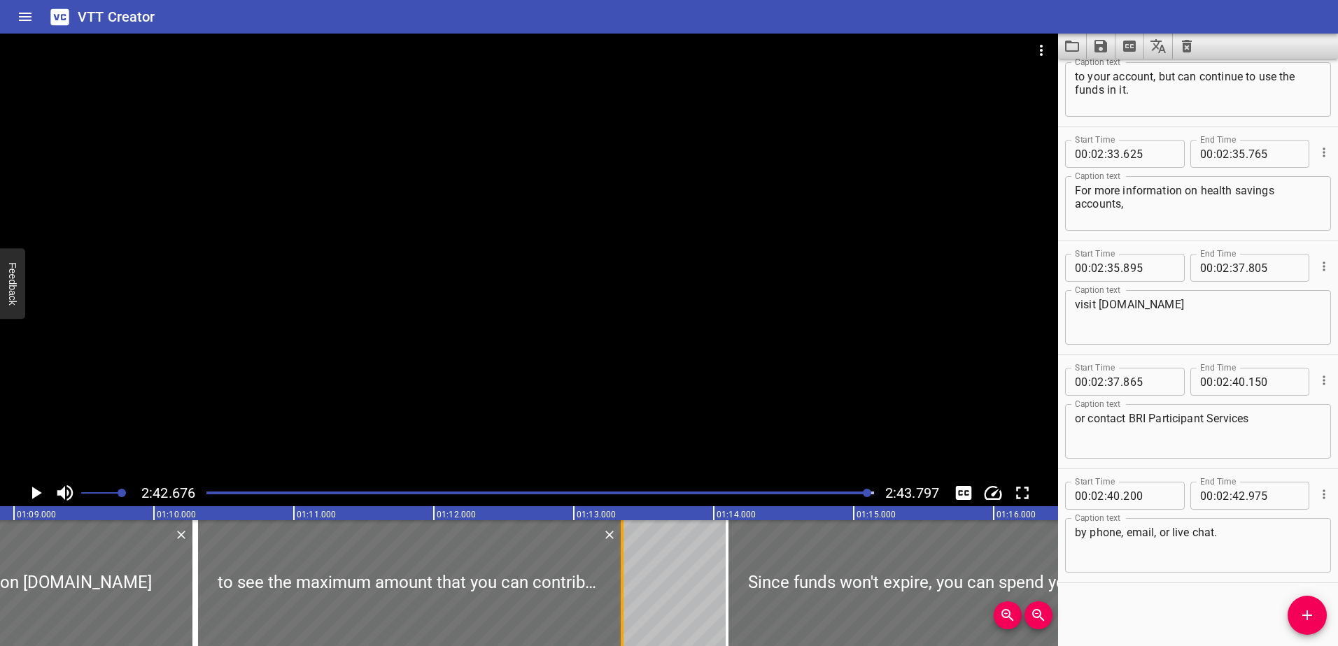
drag, startPoint x: 551, startPoint y: 609, endPoint x: 621, endPoint y: 611, distance: 70.0
click at [621, 611] on div at bounding box center [622, 584] width 3 height 126
type input "13"
type input "345"
click at [723, 596] on div at bounding box center [724, 584] width 14 height 126
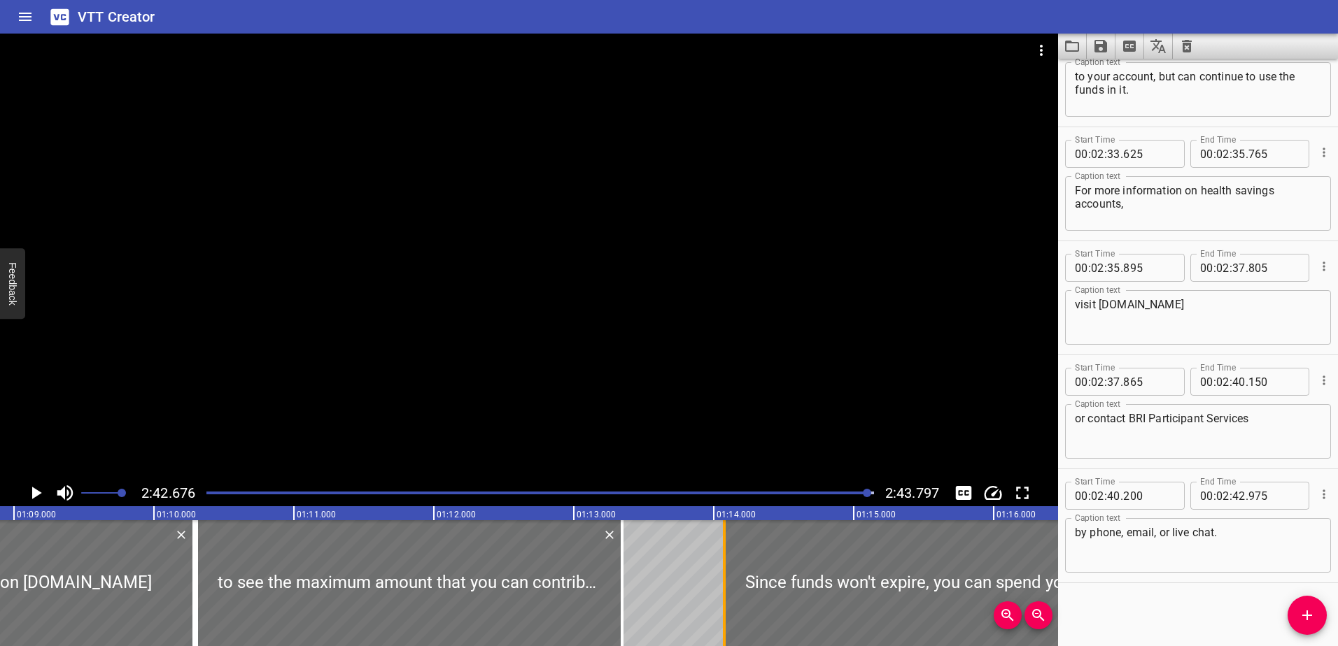
type input "060"
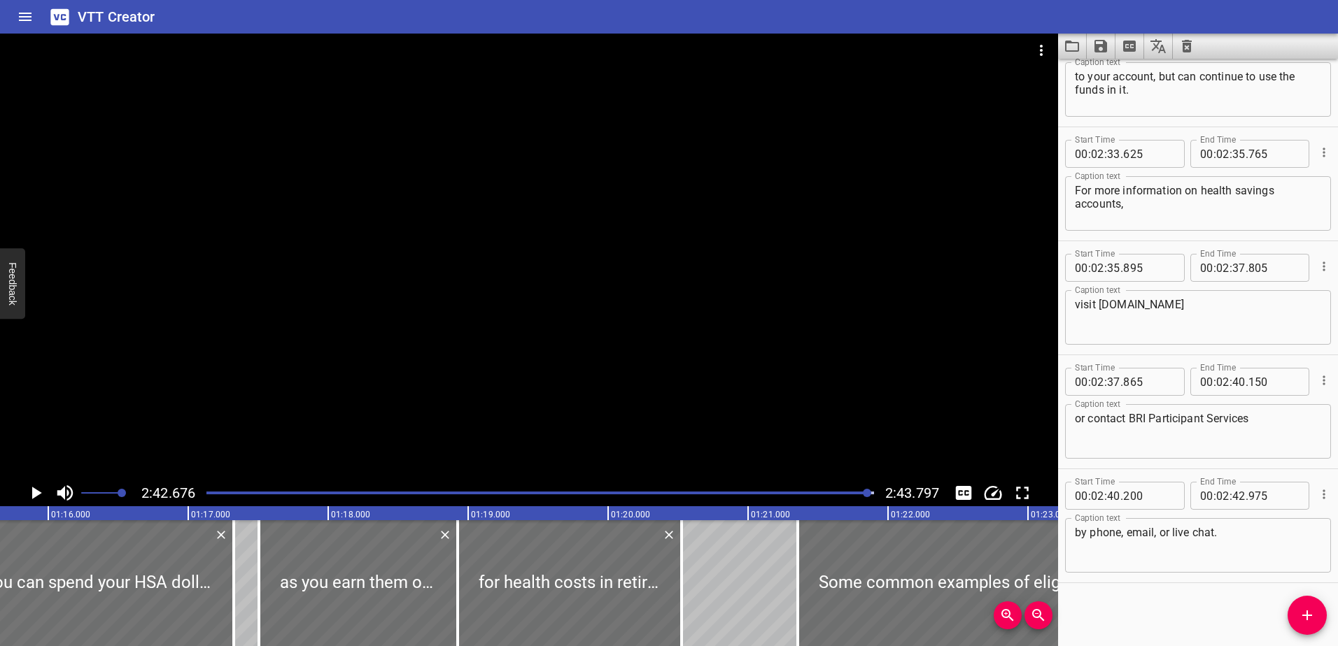
scroll to position [0, 10604]
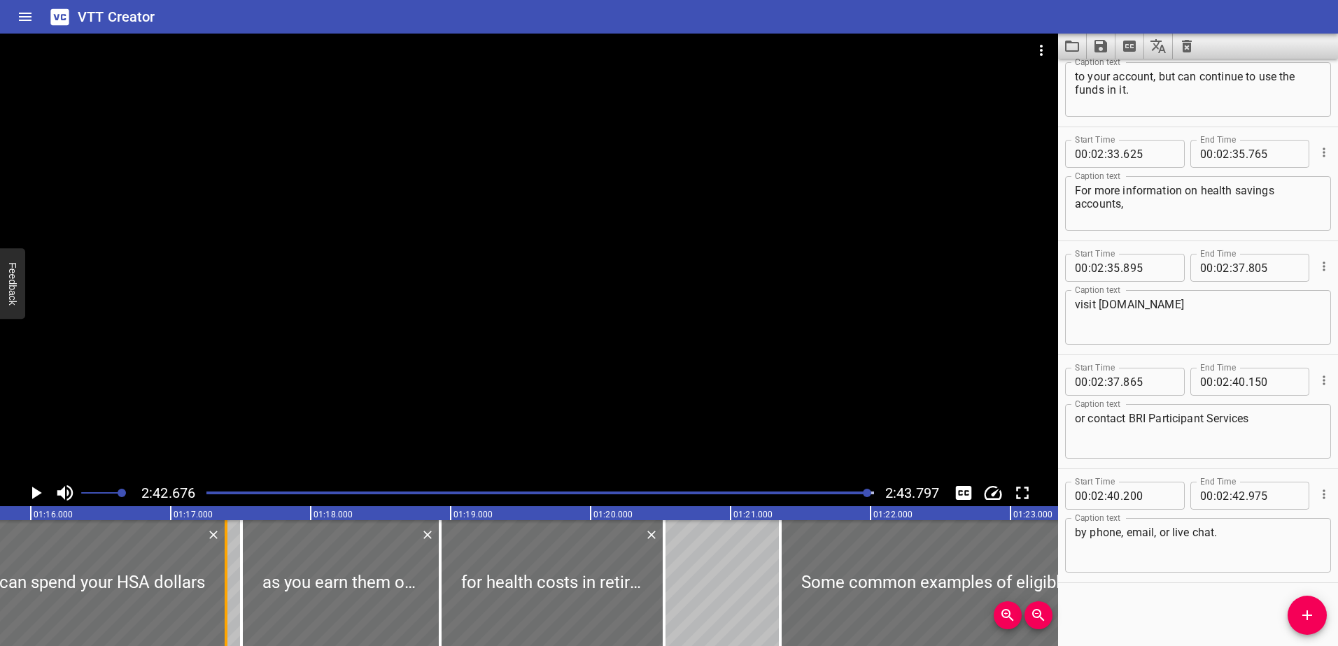
drag, startPoint x: 213, startPoint y: 584, endPoint x: 226, endPoint y: 583, distance: 13.3
click at [226, 583] on div at bounding box center [226, 584] width 14 height 126
type input "420"
drag, startPoint x: 239, startPoint y: 580, endPoint x: 232, endPoint y: 577, distance: 7.5
click at [232, 577] on div at bounding box center [234, 584] width 14 height 126
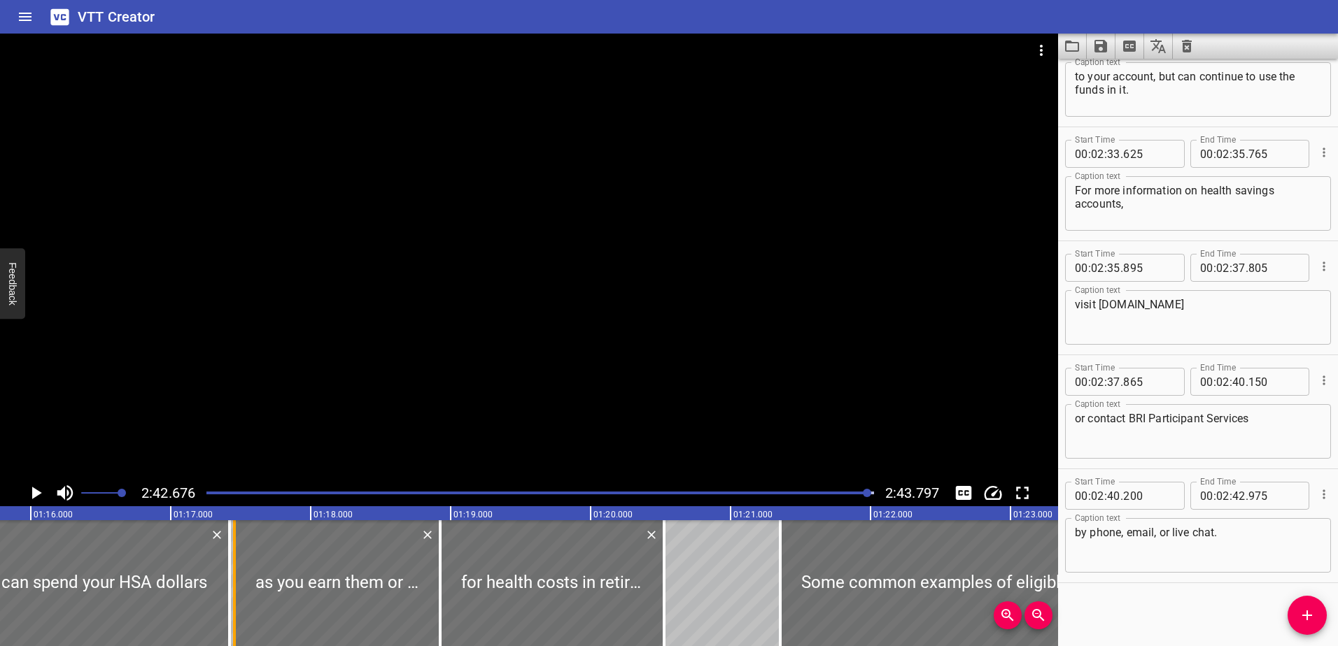
type input "455"
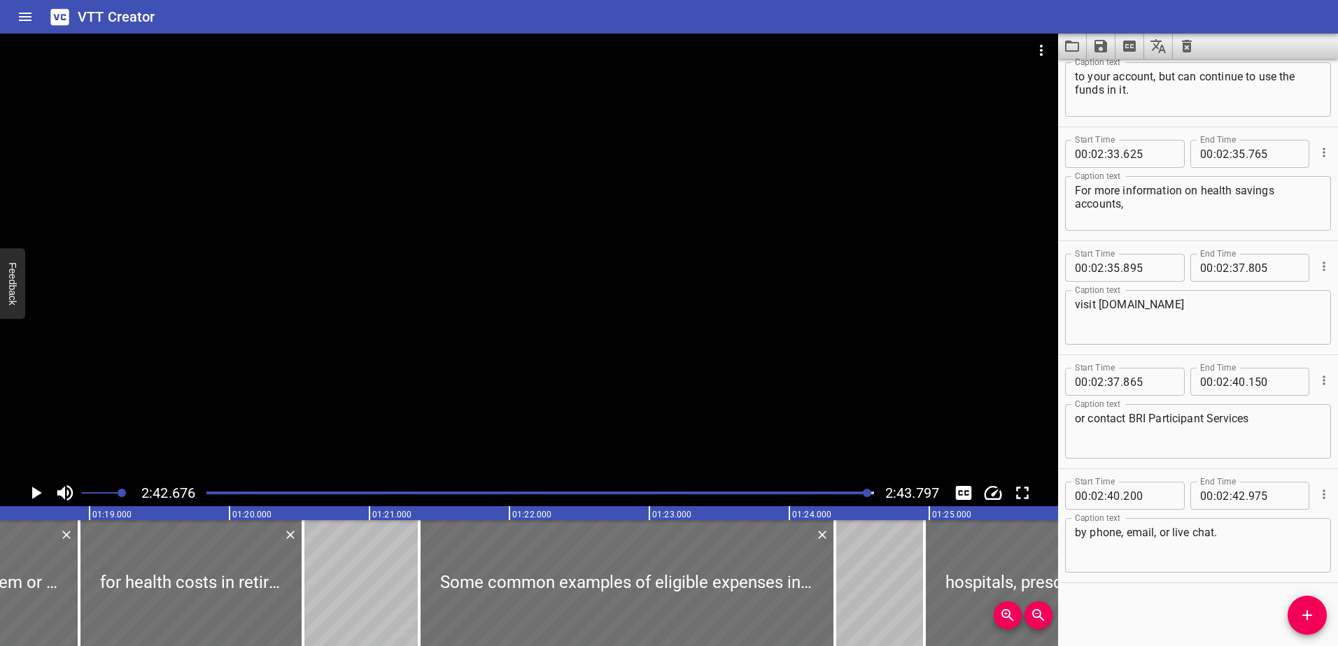
scroll to position [0, 10982]
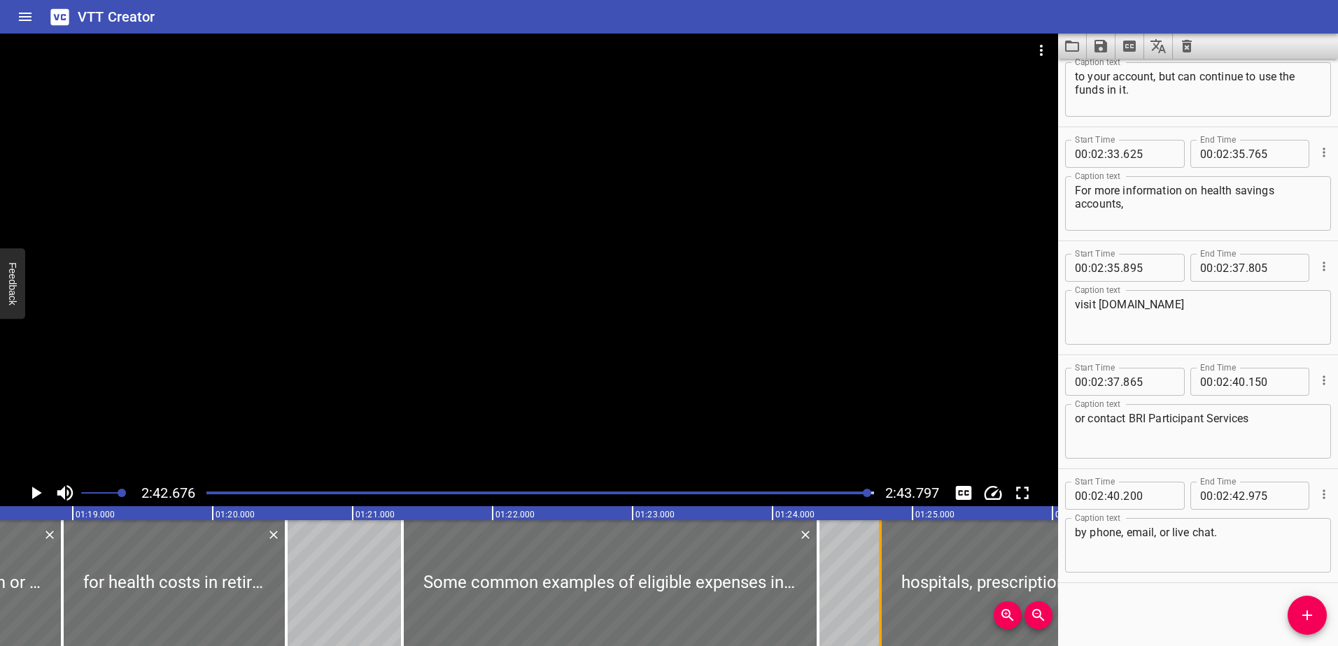
drag, startPoint x: 905, startPoint y: 602, endPoint x: 878, endPoint y: 601, distance: 27.3
click at [878, 601] on div at bounding box center [880, 584] width 14 height 126
type input "770"
drag, startPoint x: 814, startPoint y: 605, endPoint x: 852, endPoint y: 604, distance: 37.8
click at [852, 604] on div at bounding box center [856, 584] width 14 height 126
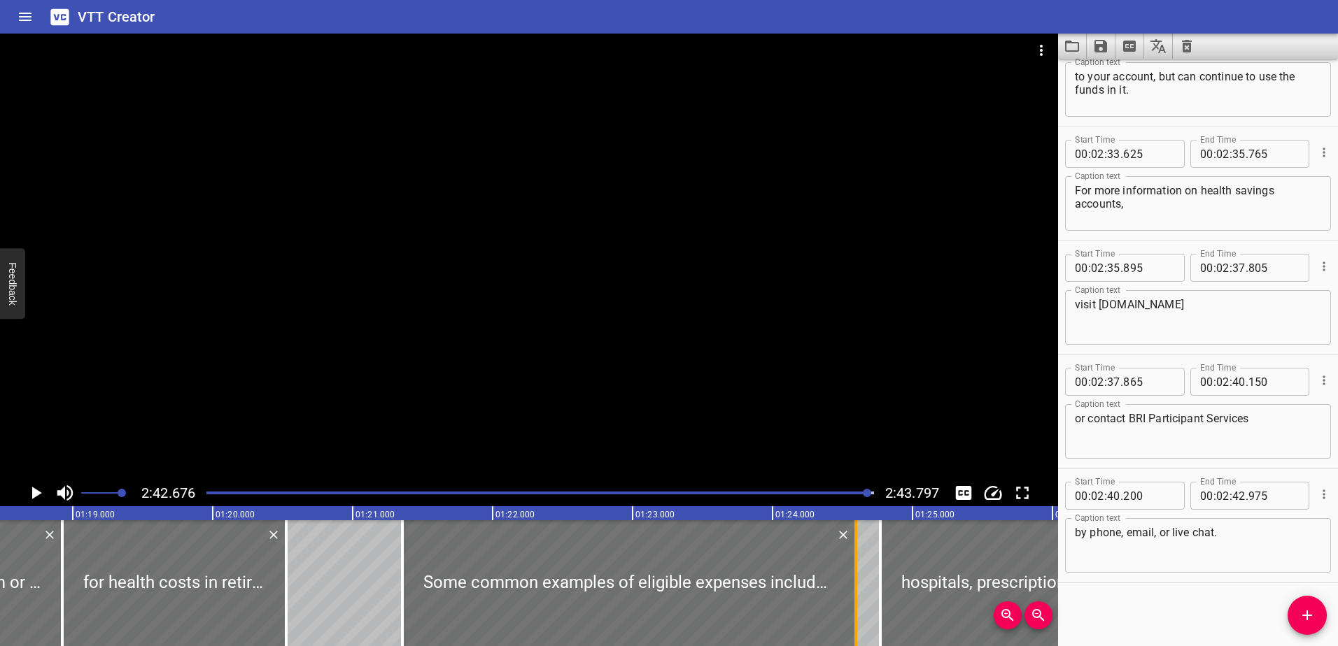
type input "595"
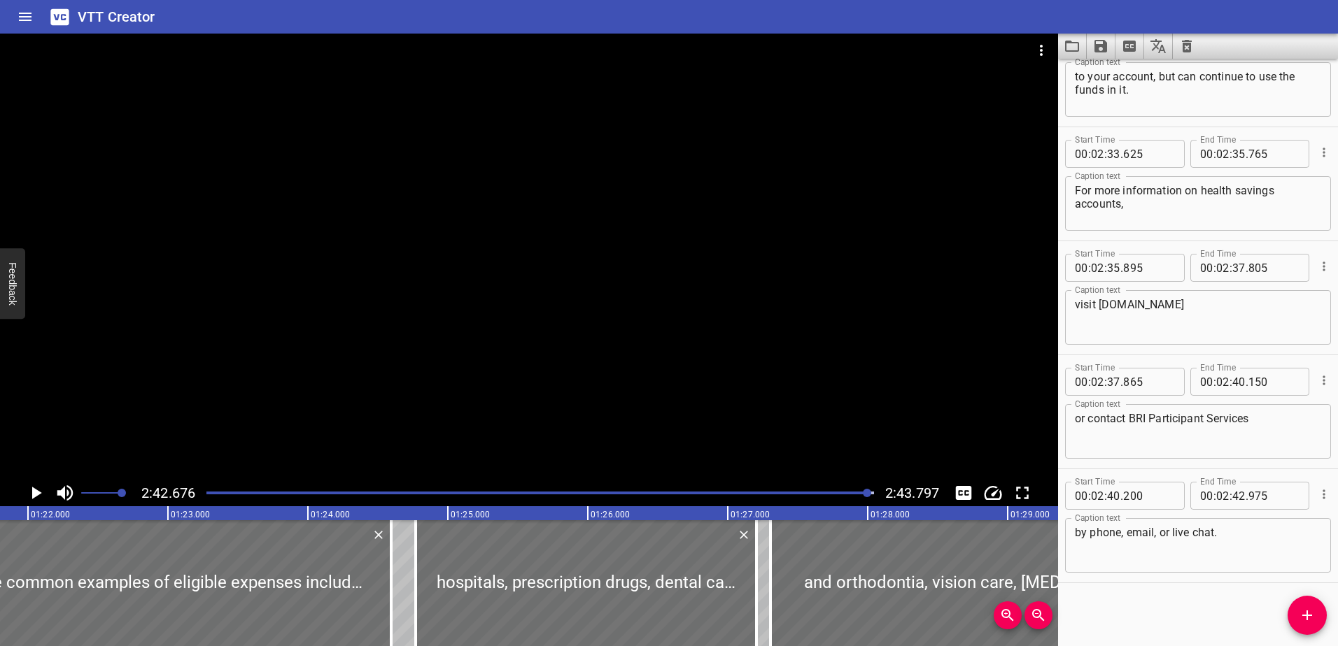
scroll to position [0, 11669]
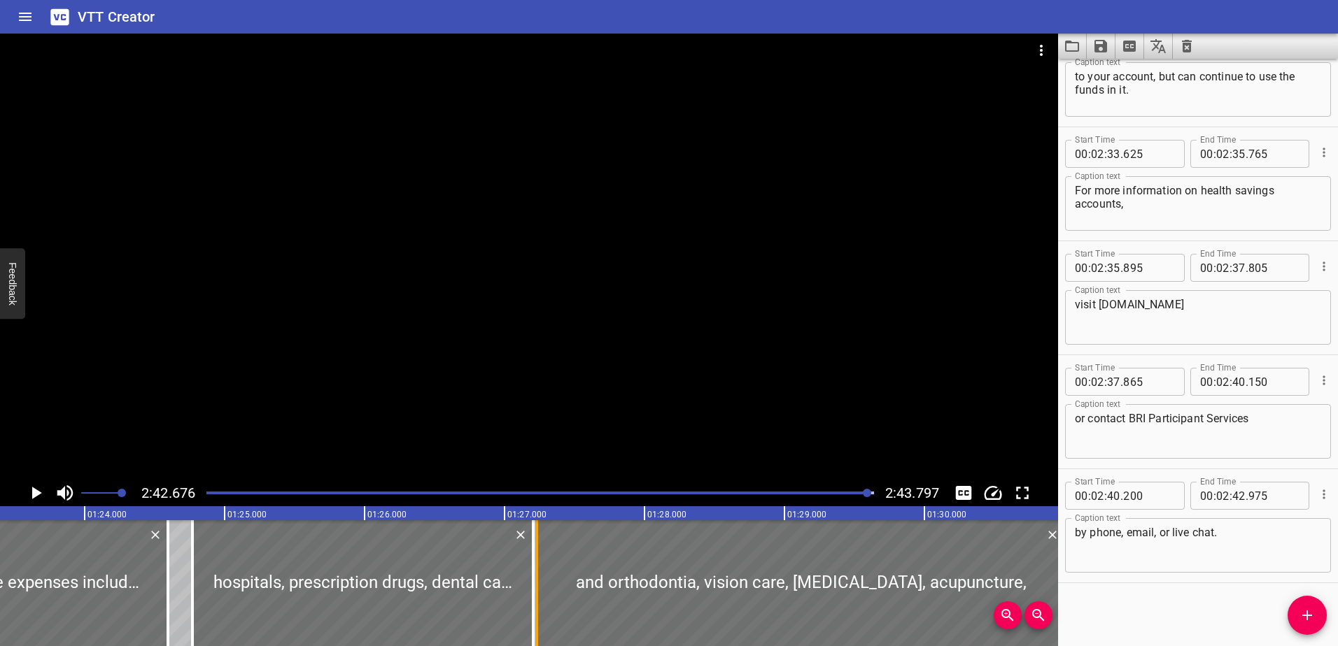
drag, startPoint x: 546, startPoint y: 603, endPoint x: 536, endPoint y: 602, distance: 10.5
click at [536, 602] on div at bounding box center [536, 584] width 3 height 126
type input "230"
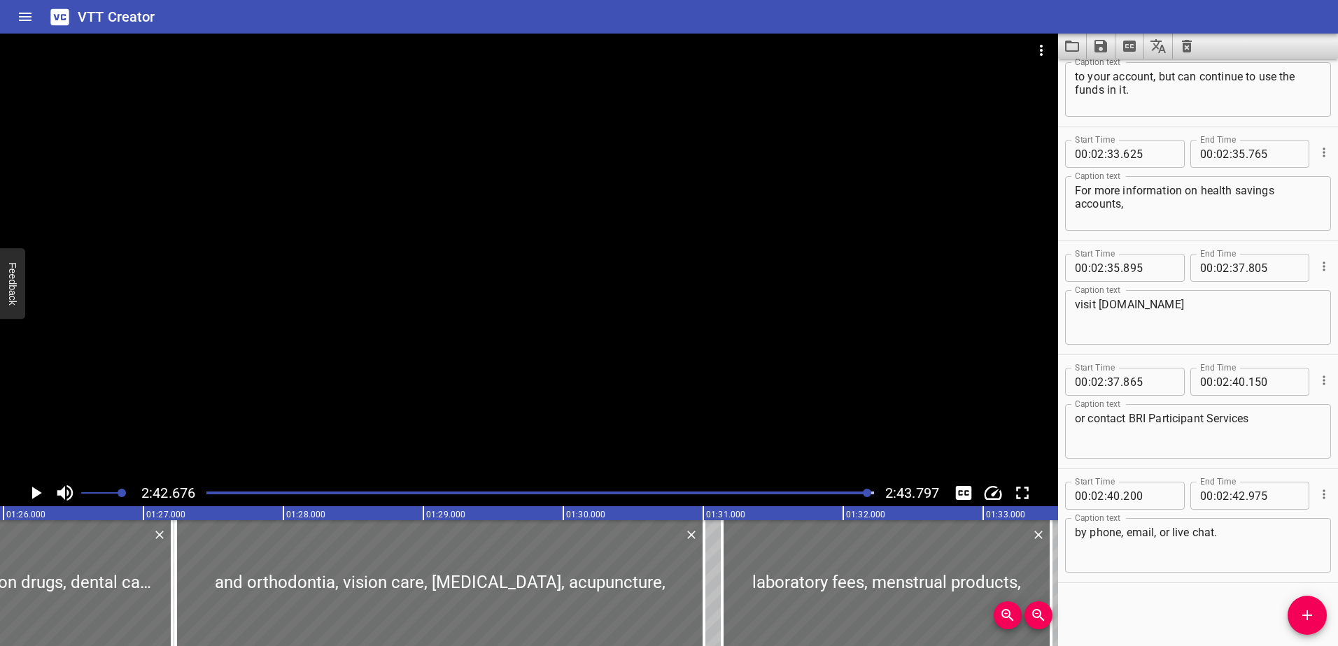
scroll to position [0, 12047]
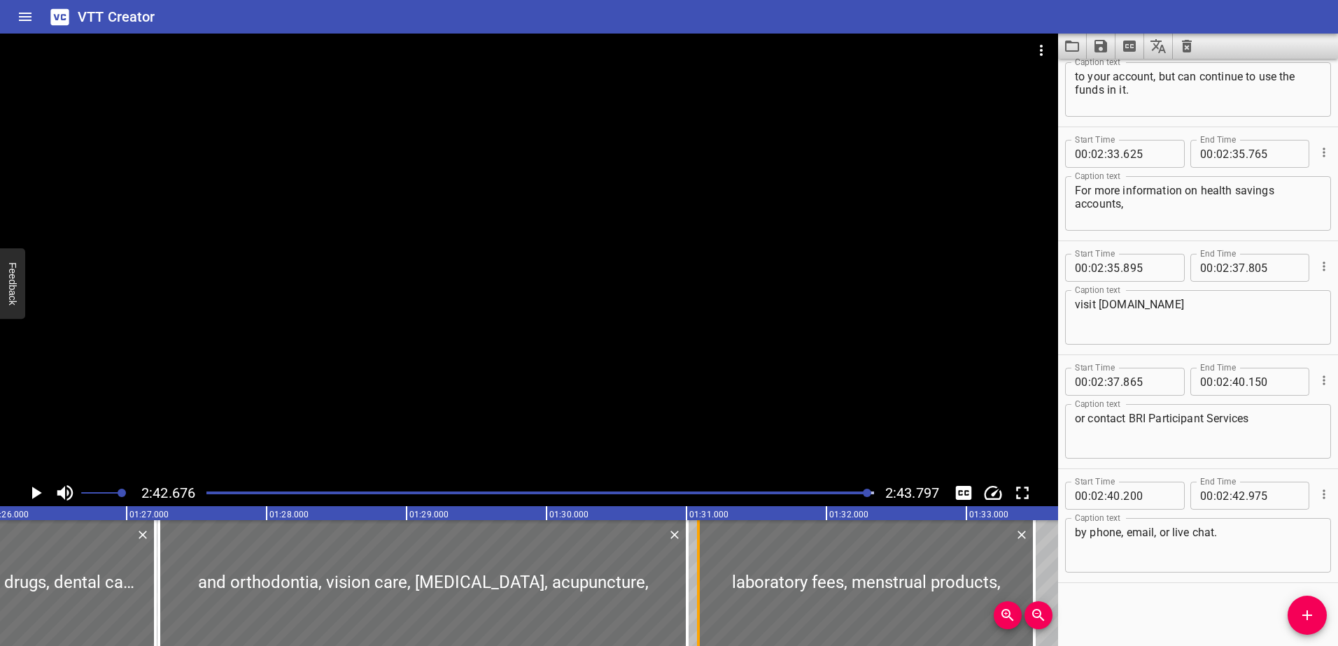
drag, startPoint x: 704, startPoint y: 592, endPoint x: 695, endPoint y: 592, distance: 8.4
click at [697, 592] on div at bounding box center [698, 584] width 3 height 126
type input "075"
click at [691, 592] on div "A health savings account, commonly referred to as an HSA, is a versatile tax-fr…" at bounding box center [546, 584] width 25187 height 126
type input "035"
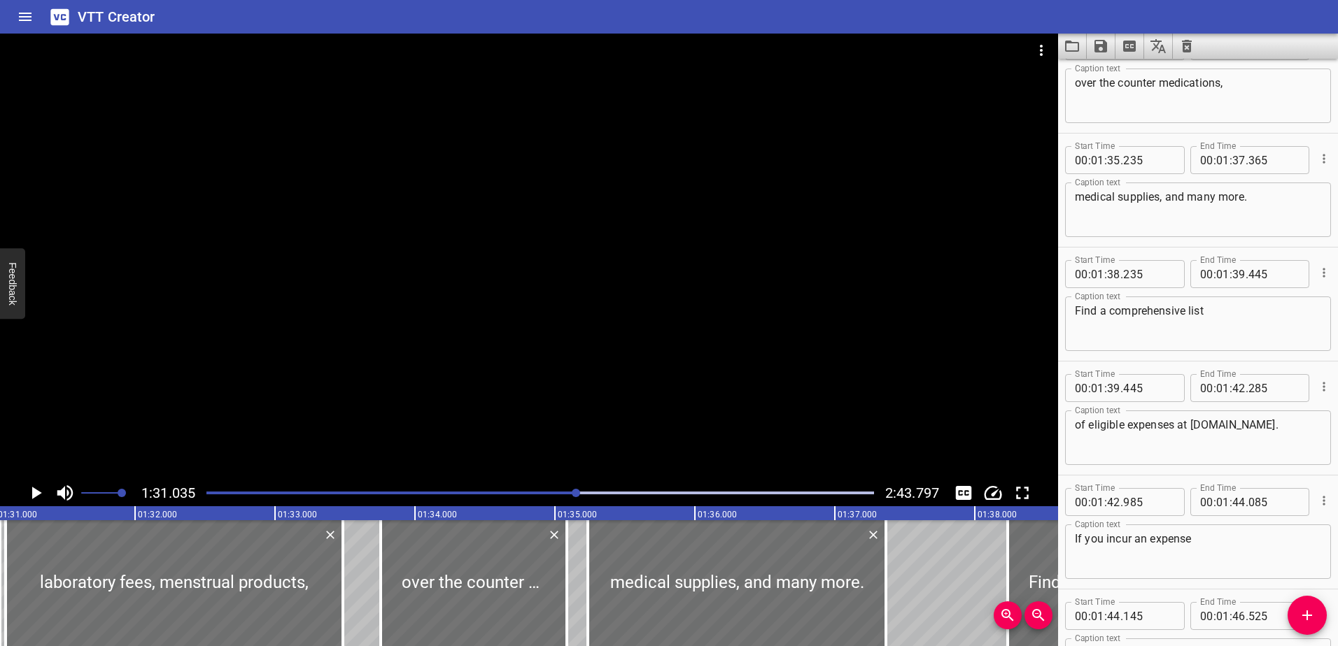
scroll to position [3877, 0]
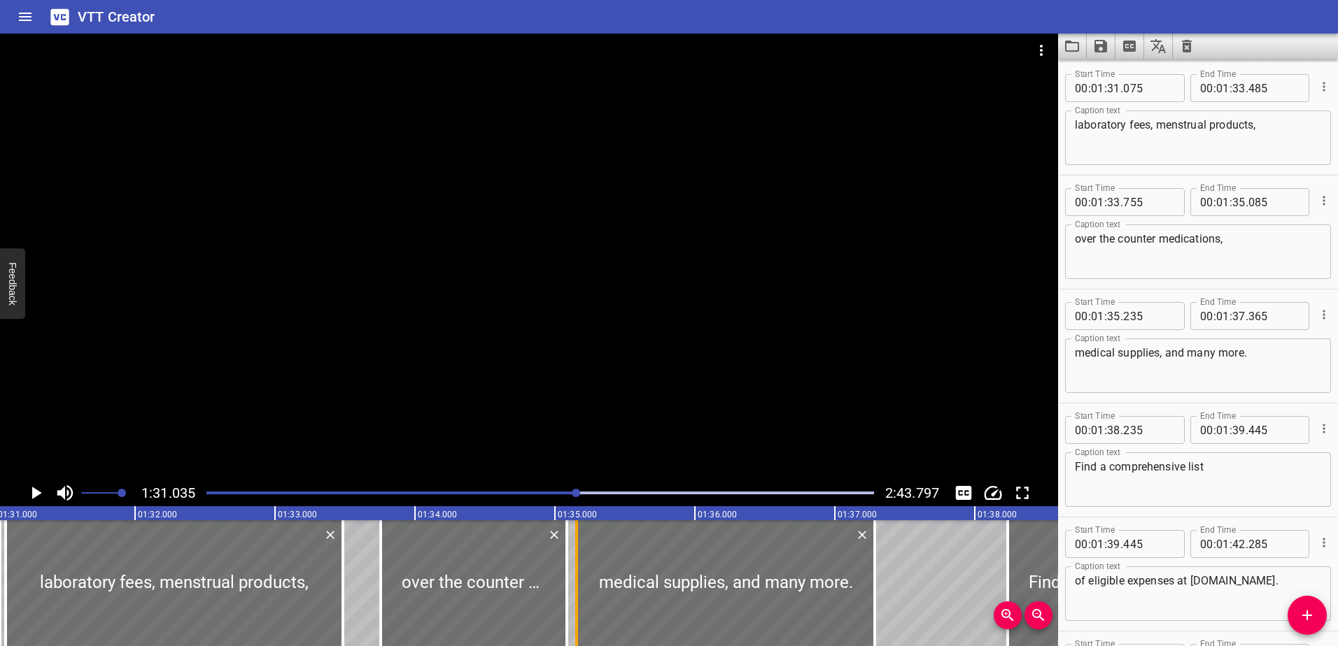
drag, startPoint x: 595, startPoint y: 601, endPoint x: 584, endPoint y: 604, distance: 11.5
click at [584, 604] on div at bounding box center [726, 584] width 298 height 126
type input "155"
drag, startPoint x: 875, startPoint y: 598, endPoint x: 901, endPoint y: 595, distance: 26.0
click at [899, 595] on div at bounding box center [897, 584] width 3 height 126
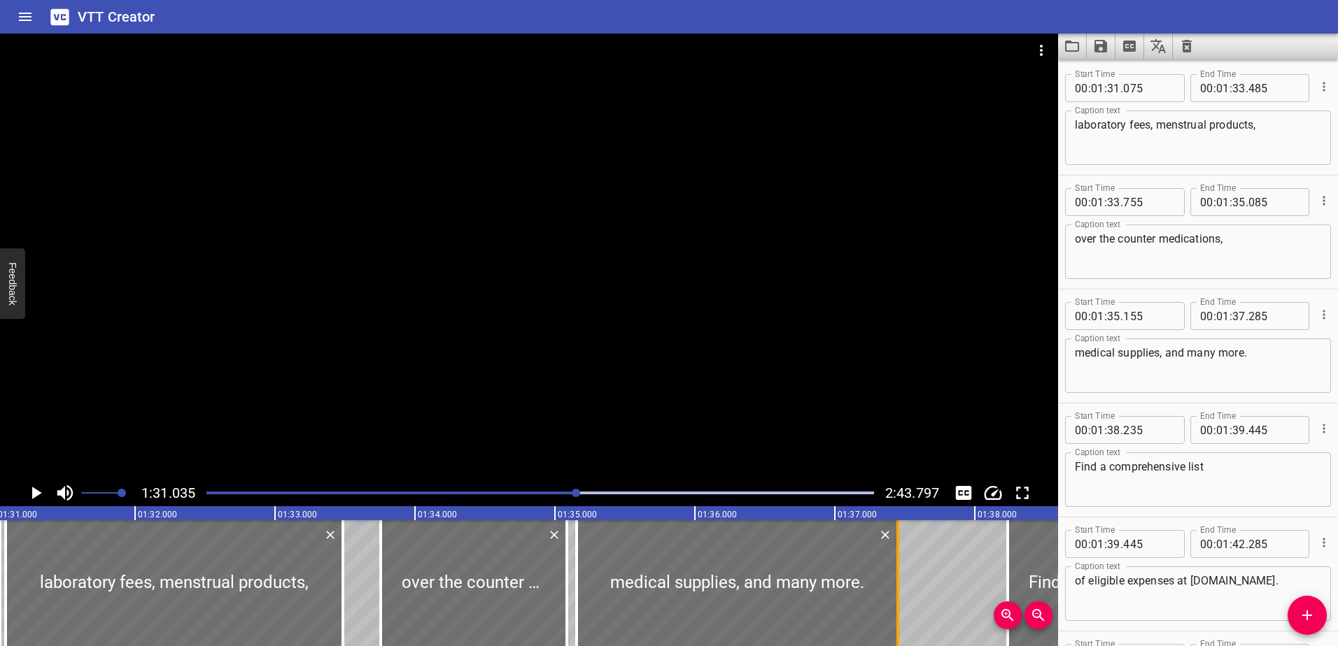
type input "470"
type input "120"
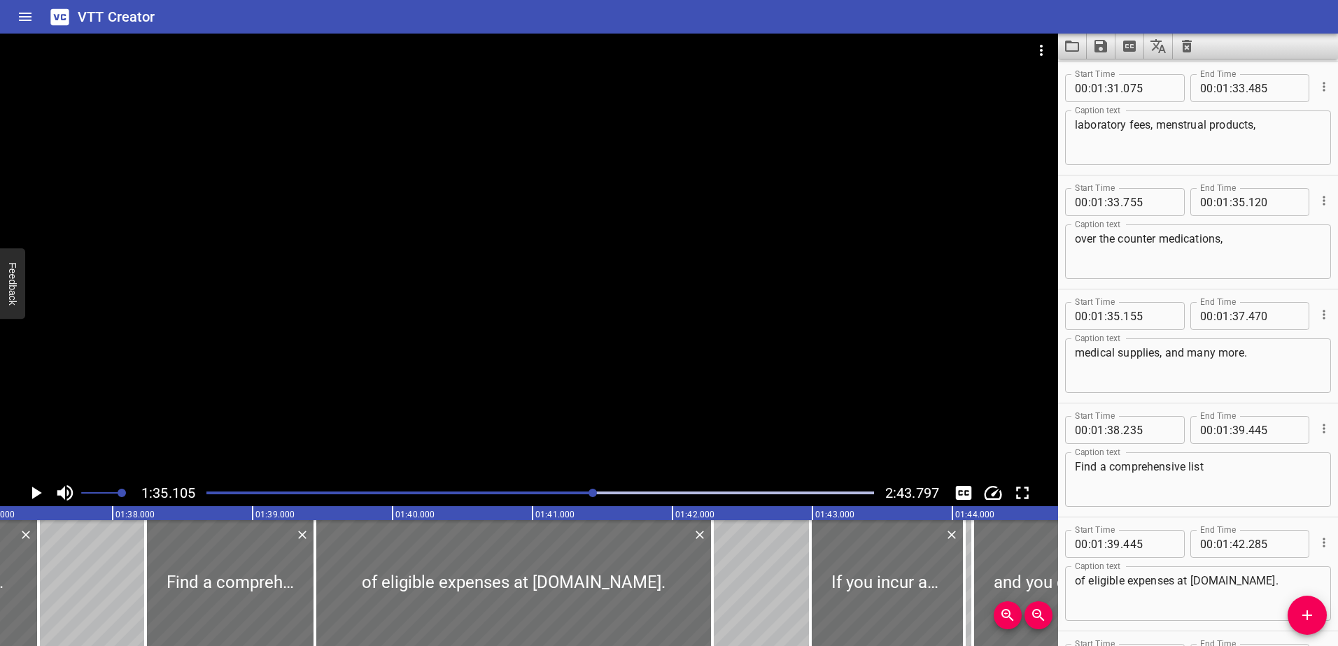
scroll to position [0, 13755]
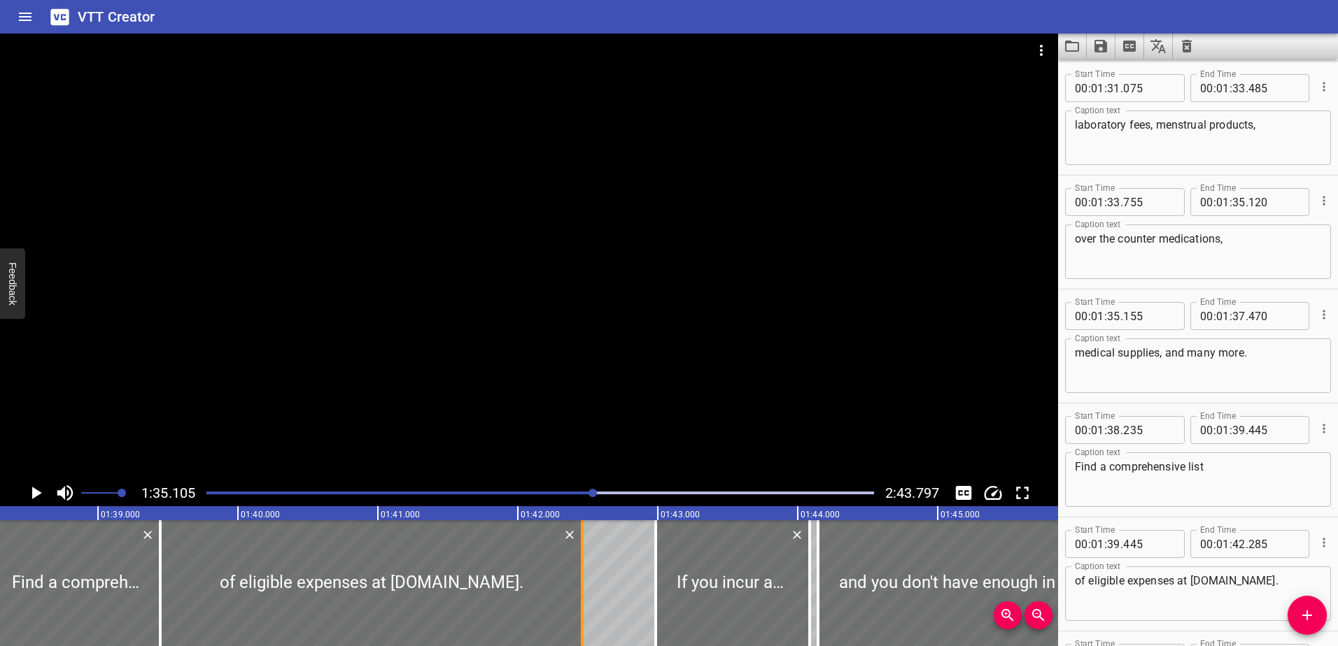
drag, startPoint x: 557, startPoint y: 599, endPoint x: 581, endPoint y: 602, distance: 24.6
click at [581, 602] on div at bounding box center [582, 584] width 3 height 126
type input "460"
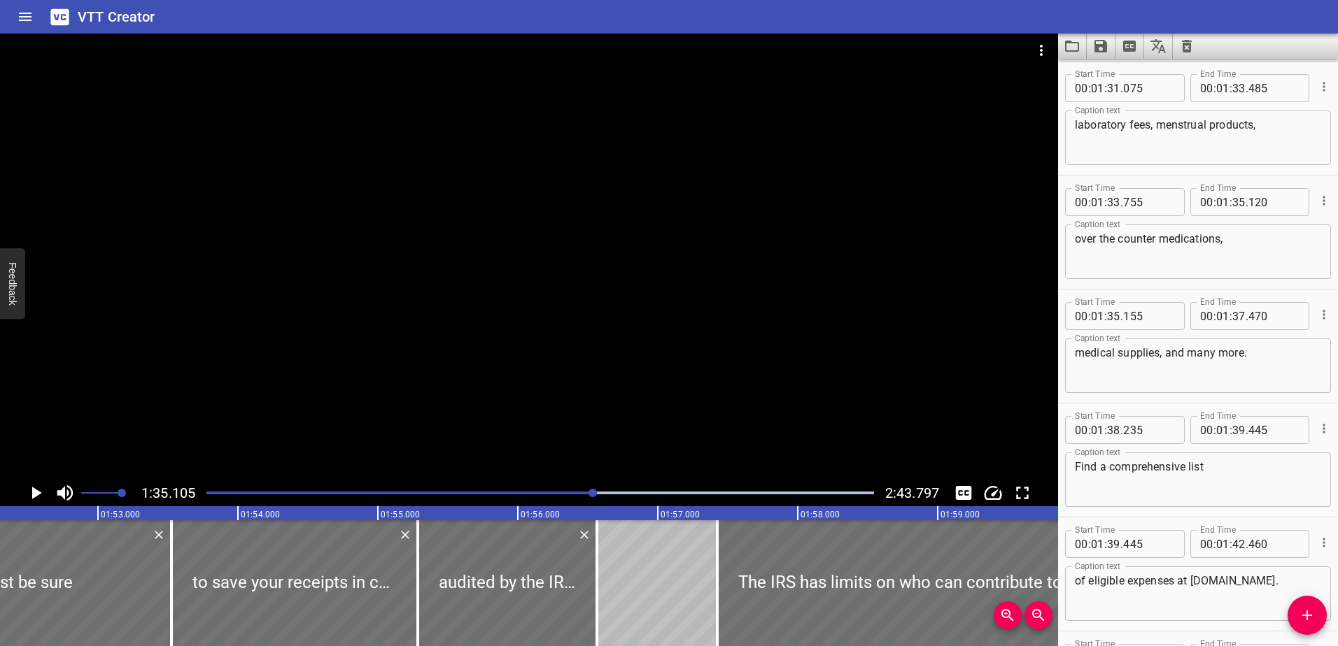
scroll to position [0, 15731]
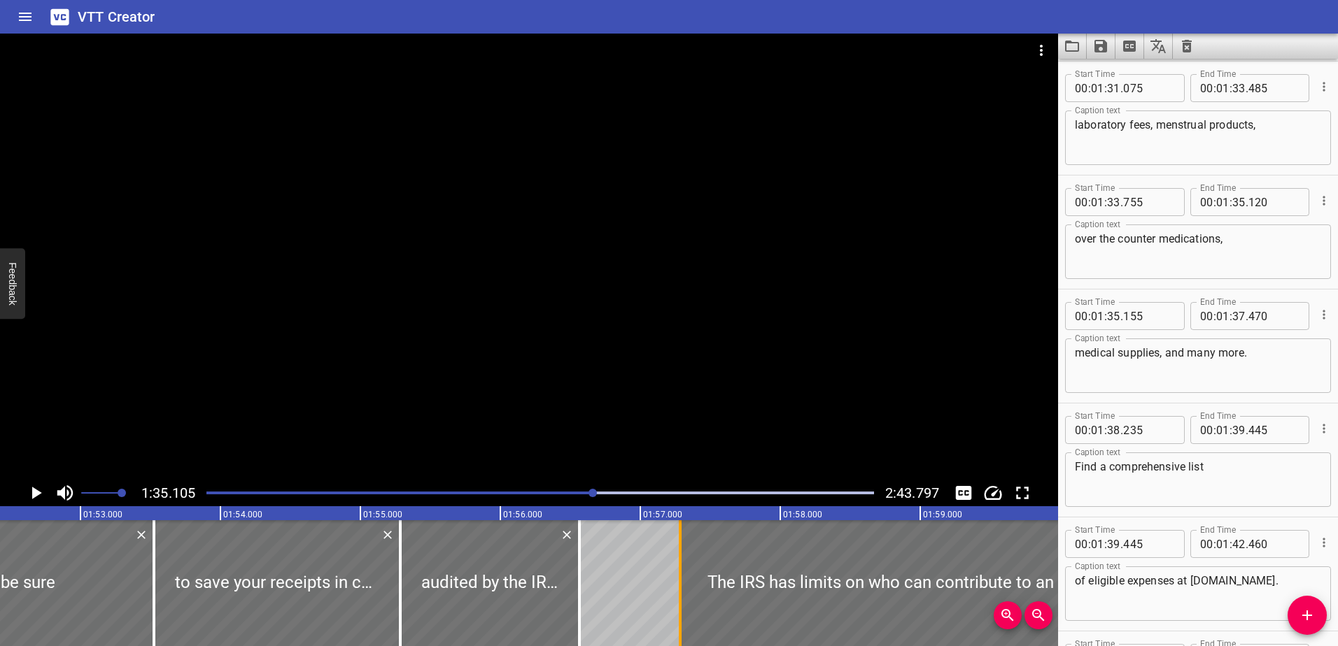
drag, startPoint x: 701, startPoint y: 604, endPoint x: 679, endPoint y: 604, distance: 21.7
click at [679, 604] on div at bounding box center [680, 584] width 14 height 126
type input "270"
drag, startPoint x: 576, startPoint y: 600, endPoint x: 590, endPoint y: 598, distance: 14.1
click at [590, 598] on div at bounding box center [593, 584] width 14 height 126
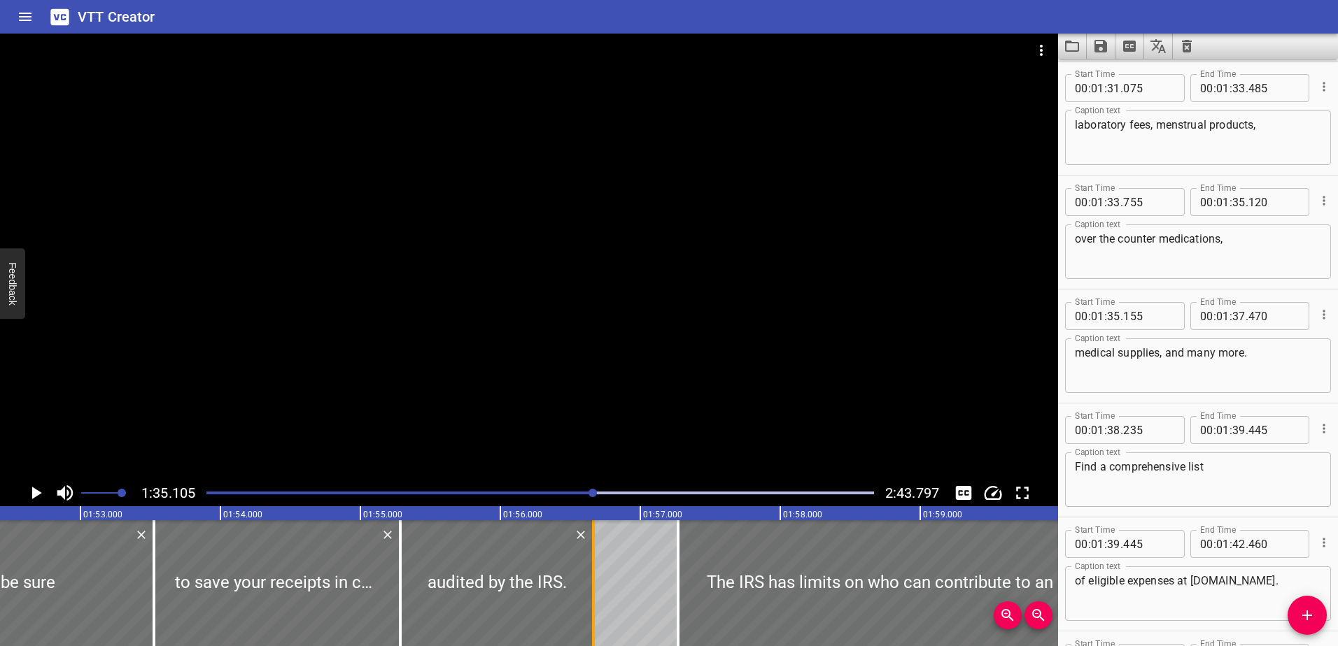
type input "665"
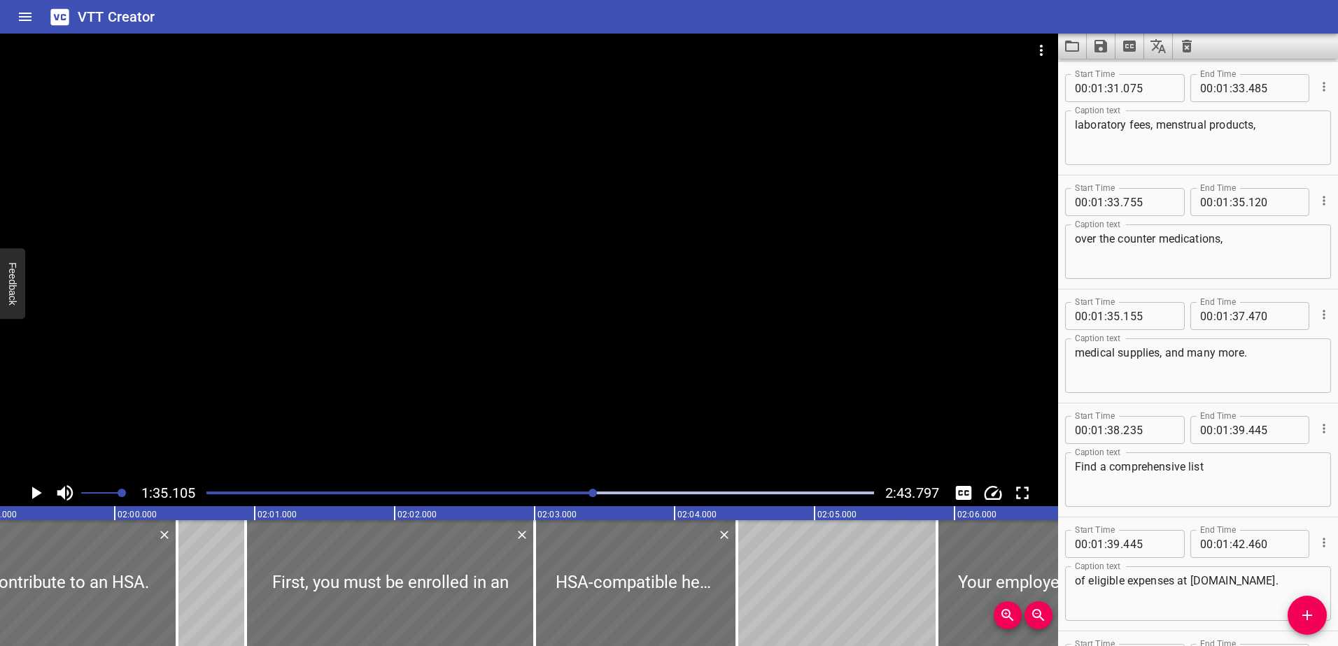
scroll to position [0, 16815]
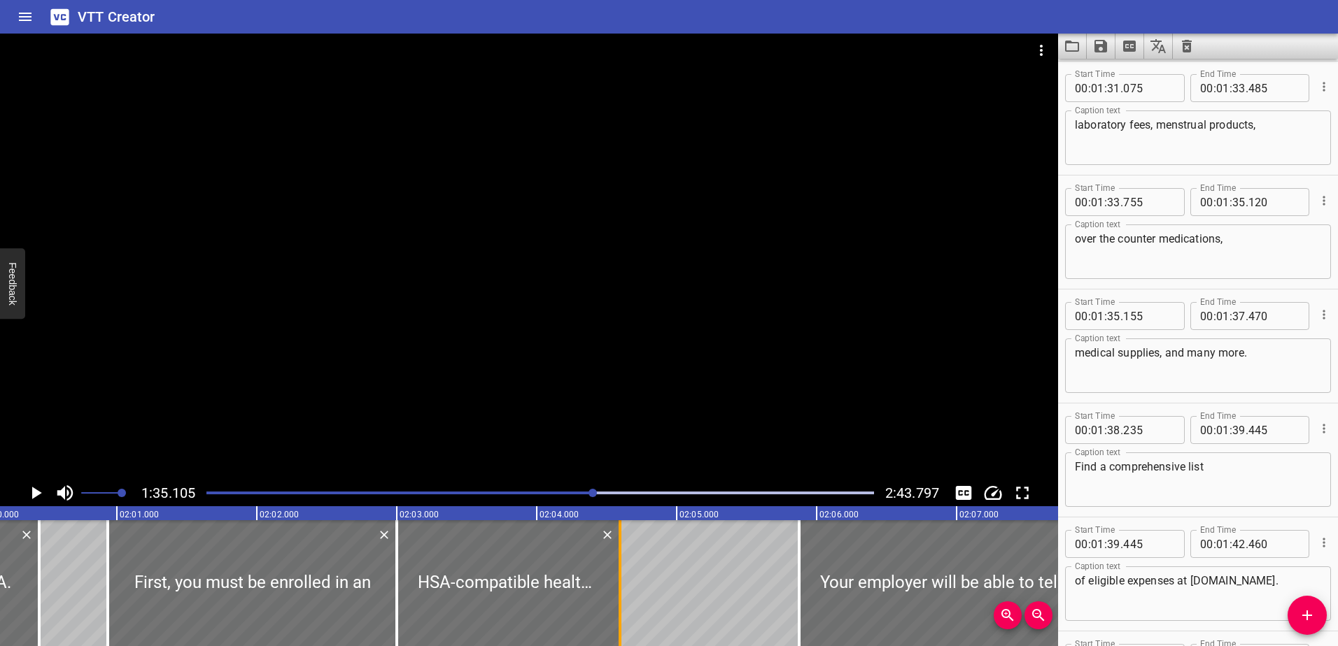
drag, startPoint x: 602, startPoint y: 601, endPoint x: 625, endPoint y: 601, distance: 23.8
click at [625, 601] on div at bounding box center [620, 584] width 14 height 126
type input "615"
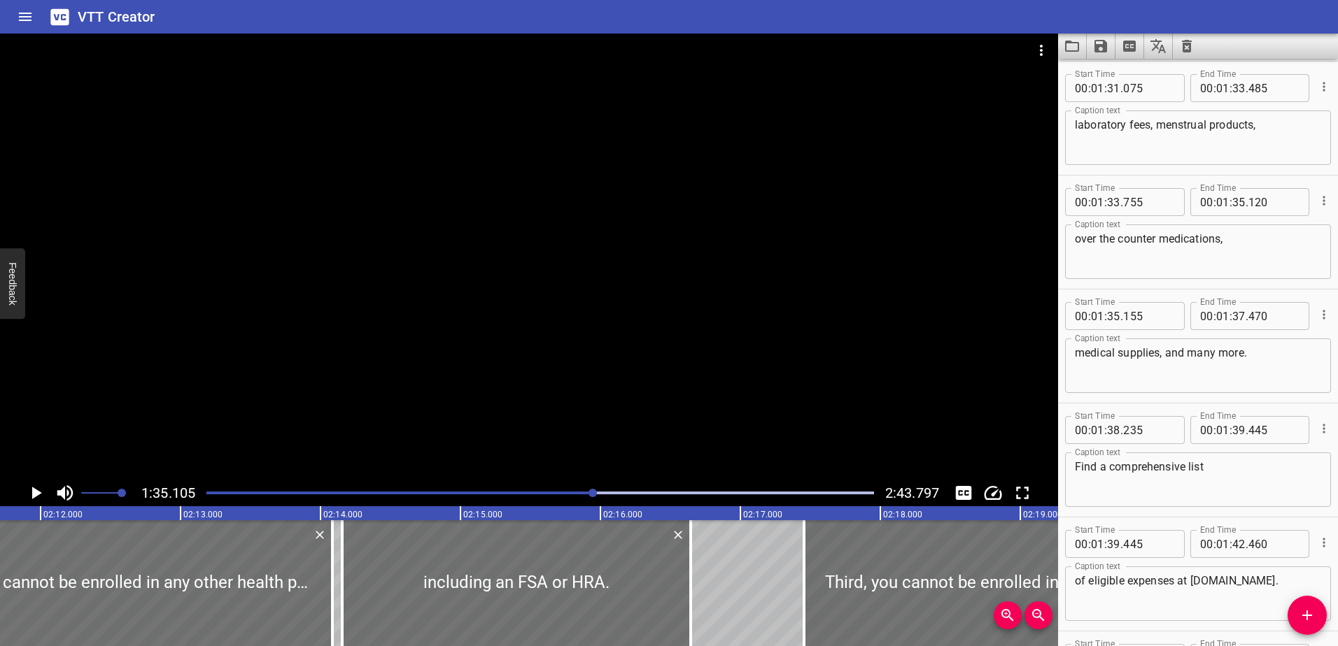
scroll to position [0, 18481]
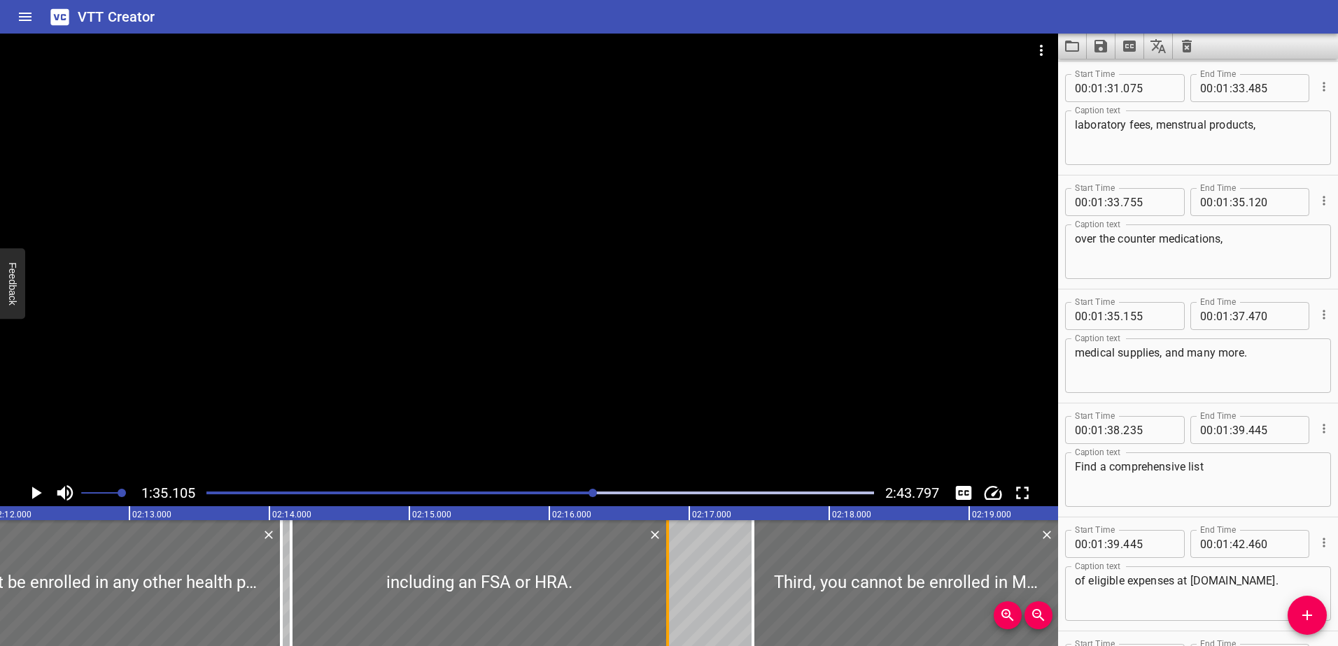
drag, startPoint x: 640, startPoint y: 593, endPoint x: 672, endPoint y: 592, distance: 31.5
click at [669, 592] on div at bounding box center [667, 584] width 3 height 126
type input "870"
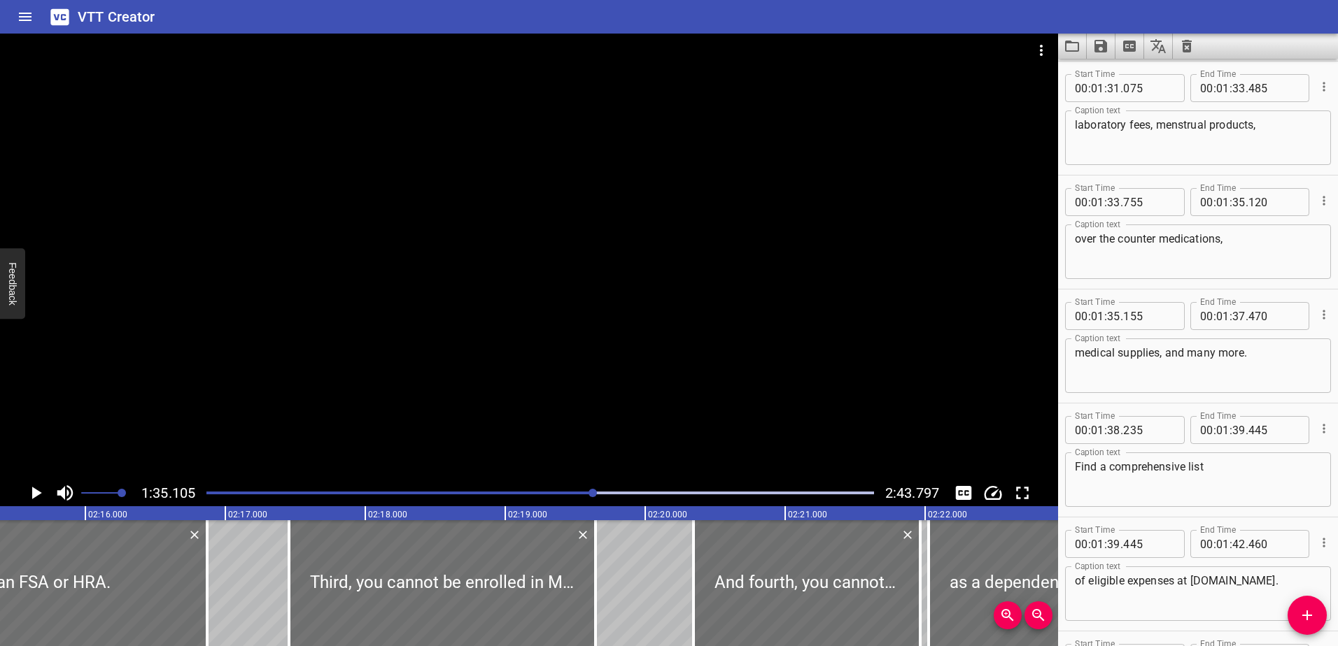
scroll to position [0, 18962]
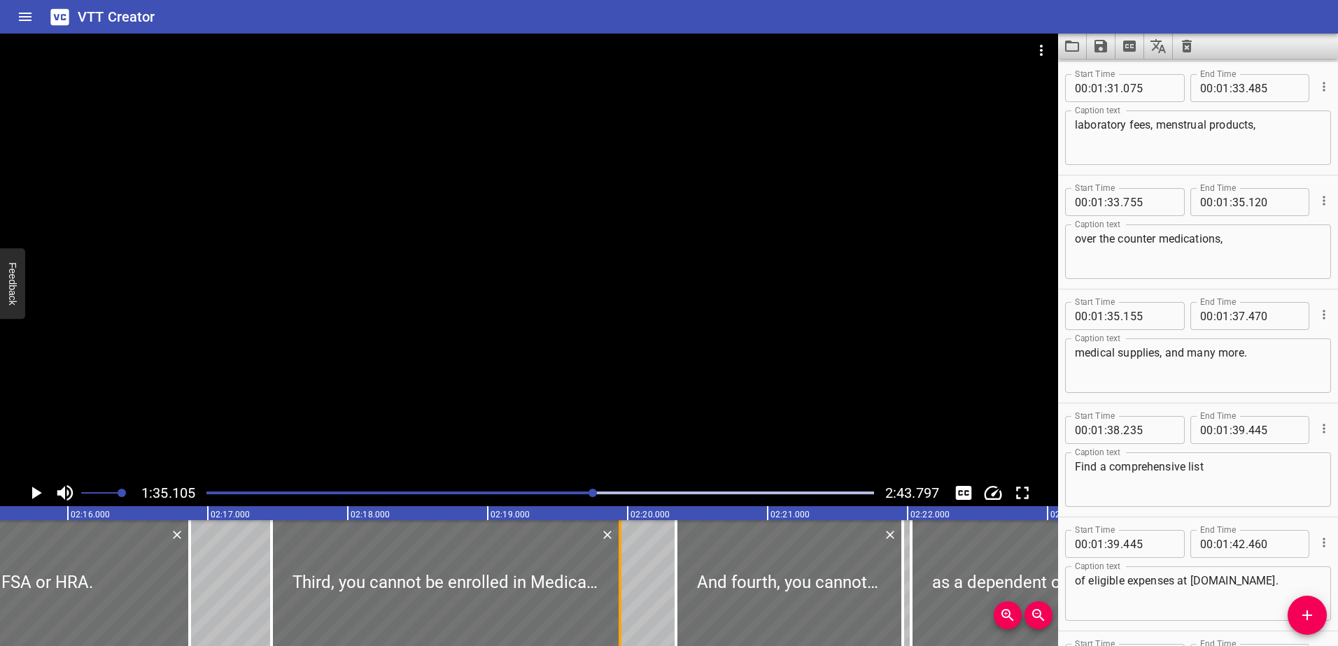
drag, startPoint x: 574, startPoint y: 592, endPoint x: 616, endPoint y: 592, distance: 42.0
click at [616, 592] on div at bounding box center [620, 584] width 14 height 126
type input "945"
drag, startPoint x: 672, startPoint y: 588, endPoint x: 662, endPoint y: 588, distance: 10.5
click at [663, 588] on div at bounding box center [670, 584] width 14 height 126
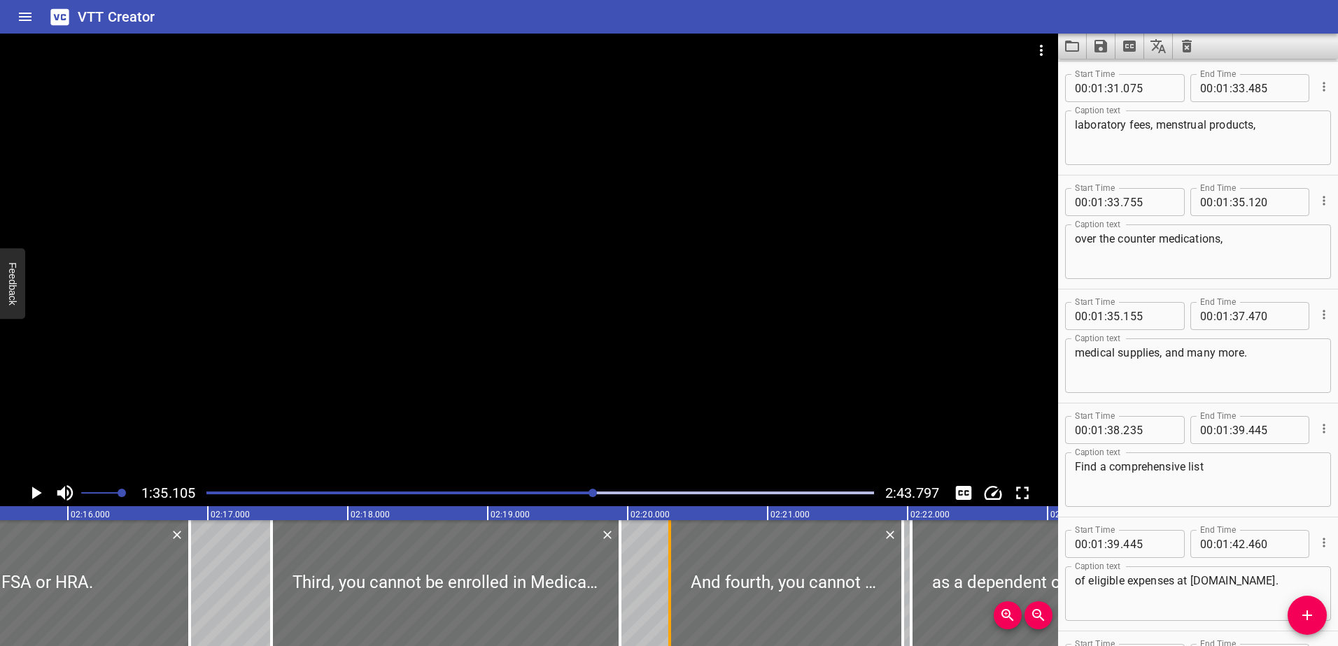
type input "270"
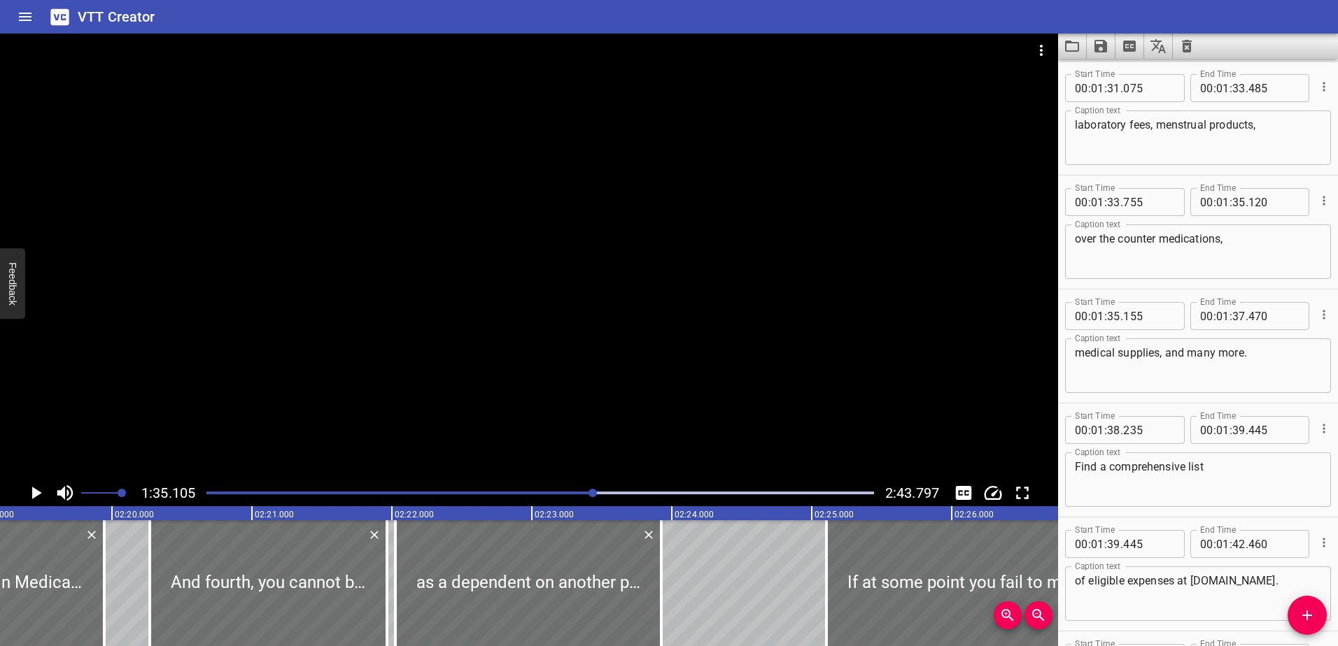
scroll to position [0, 19496]
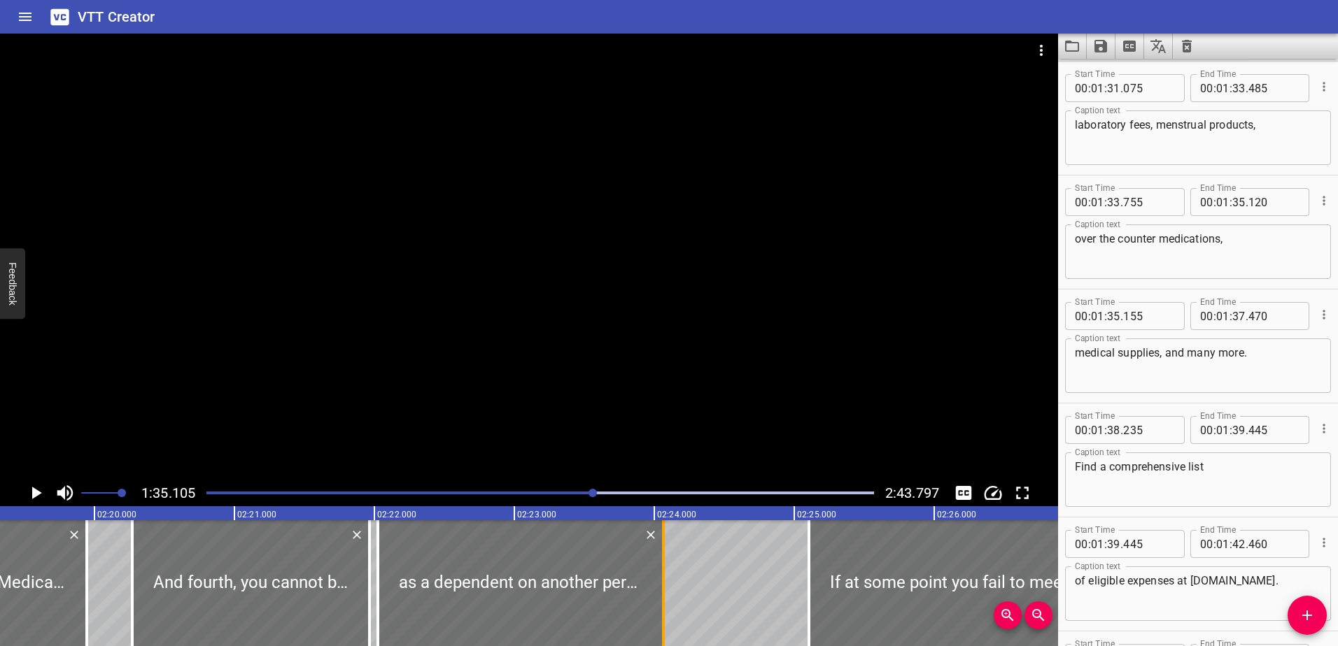
drag, startPoint x: 645, startPoint y: 607, endPoint x: 665, endPoint y: 607, distance: 19.6
click at [665, 607] on div at bounding box center [663, 584] width 14 height 126
type input "24"
type input "065"
drag, startPoint x: 809, startPoint y: 595, endPoint x: 800, endPoint y: 596, distance: 8.4
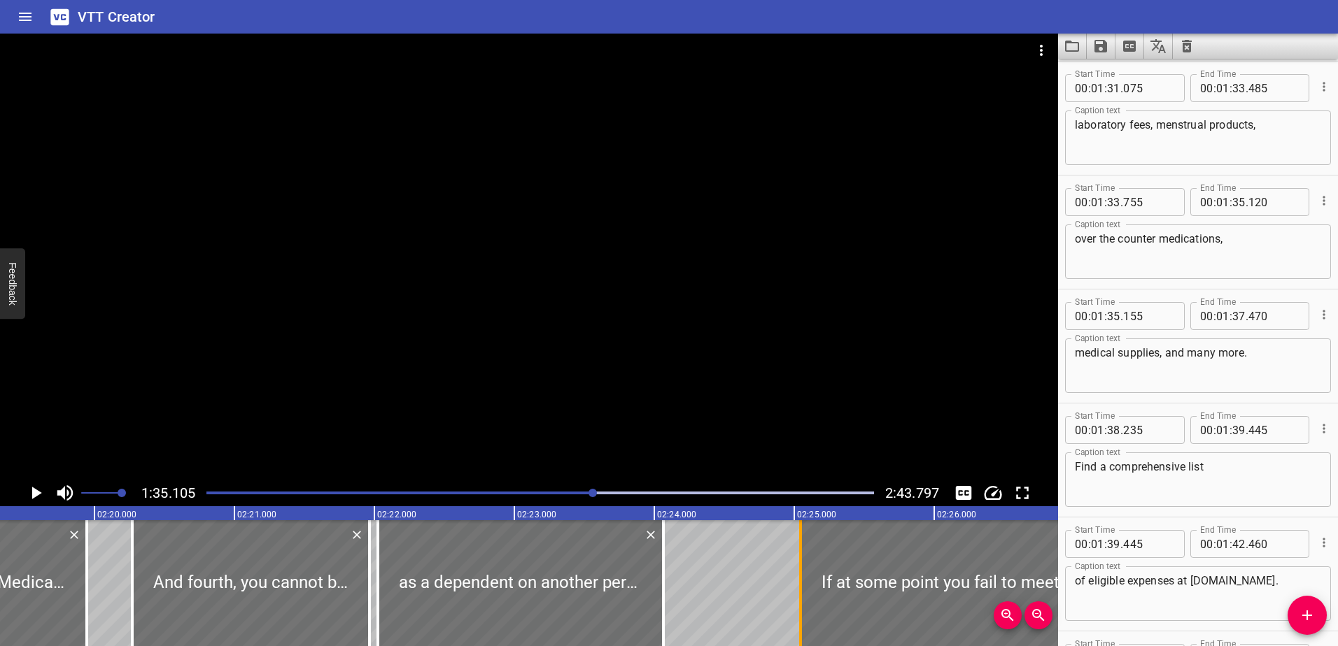
click at [800, 596] on div at bounding box center [800, 584] width 3 height 126
type input "045"
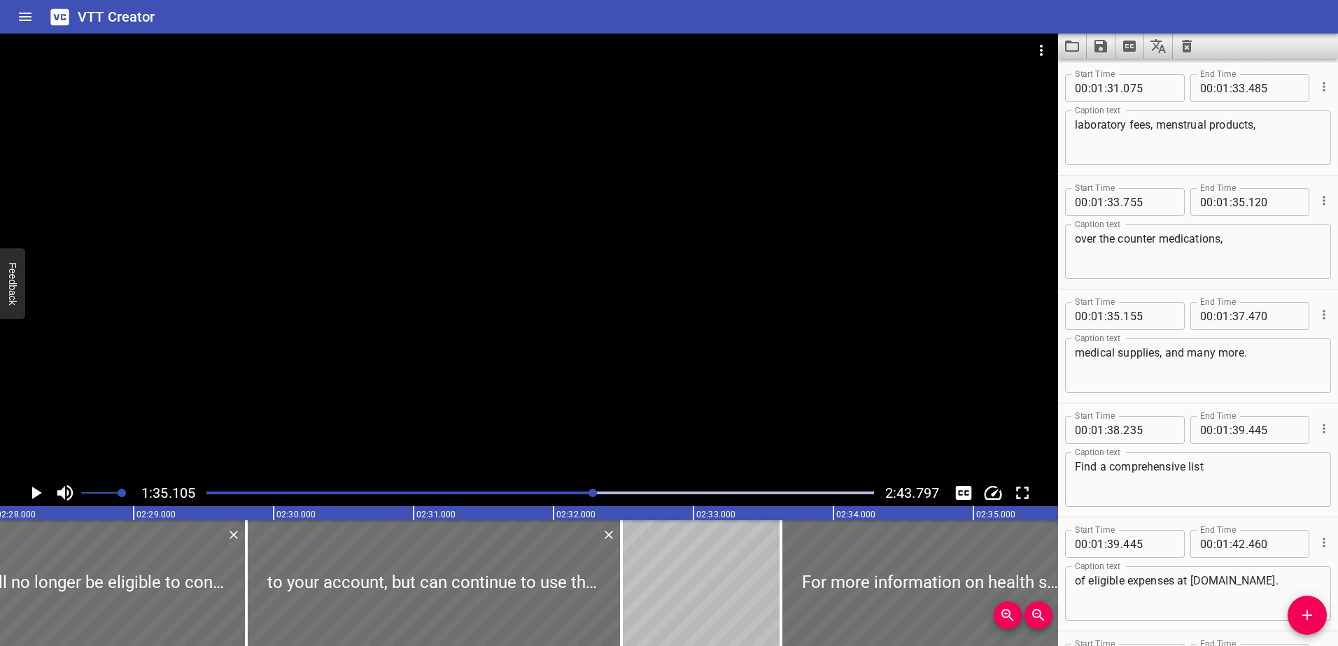
scroll to position [0, 20750]
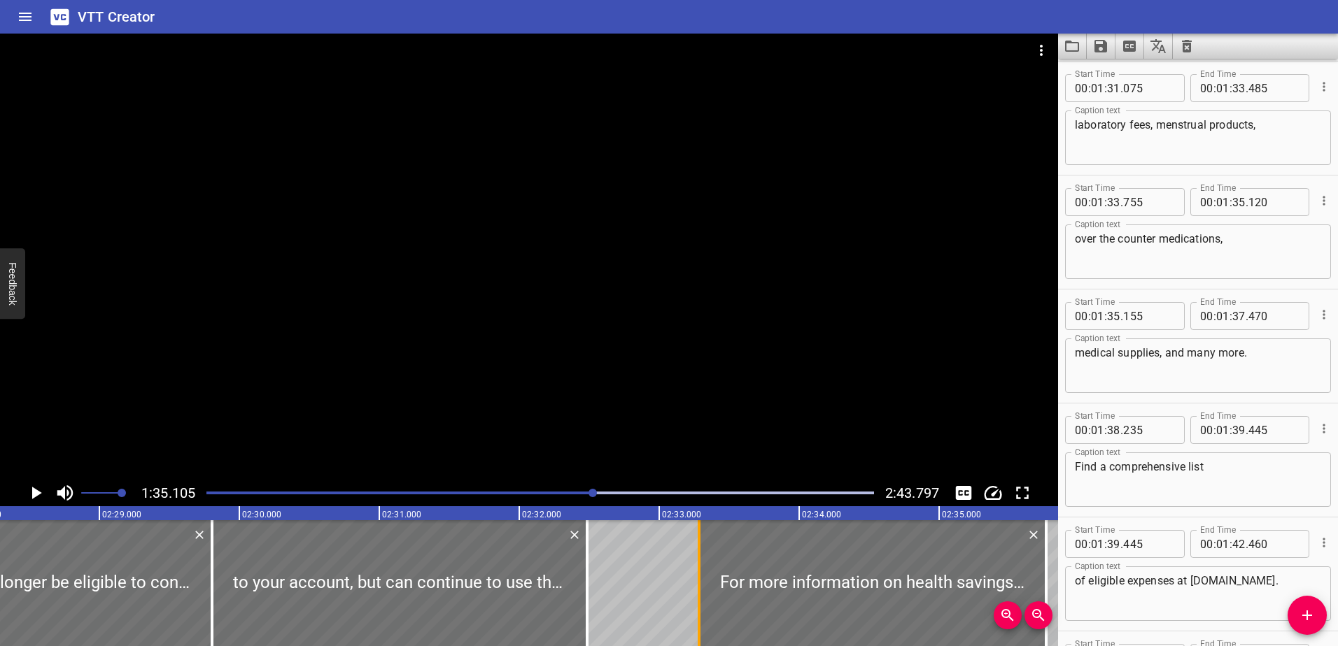
drag, startPoint x: 747, startPoint y: 600, endPoint x: 700, endPoint y: 602, distance: 47.6
click at [700, 602] on div at bounding box center [699, 584] width 3 height 126
type input "285"
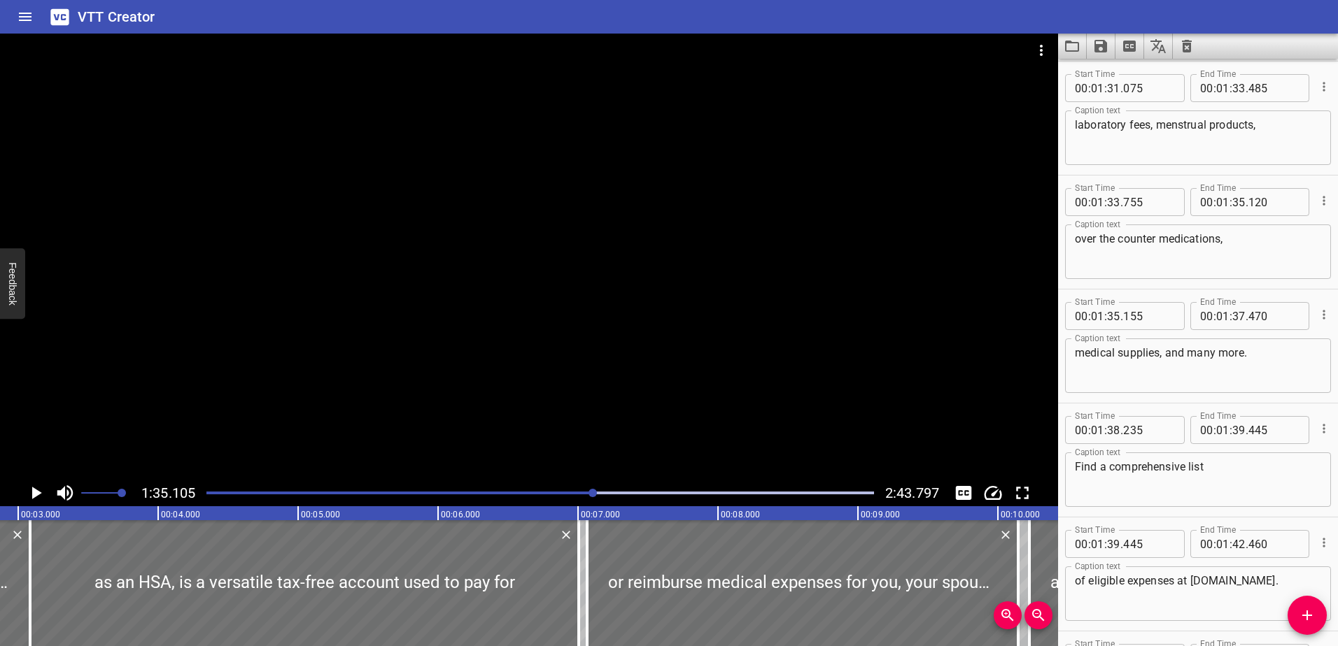
scroll to position [0, 0]
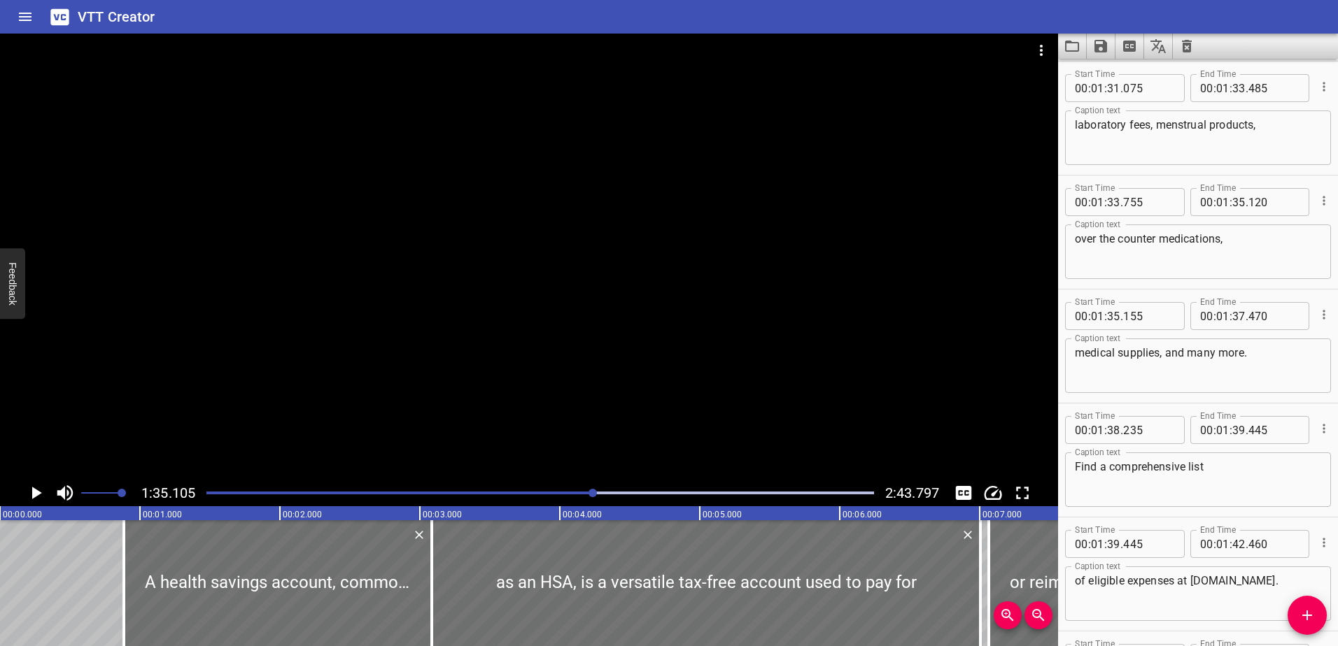
click at [211, 493] on div "Play progress" at bounding box center [260, 493] width 667 height 3
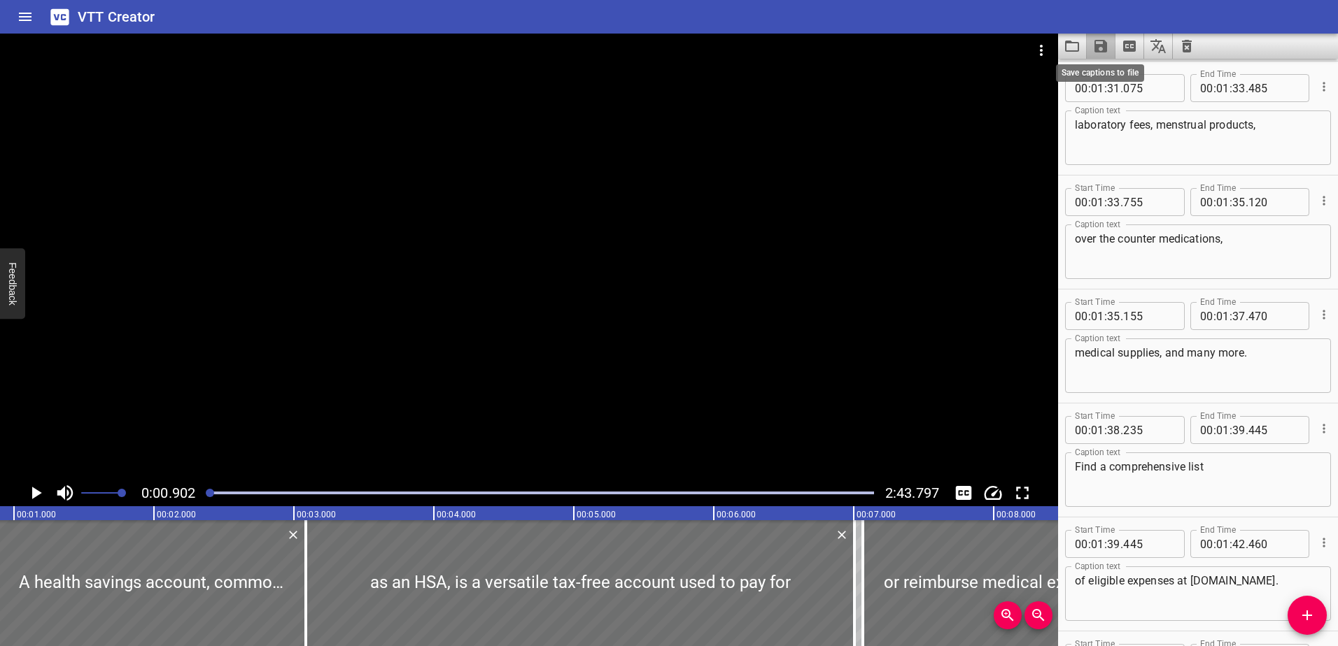
click at [1097, 46] on icon "Save captions to file" at bounding box center [1100, 46] width 13 height 13
click at [1110, 74] on li "Save to VTT file" at bounding box center [1138, 76] width 103 height 25
